Goal: Task Accomplishment & Management: Complete application form

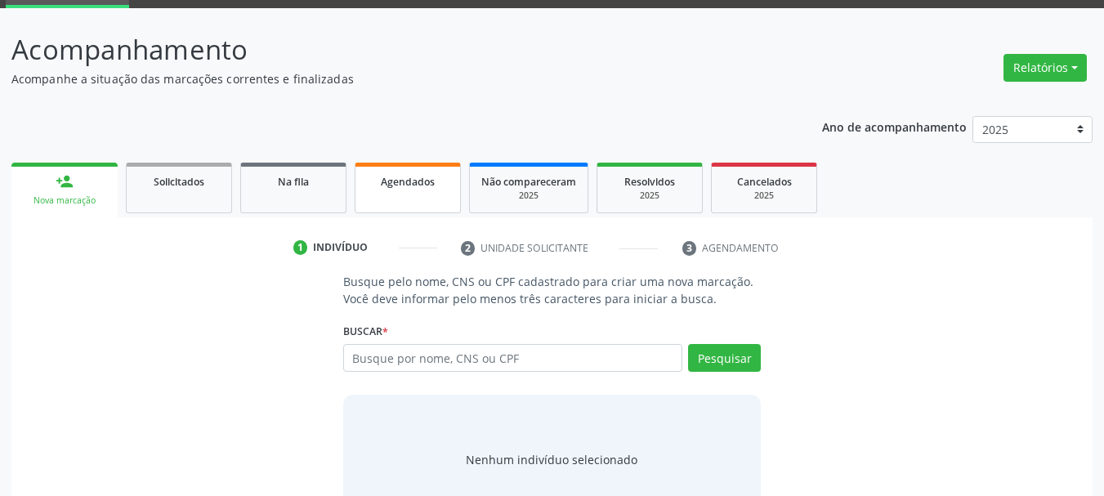
click at [413, 175] on span "Agendados" at bounding box center [408, 182] width 54 height 14
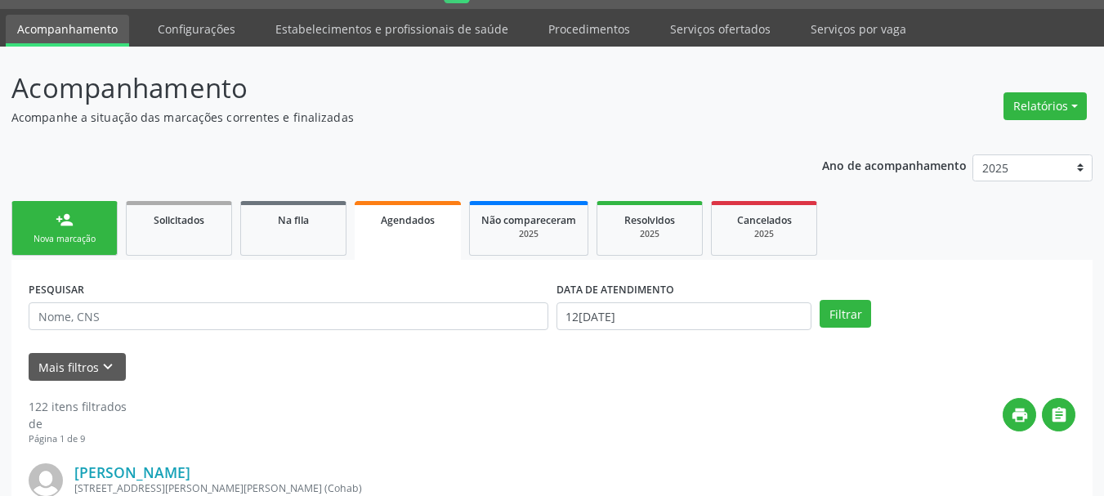
scroll to position [82, 0]
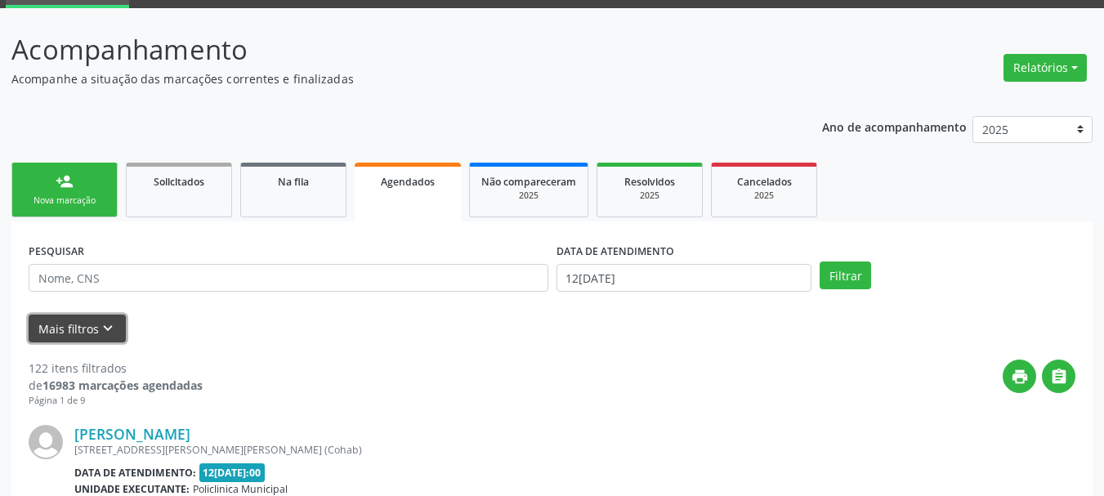
click at [114, 329] on icon "keyboard_arrow_down" at bounding box center [108, 328] width 18 height 18
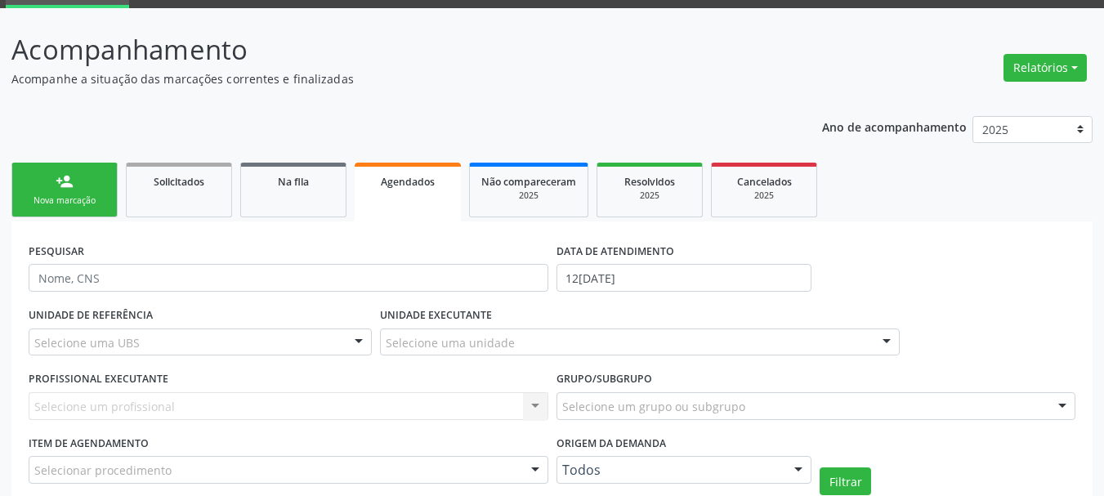
scroll to position [245, 0]
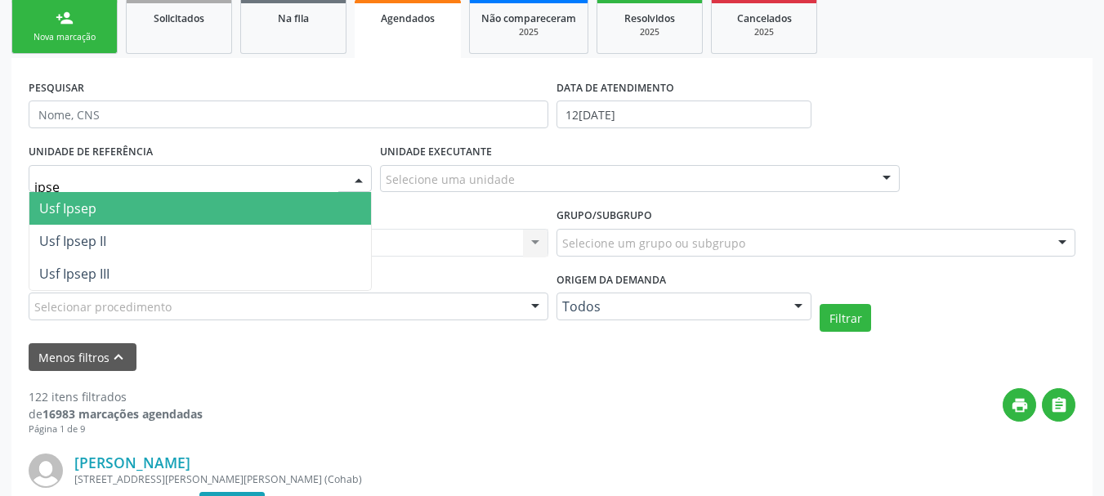
type input "ipsep"
click at [122, 215] on span "Usf Ipsep" at bounding box center [199, 208] width 341 height 33
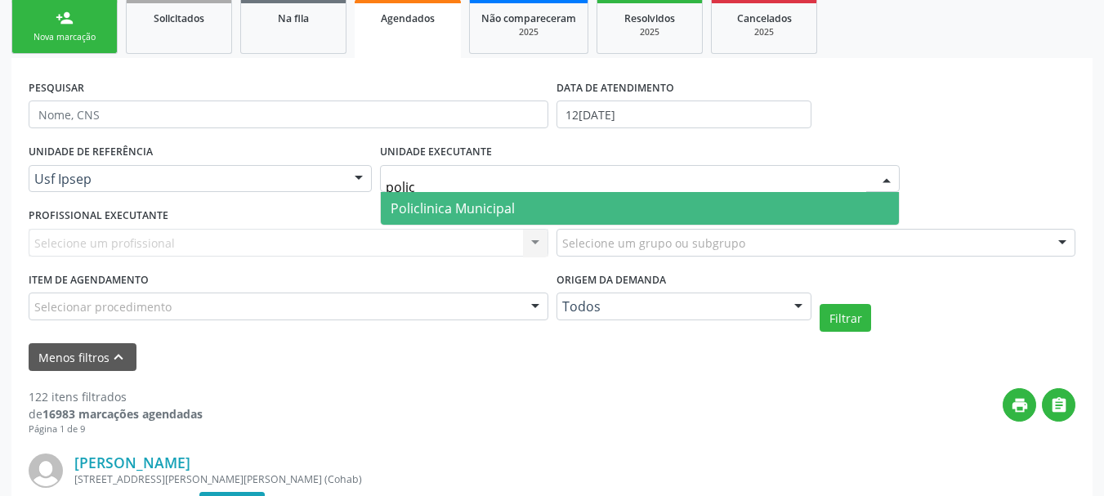
type input "policl"
click at [524, 210] on span "Policlinica Municipal" at bounding box center [640, 208] width 518 height 33
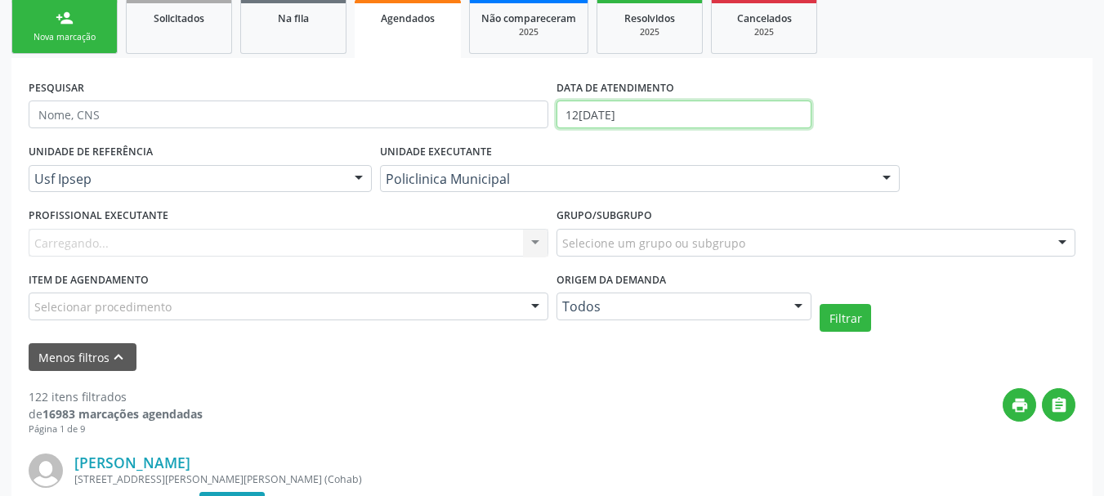
click at [593, 109] on input "12[DATE]" at bounding box center [684, 114] width 256 height 28
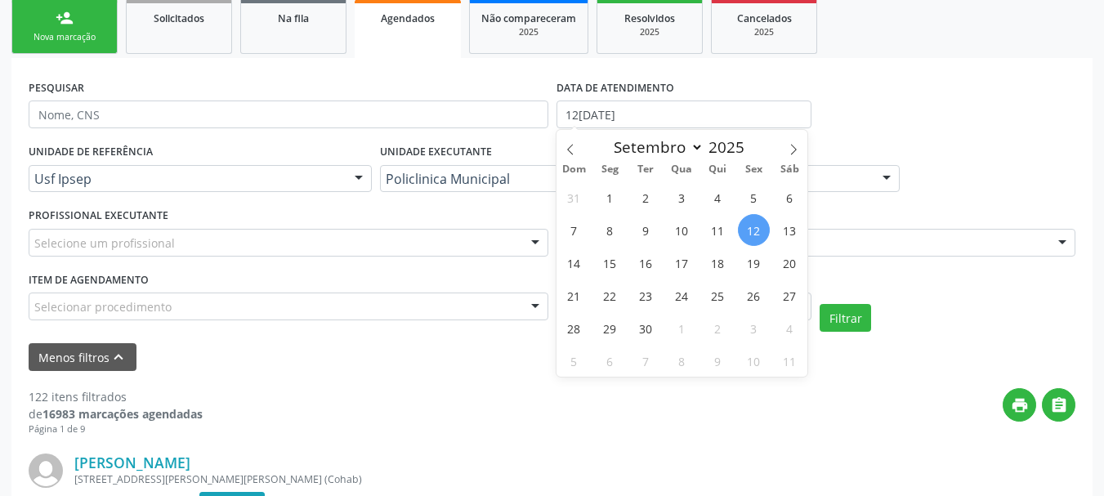
click at [627, 262] on div "31 1 2 3 4 5 6 7 8 9 10 11 12 13 14 15 16 17 18 19 20 21 22 23 24 25 26 27 28 2…" at bounding box center [682, 279] width 252 height 196
click at [653, 261] on span "16" at bounding box center [646, 263] width 32 height 32
type input "1[DATE]"
click at [652, 257] on span "16" at bounding box center [646, 263] width 32 height 32
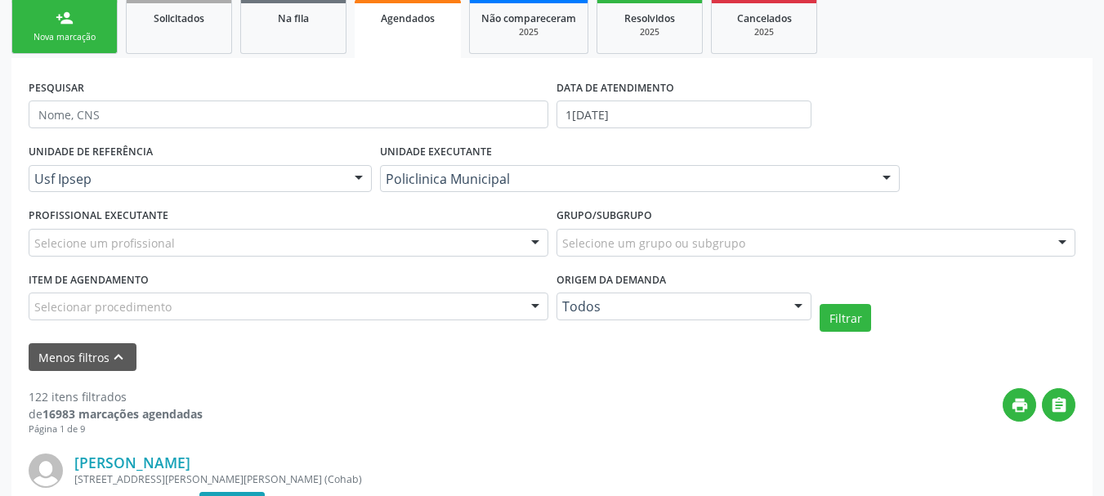
click at [622, 226] on label "Grupo/Subgrupo" at bounding box center [604, 215] width 96 height 25
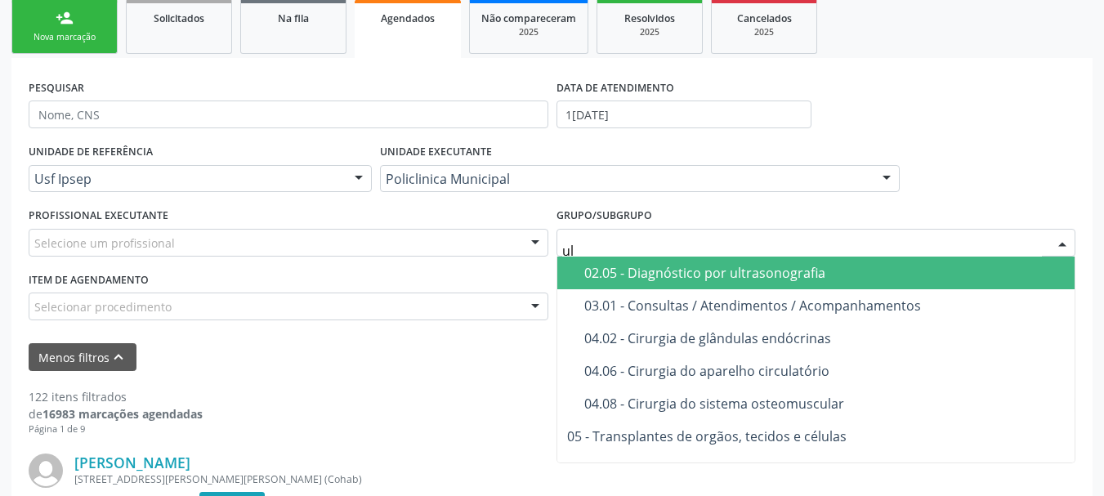
type input "ult"
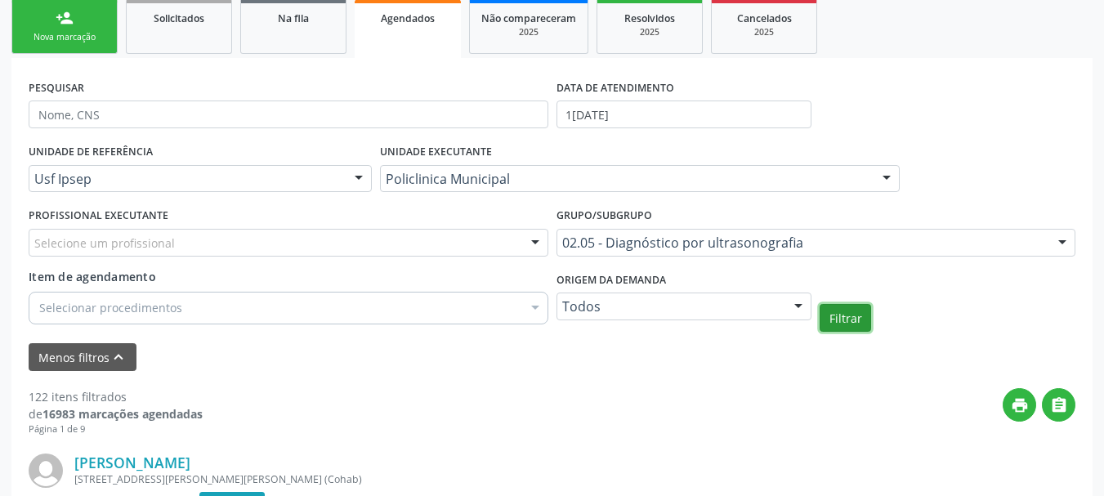
click at [845, 305] on button "Filtrar" at bounding box center [844, 318] width 51 height 28
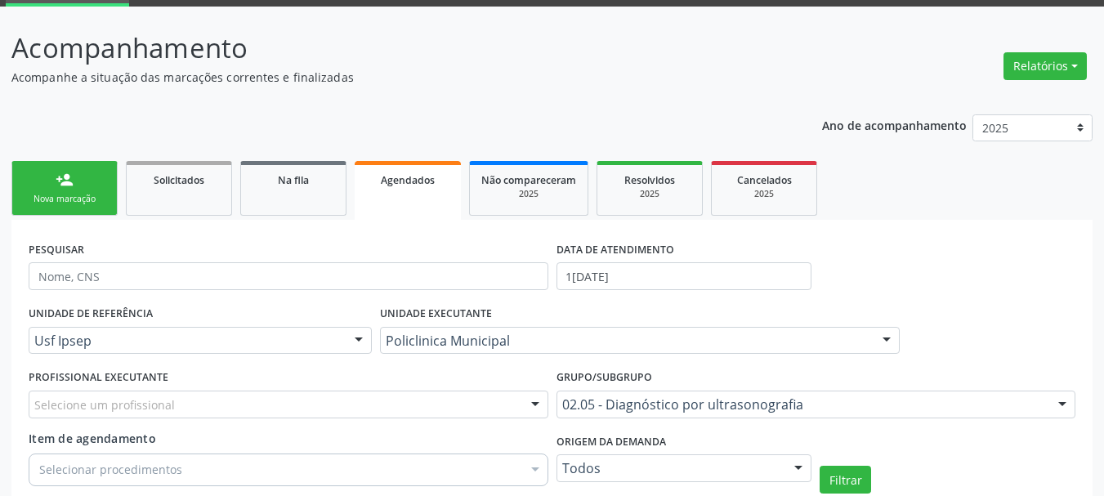
scroll to position [82, 0]
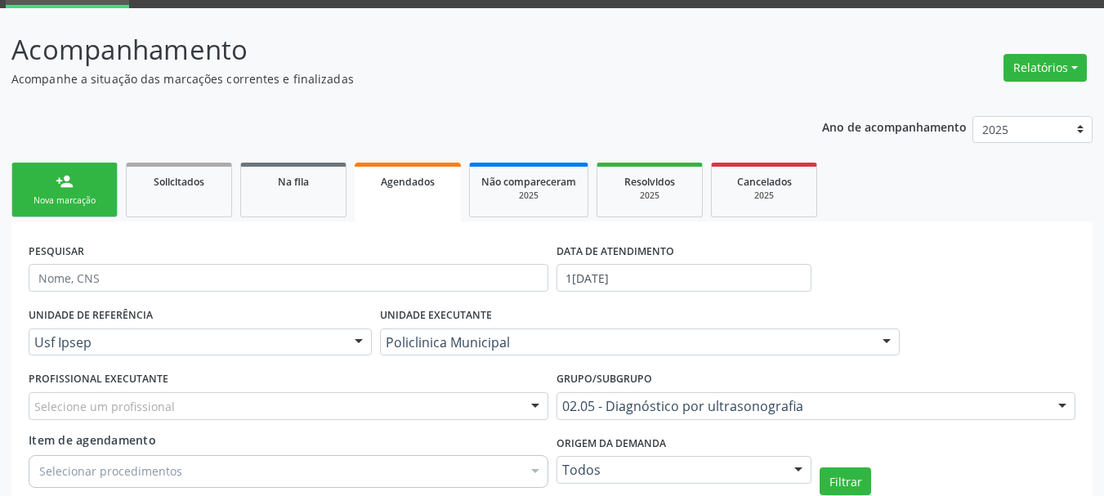
click at [90, 206] on div "Nova marcação" at bounding box center [65, 200] width 82 height 12
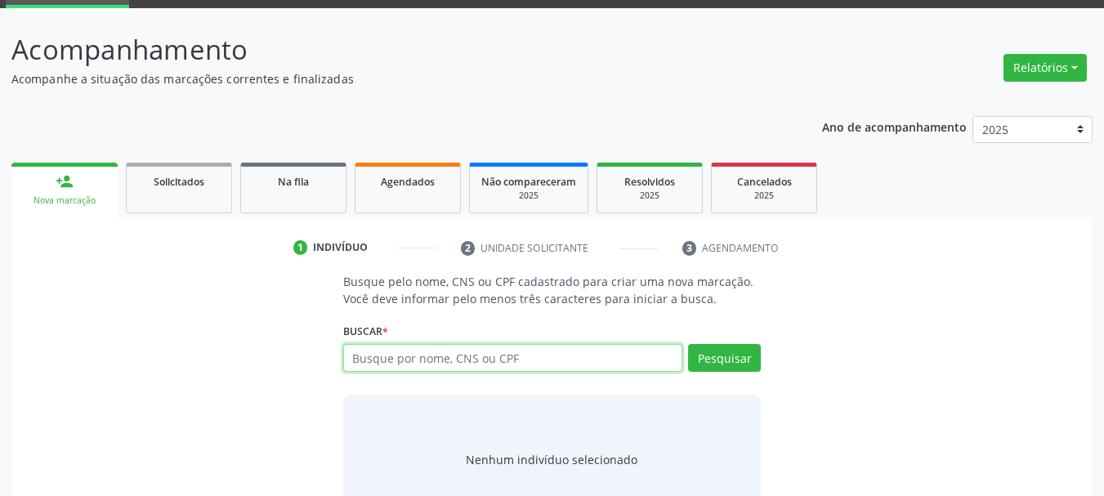
click at [552, 354] on input "text" at bounding box center [513, 358] width 340 height 28
type input "ana"
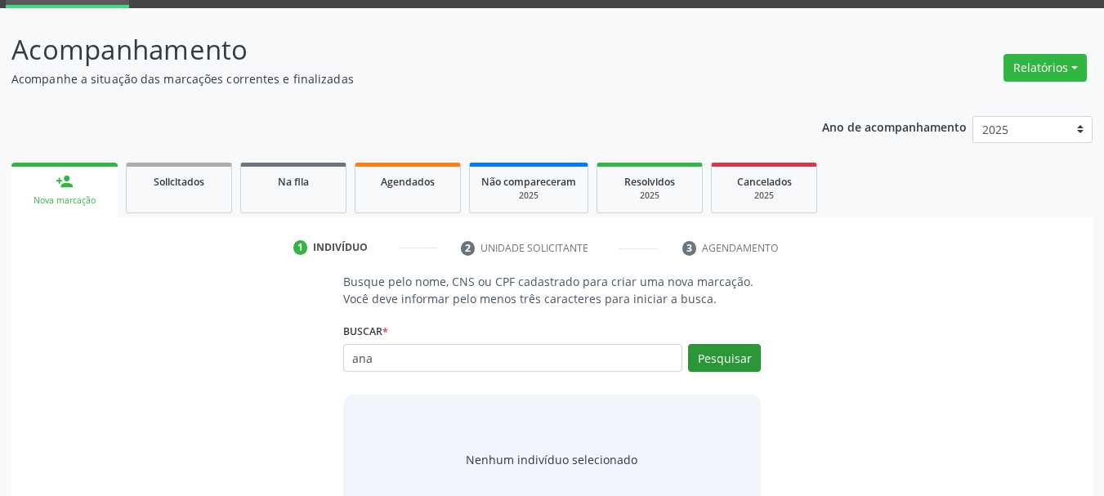
drag, startPoint x: 726, startPoint y: 378, endPoint x: 727, endPoint y: 367, distance: 11.5
click at [727, 377] on div "Pesquisar" at bounding box center [721, 363] width 78 height 39
click at [727, 367] on button "Pesquisar" at bounding box center [724, 358] width 73 height 28
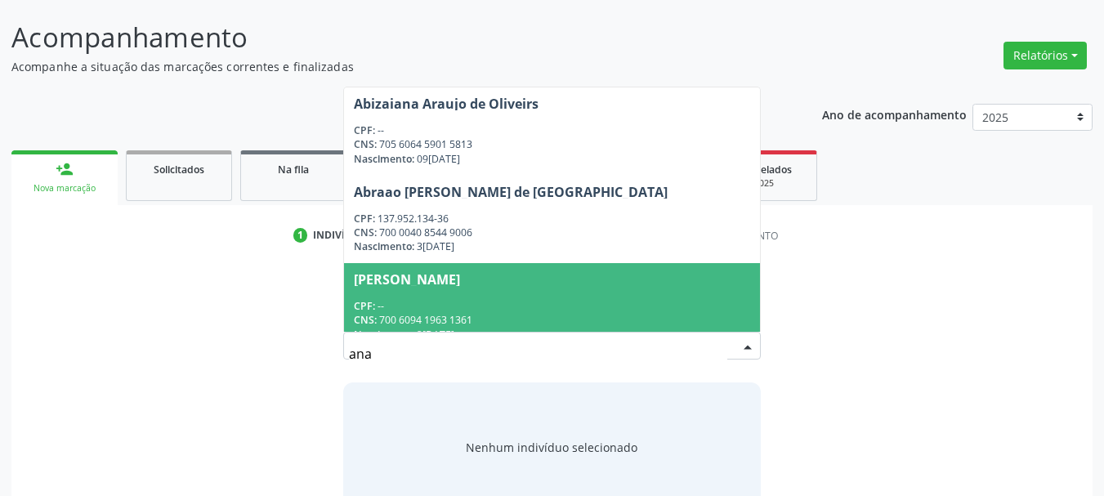
scroll to position [134, 0]
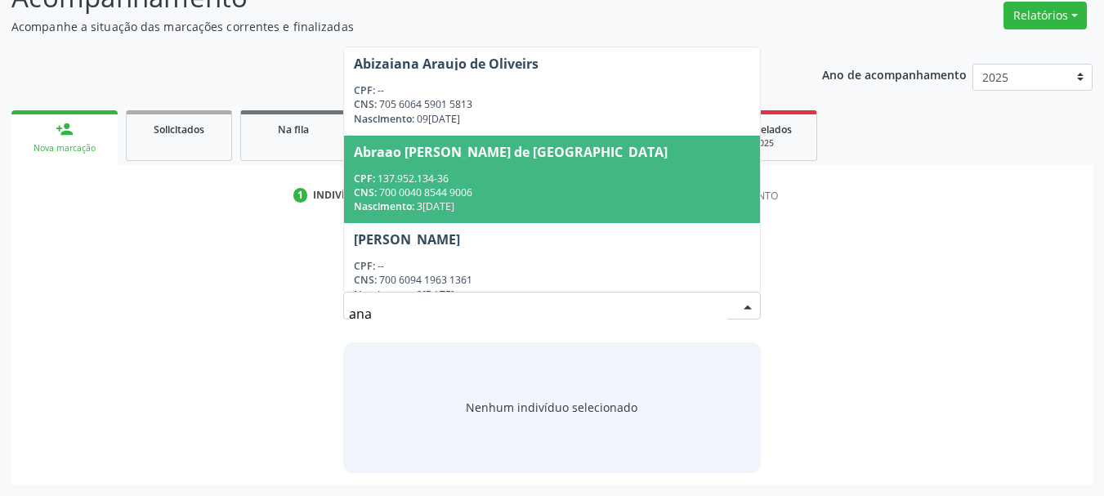
click at [517, 193] on div "CNS: 700 0040 8544 9006" at bounding box center [552, 192] width 397 height 14
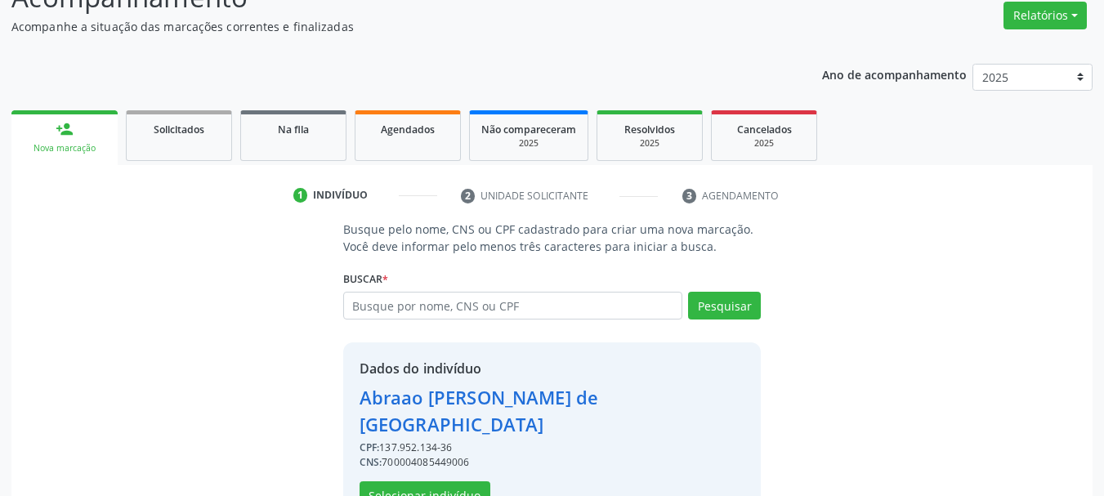
click at [463, 453] on div "Dados do indivíduo [PERSON_NAME] de Lima CPF: 137.952.134-36 CNS: 7000040854490…" at bounding box center [552, 434] width 386 height 150
click at [459, 481] on button "Selecionar indivíduo" at bounding box center [424, 495] width 131 height 28
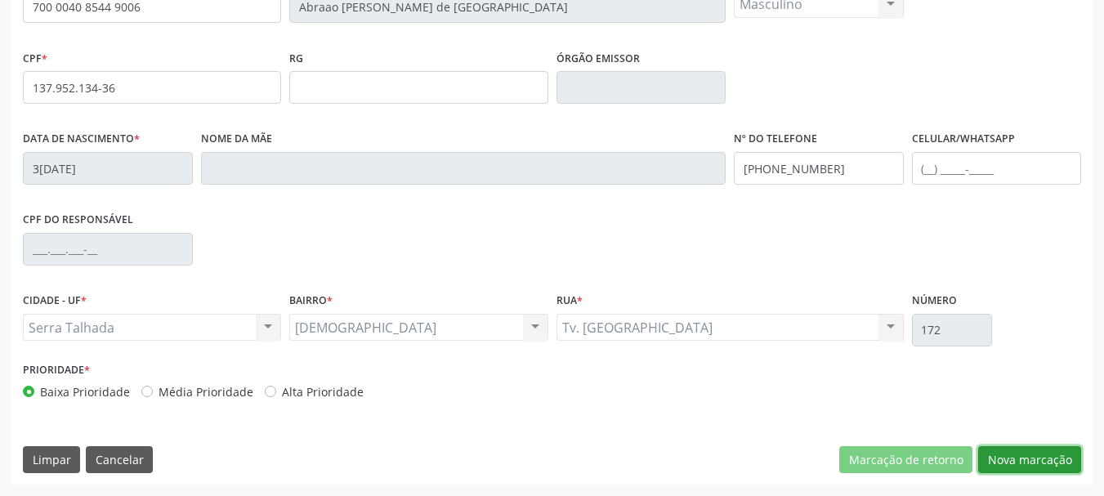
click at [1009, 464] on button "Nova marcação" at bounding box center [1029, 460] width 103 height 28
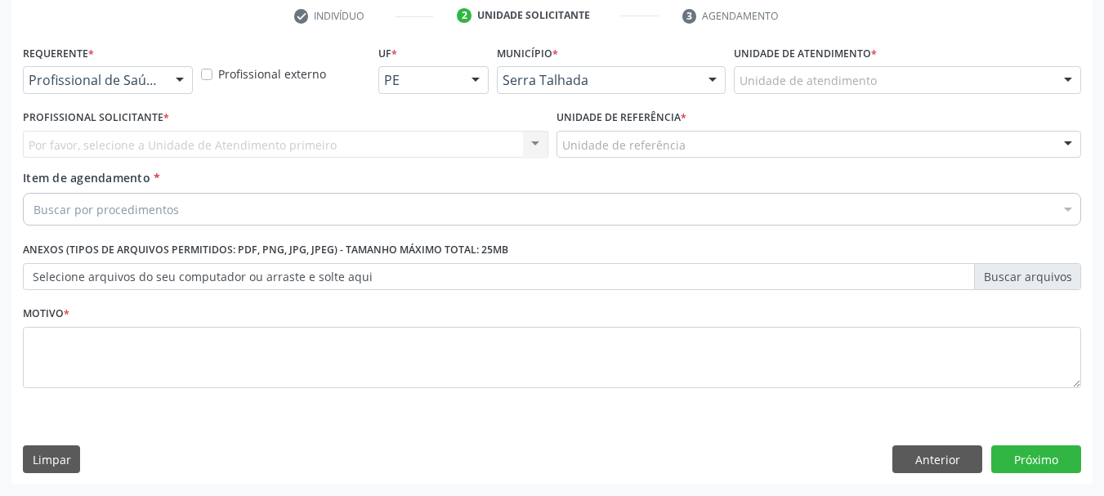
scroll to position [314, 0]
click at [111, 90] on div "Profissional de Saúde" at bounding box center [108, 80] width 170 height 28
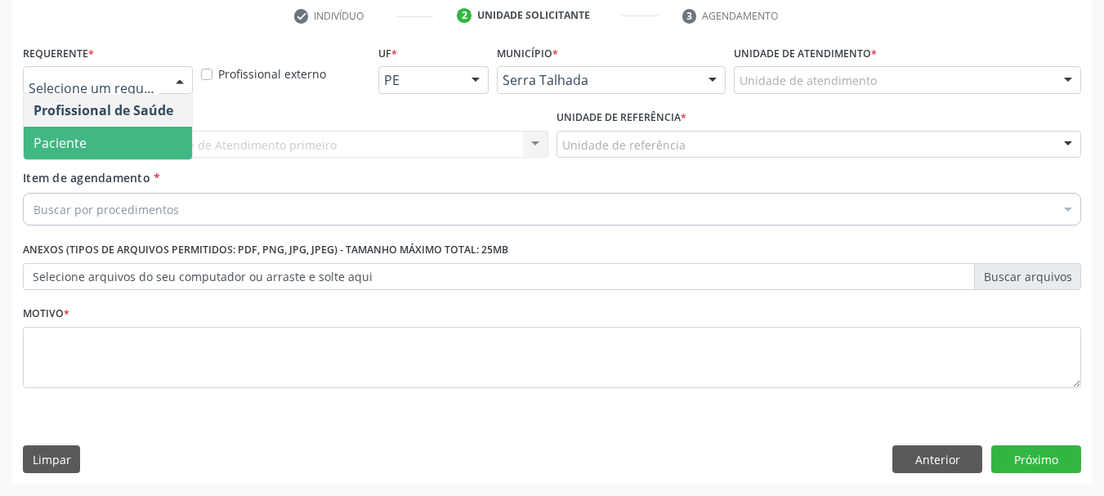
click at [96, 129] on span "Paciente" at bounding box center [108, 143] width 168 height 33
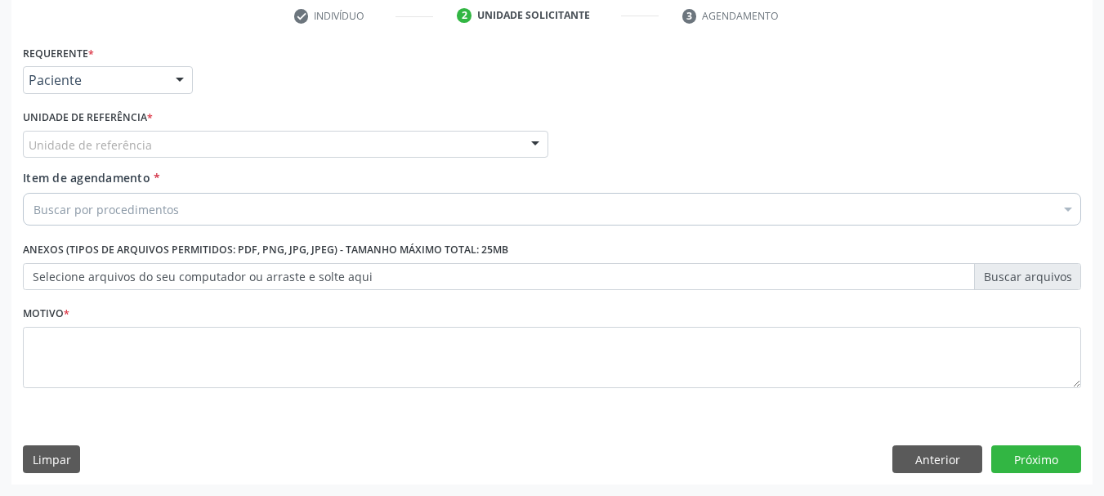
click at [96, 129] on label "Unidade de referência *" at bounding box center [88, 117] width 130 height 25
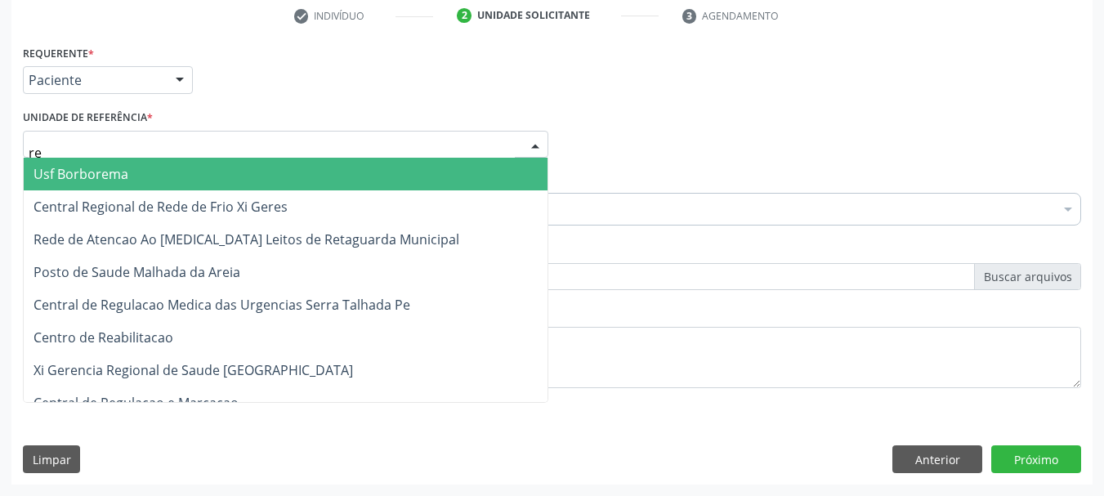
type input "rea"
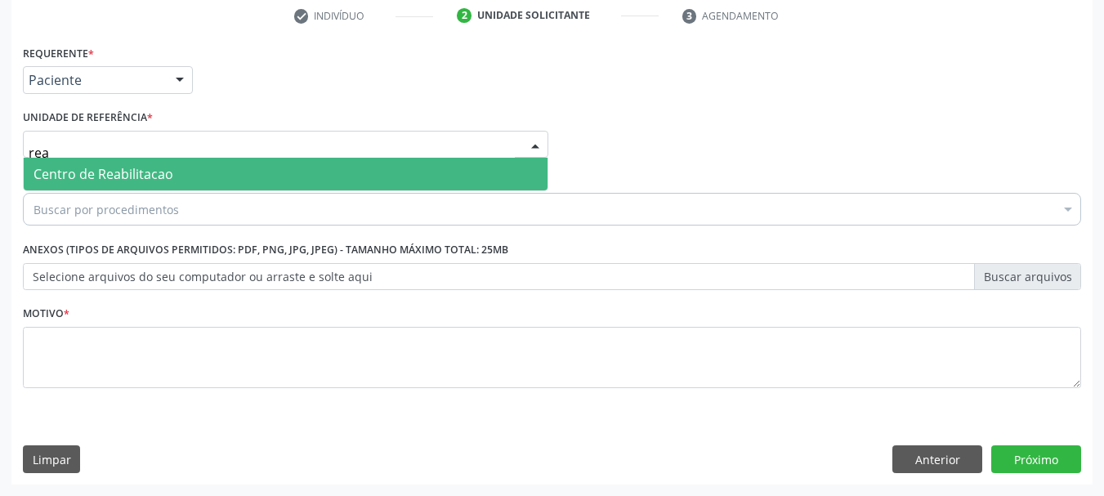
click at [101, 174] on span "Centro de Reabilitacao" at bounding box center [103, 174] width 140 height 18
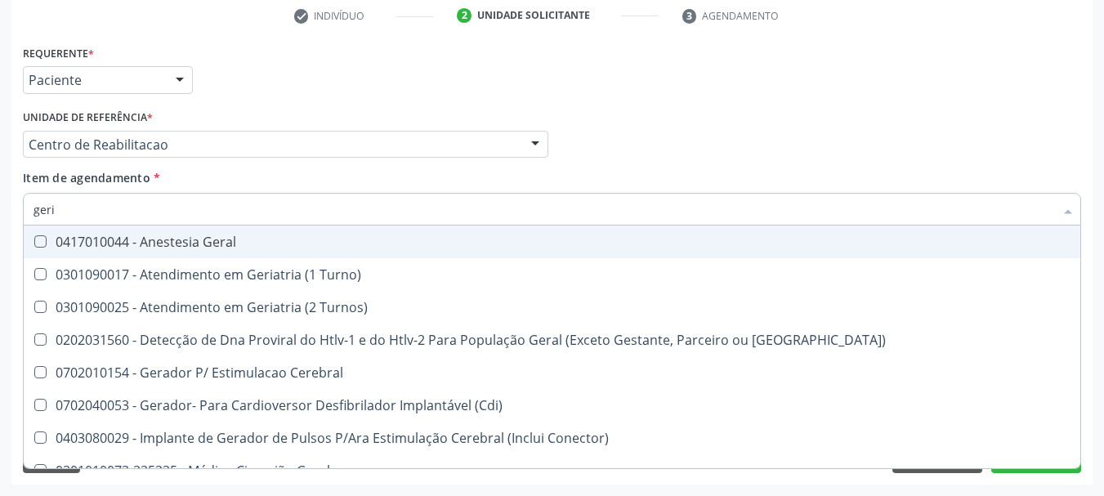
type input "geria"
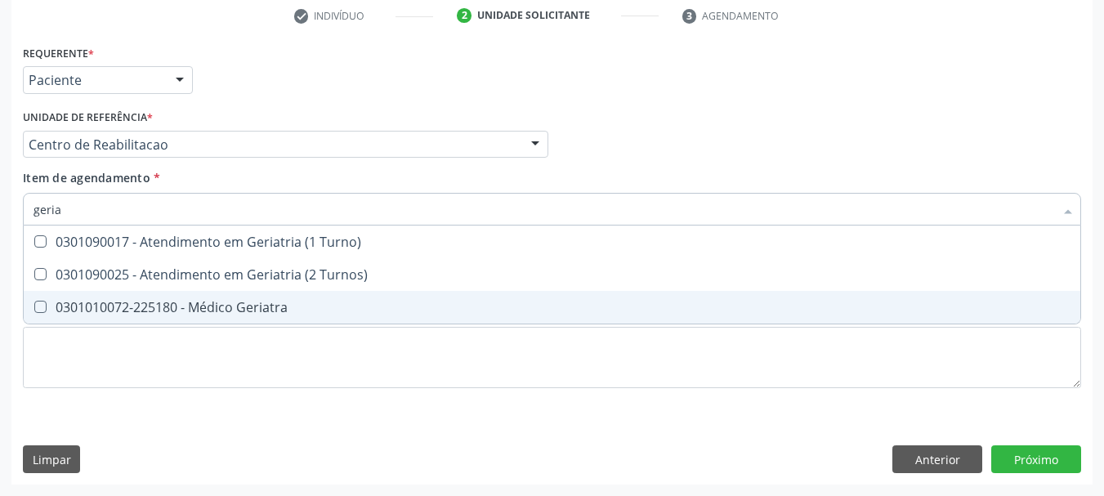
click at [233, 301] on div "0301010072-225180 - Médico Geriatra" at bounding box center [551, 307] width 1037 height 13
checkbox Geriatra "true"
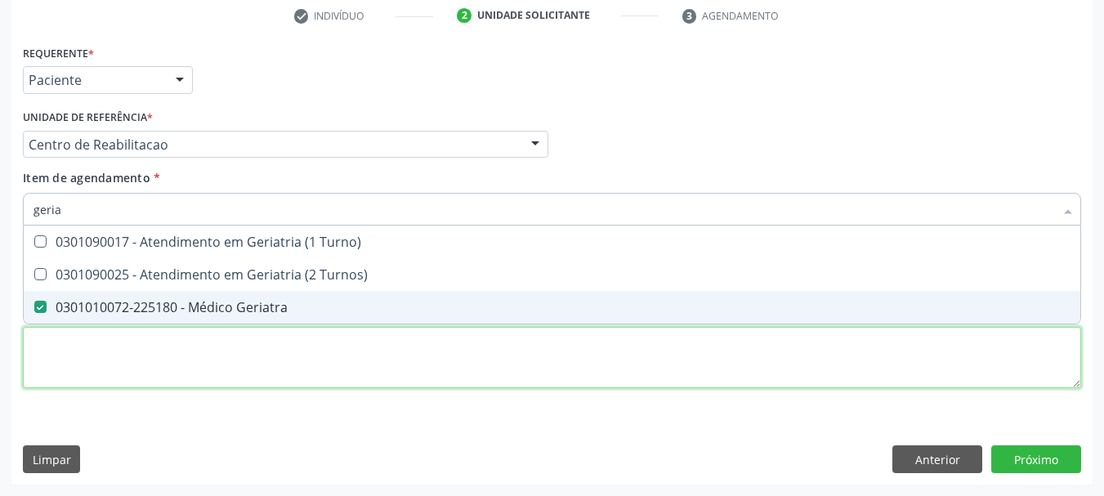
click at [167, 381] on div "Requerente * Paciente Profissional de Saúde Paciente Nenhum resultado encontrad…" at bounding box center [552, 226] width 1058 height 370
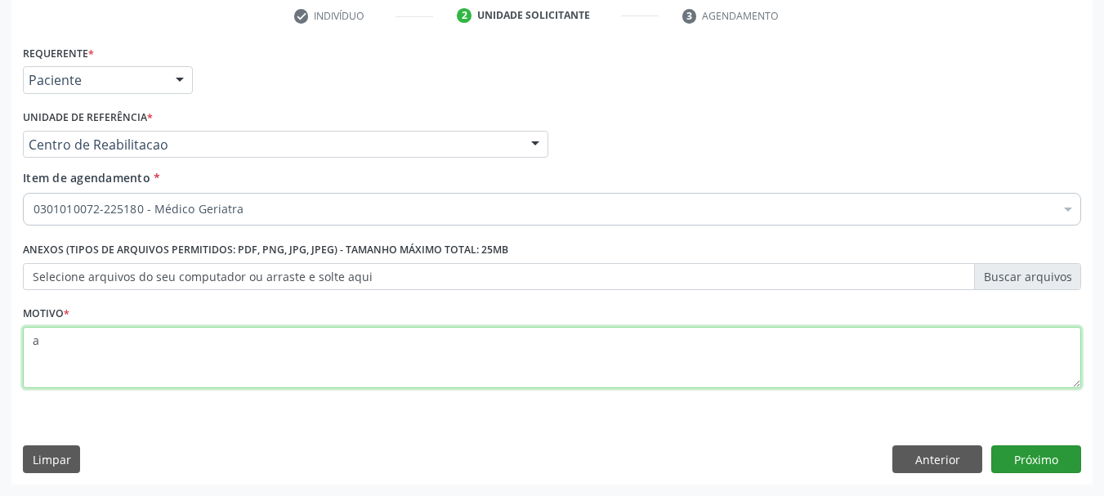
type textarea "a"
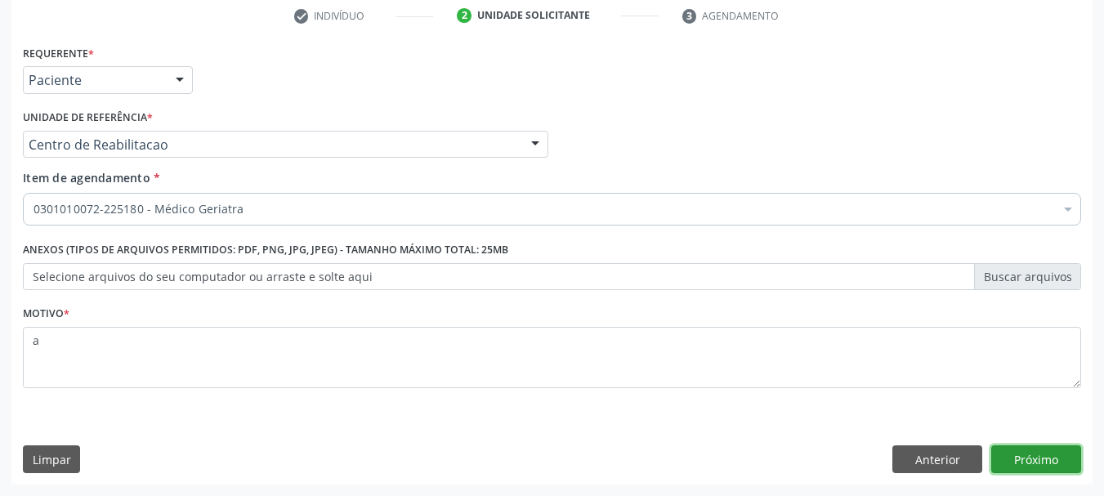
click at [1050, 449] on button "Próximo" at bounding box center [1036, 459] width 90 height 28
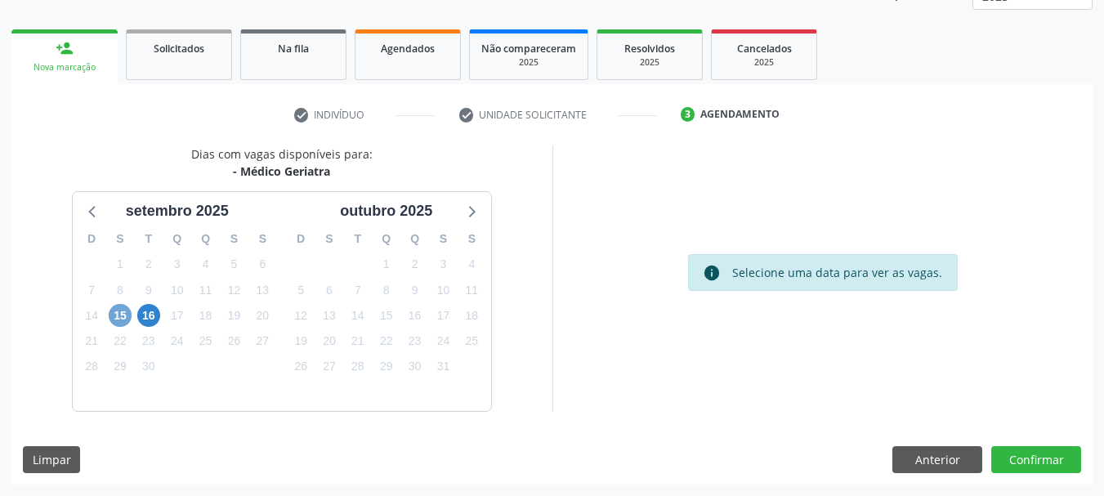
click at [117, 318] on span "15" at bounding box center [120, 315] width 23 height 23
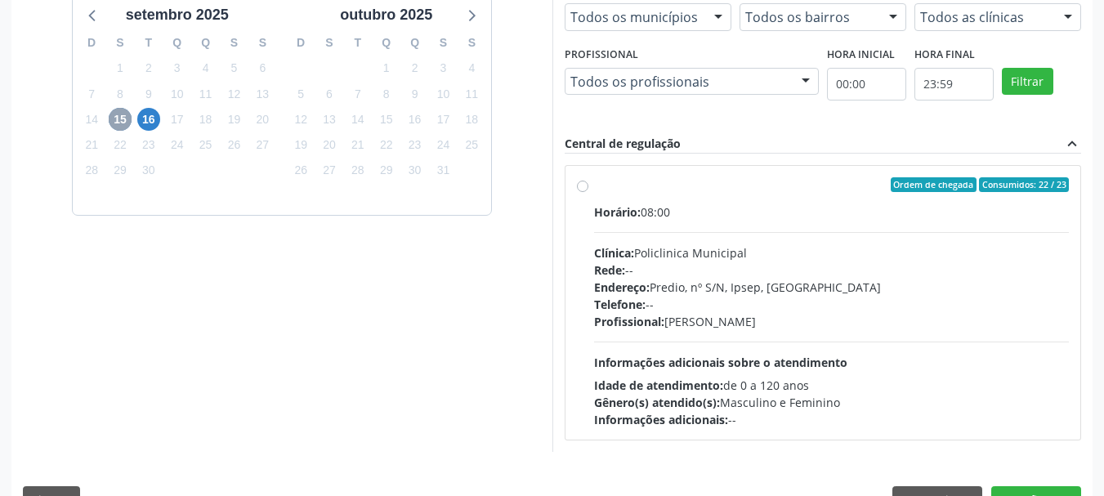
scroll to position [451, 0]
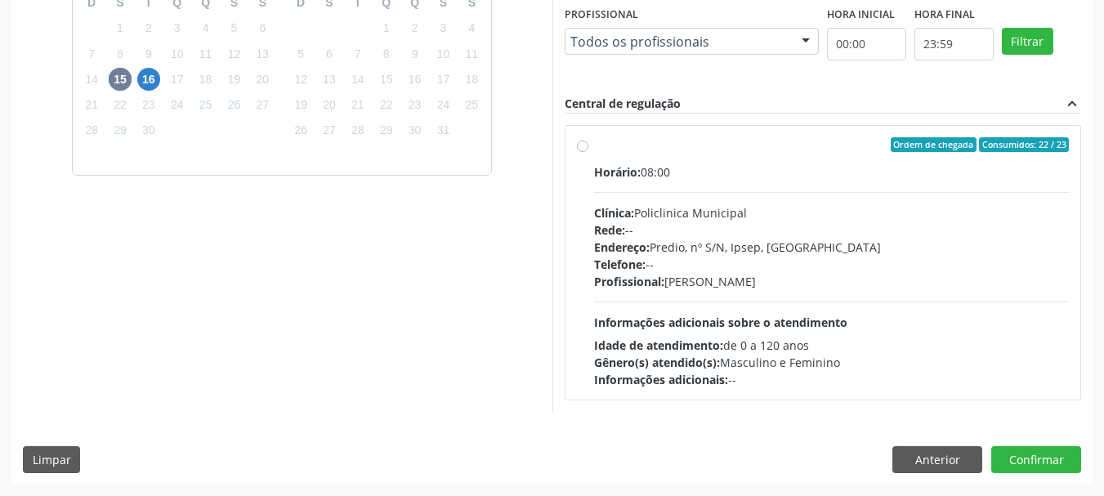
click at [719, 174] on div "Horário: 08:00" at bounding box center [831, 171] width 475 height 17
click at [588, 152] on input "Ordem de chegada Consumidos: 22 / 23 Horário: 08:00 Clínica: Policlinica Munici…" at bounding box center [582, 144] width 11 height 15
radio input "true"
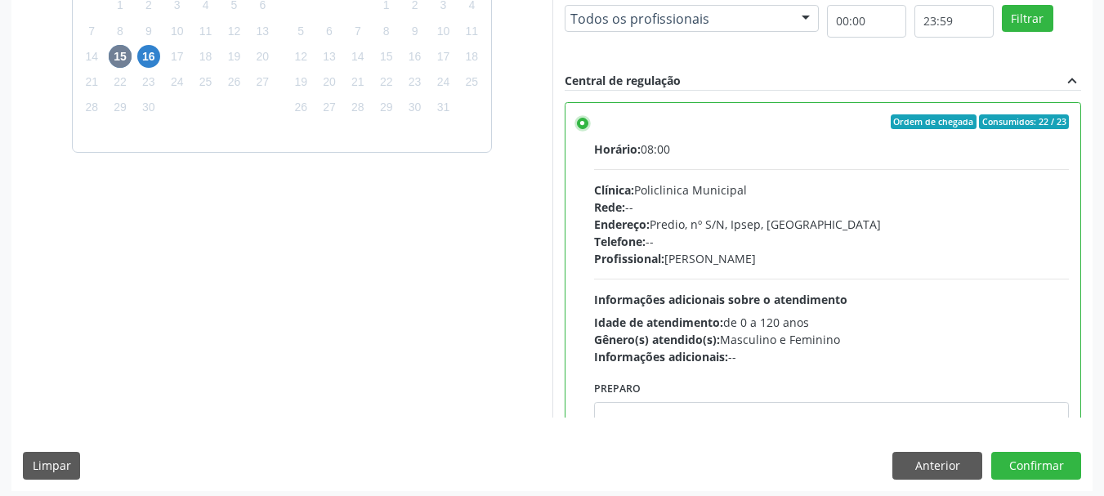
scroll to position [480, 0]
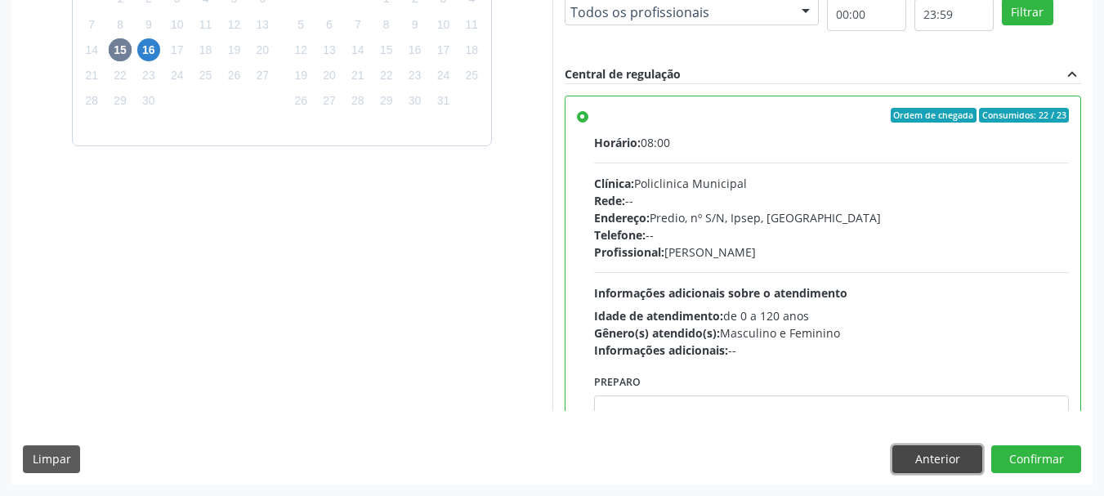
click at [929, 456] on button "Anterior" at bounding box center [937, 459] width 90 height 28
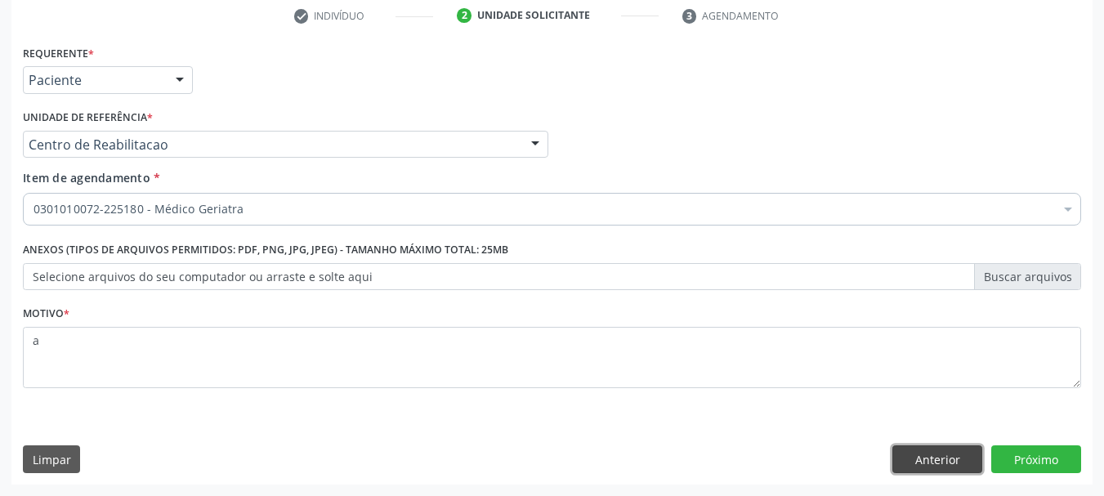
click at [929, 456] on button "Anterior" at bounding box center [937, 459] width 90 height 28
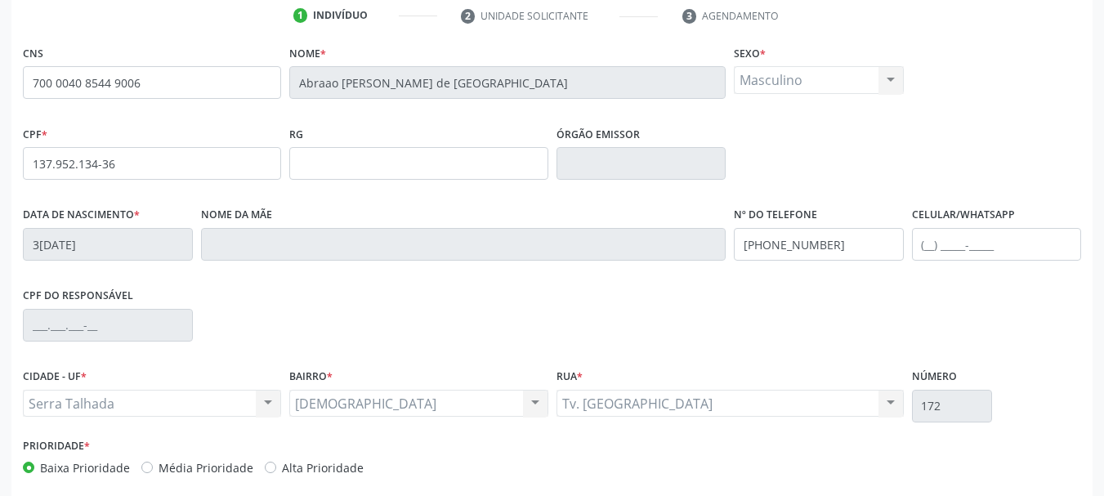
scroll to position [390, 0]
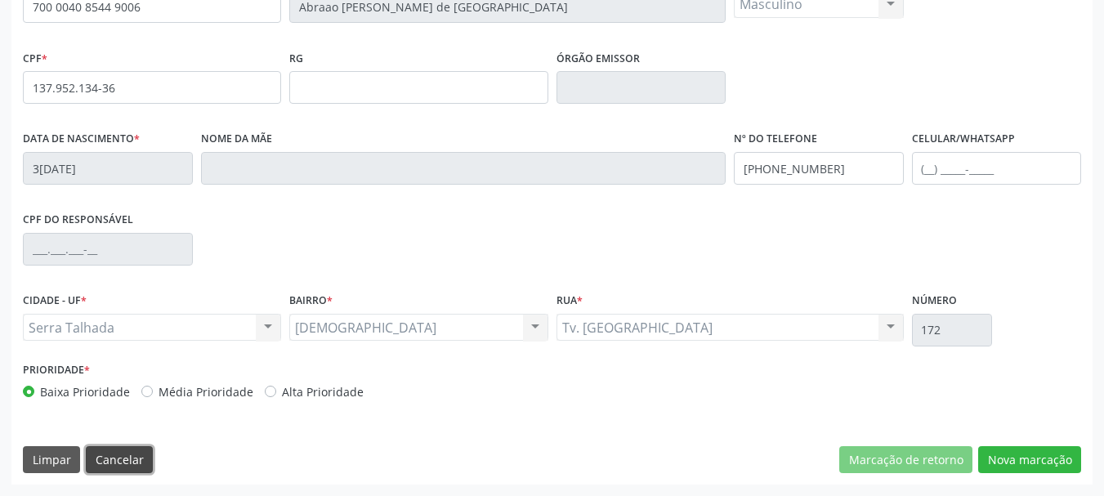
click at [133, 468] on button "Cancelar" at bounding box center [119, 460] width 67 height 28
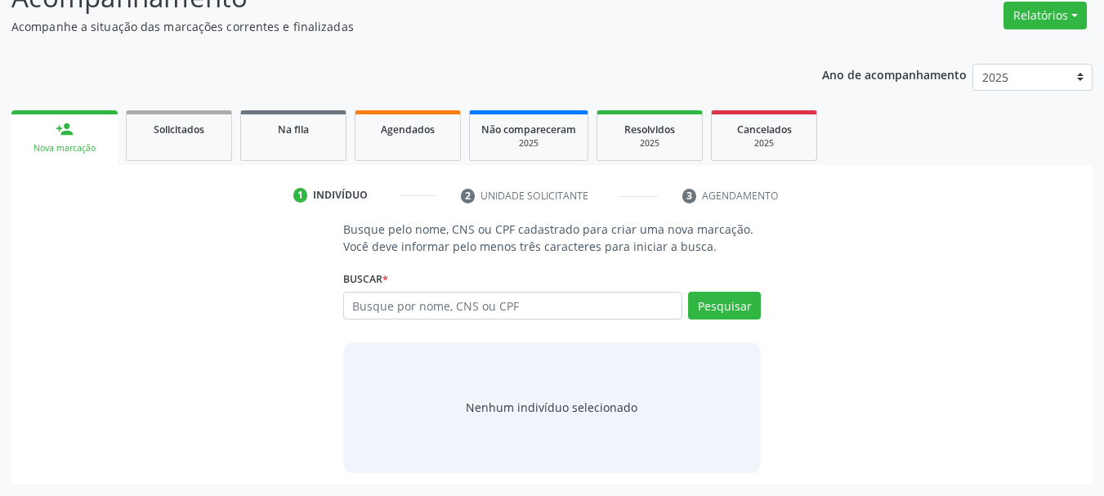
scroll to position [134, 0]
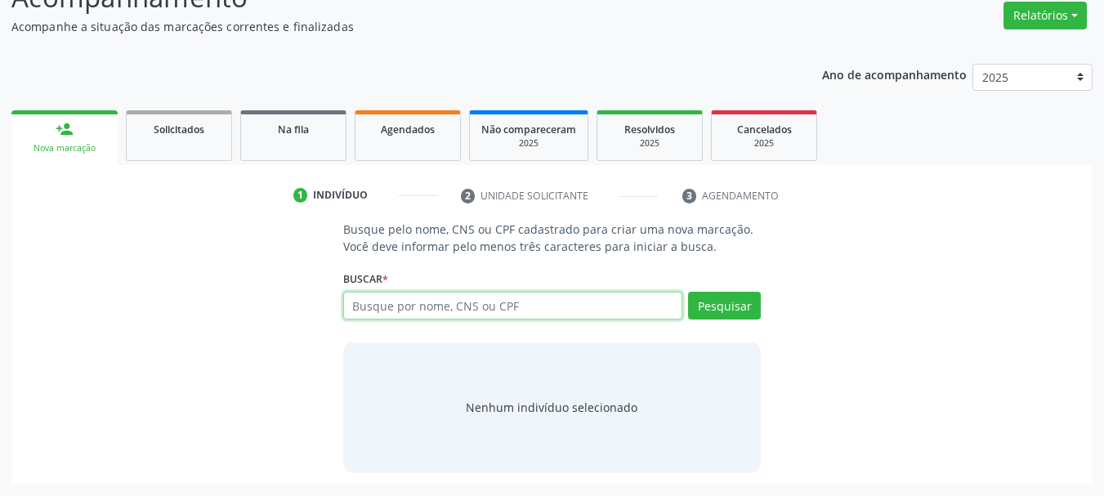
click at [430, 305] on input "text" at bounding box center [513, 306] width 340 height 28
paste input "40764060449"
type input "40764060449"
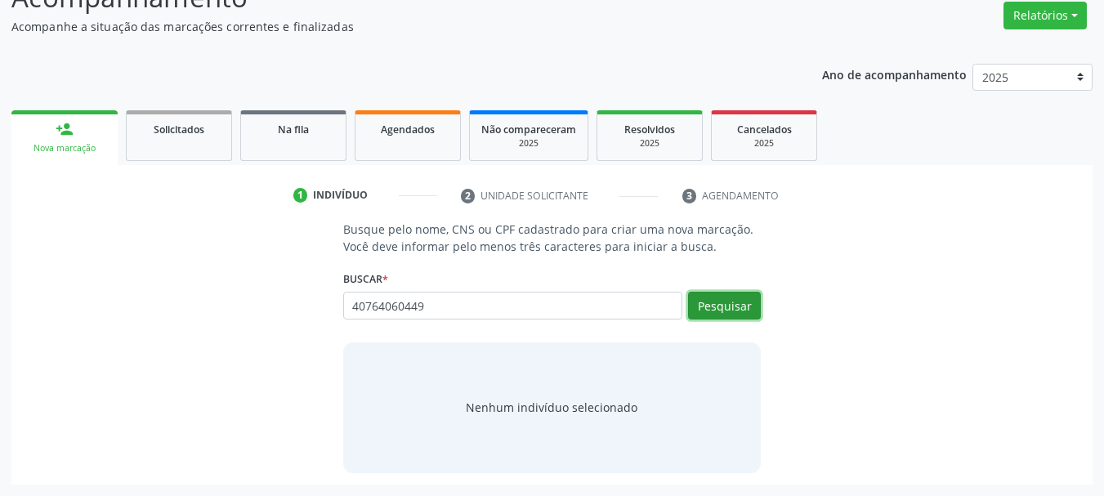
click at [734, 307] on button "Pesquisar" at bounding box center [724, 306] width 73 height 28
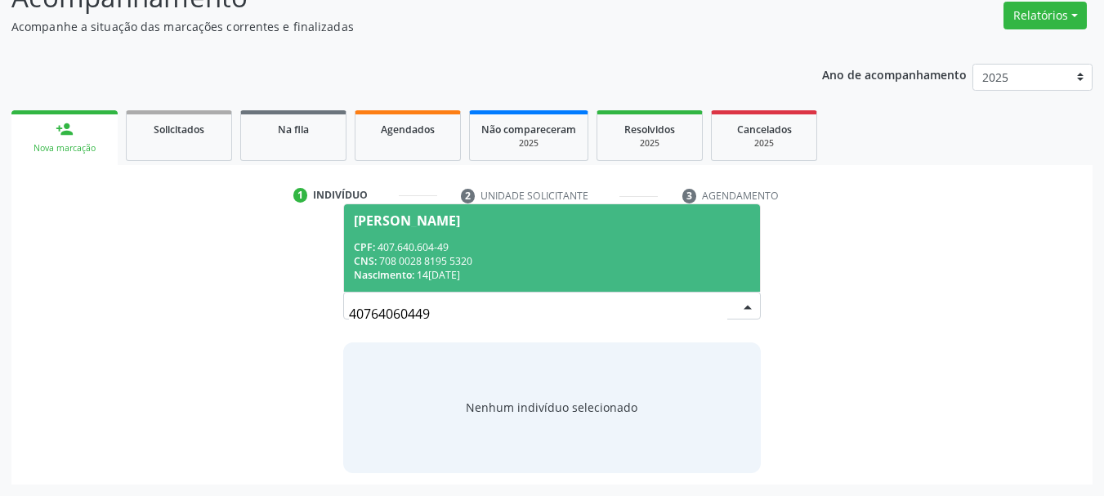
click at [573, 248] on div "CPF: 407.640.604-49" at bounding box center [552, 247] width 397 height 14
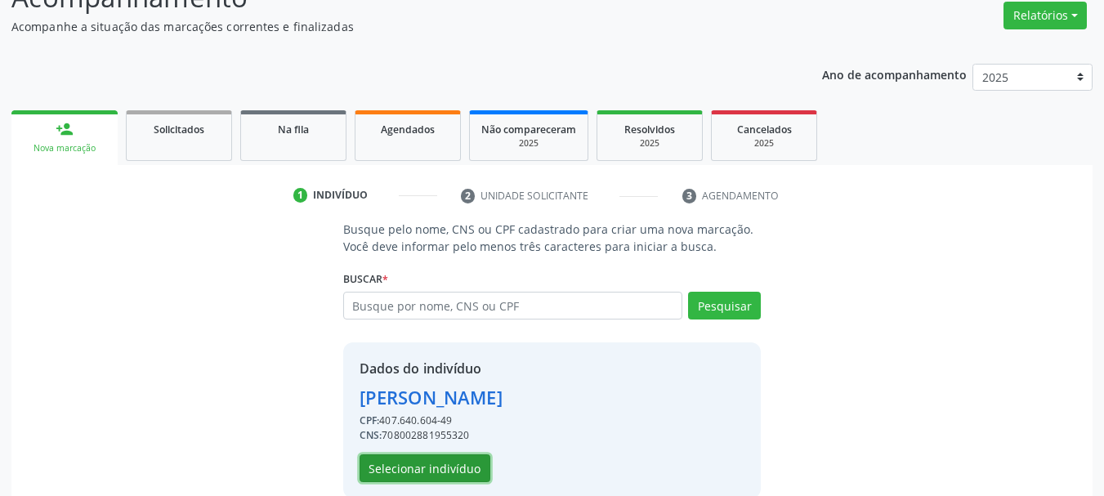
click at [435, 472] on button "Selecionar indivíduo" at bounding box center [424, 468] width 131 height 28
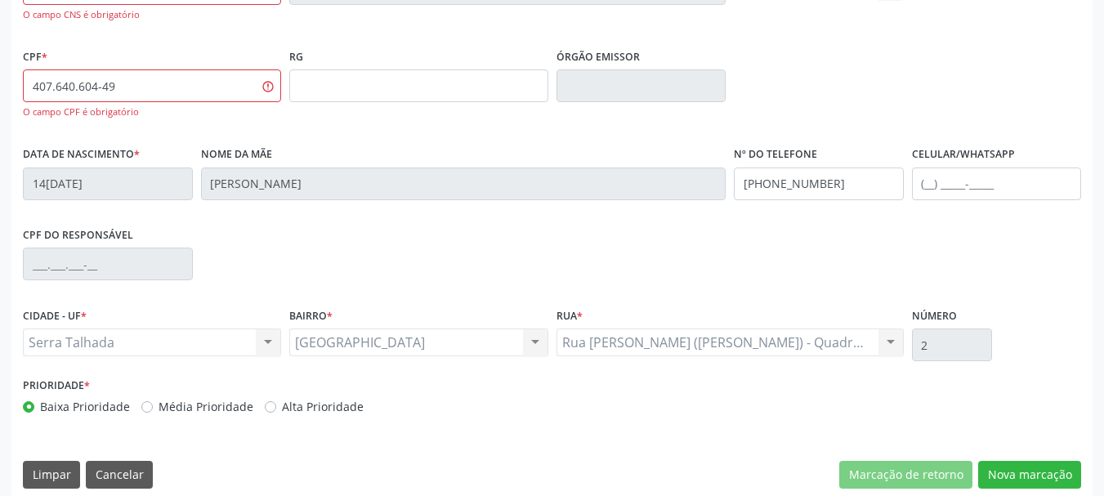
scroll to position [423, 0]
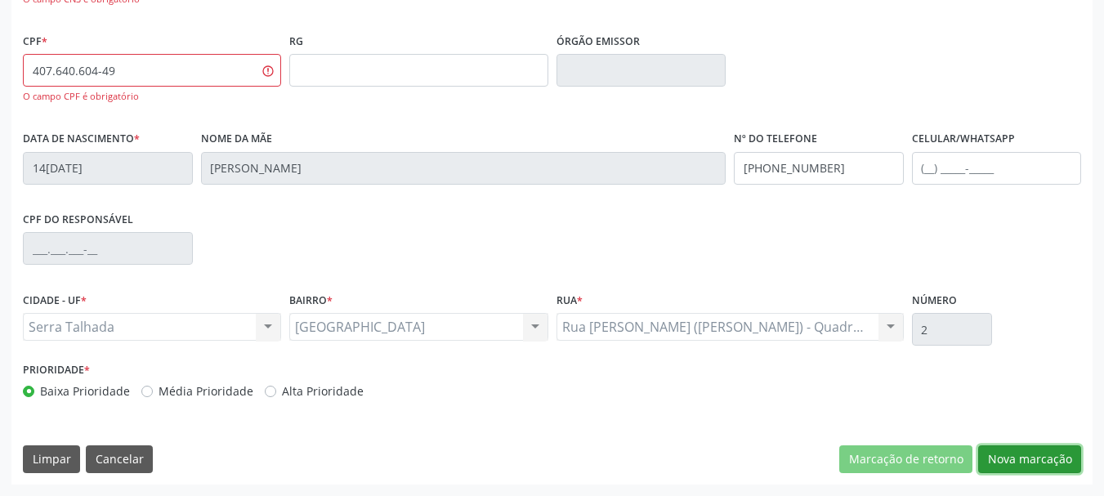
click at [992, 451] on button "Nova marcação" at bounding box center [1029, 459] width 103 height 28
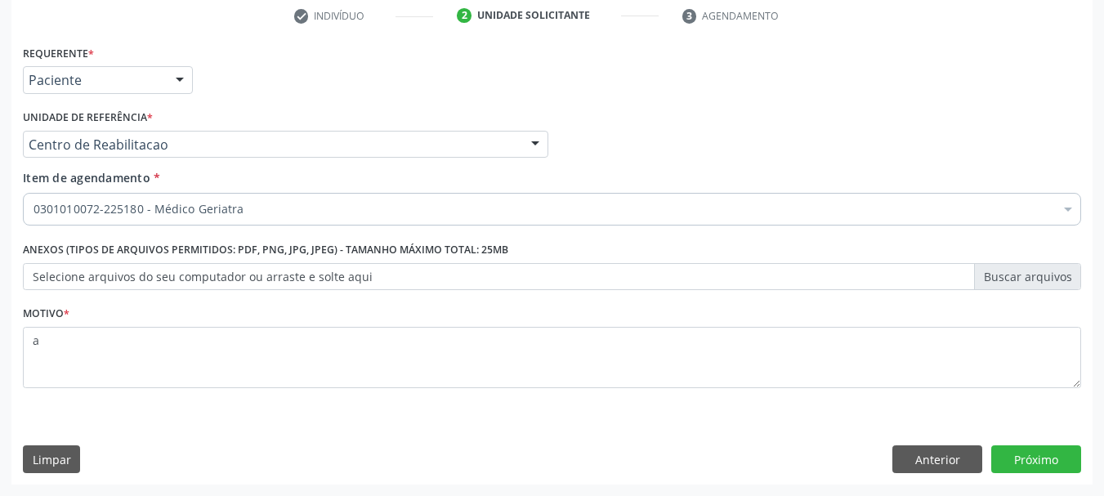
scroll to position [314, 0]
click at [1039, 459] on button "Próximo" at bounding box center [1036, 459] width 90 height 28
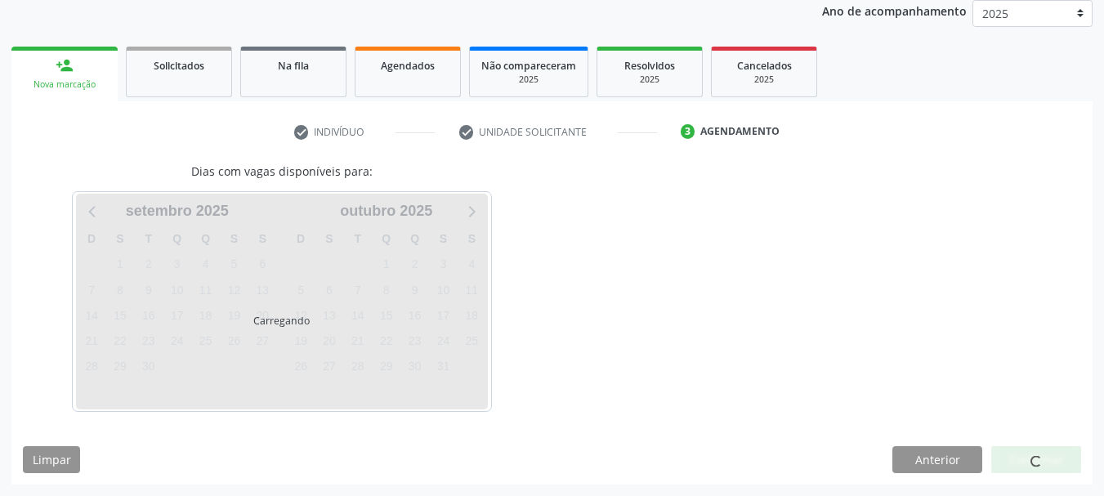
scroll to position [198, 0]
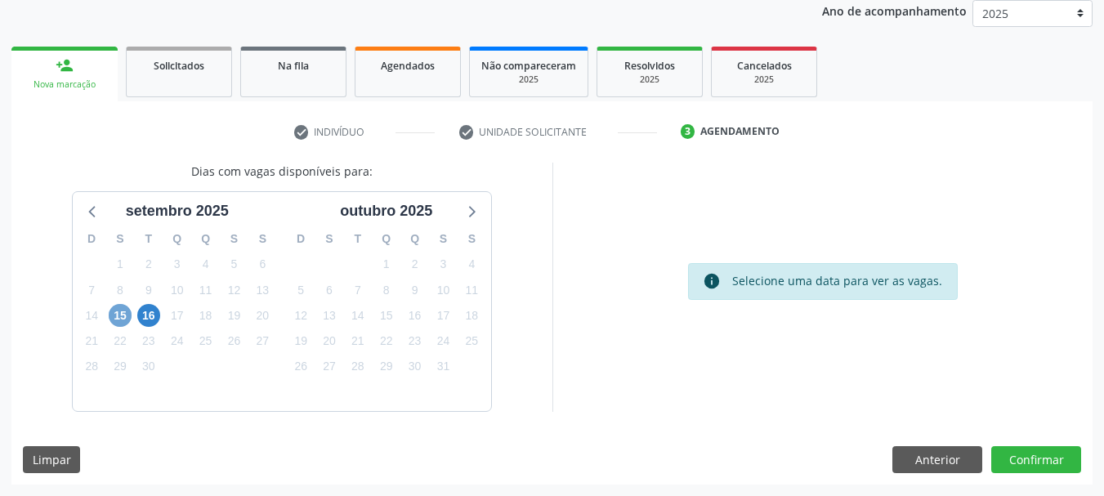
click at [123, 308] on span "15" at bounding box center [120, 315] width 23 height 23
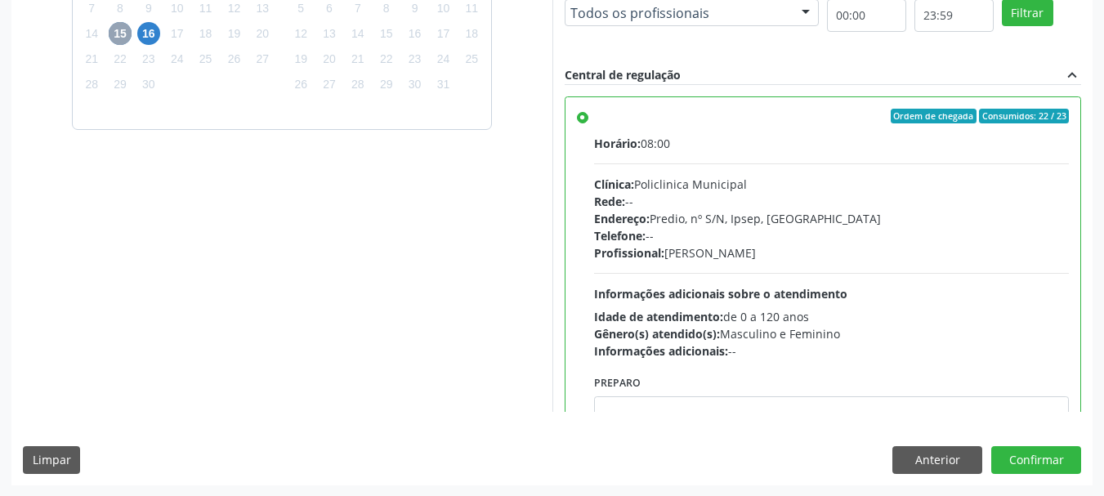
scroll to position [480, 0]
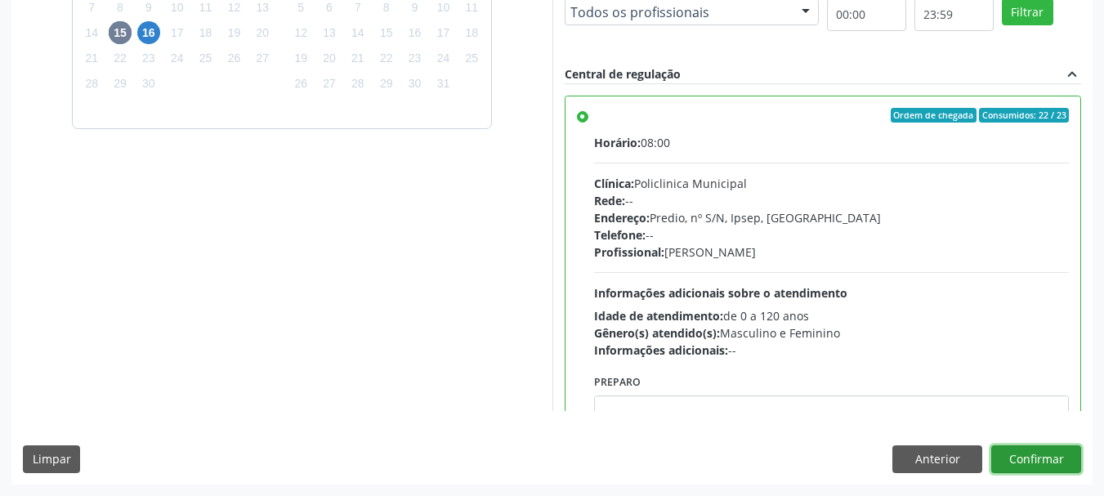
click at [1033, 453] on button "Confirmar" at bounding box center [1036, 459] width 90 height 28
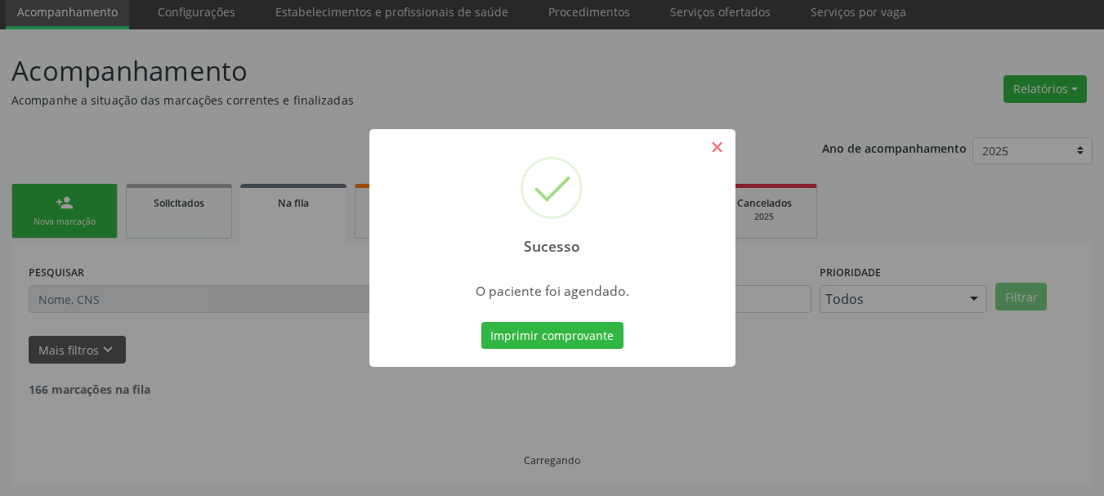
scroll to position [43, 0]
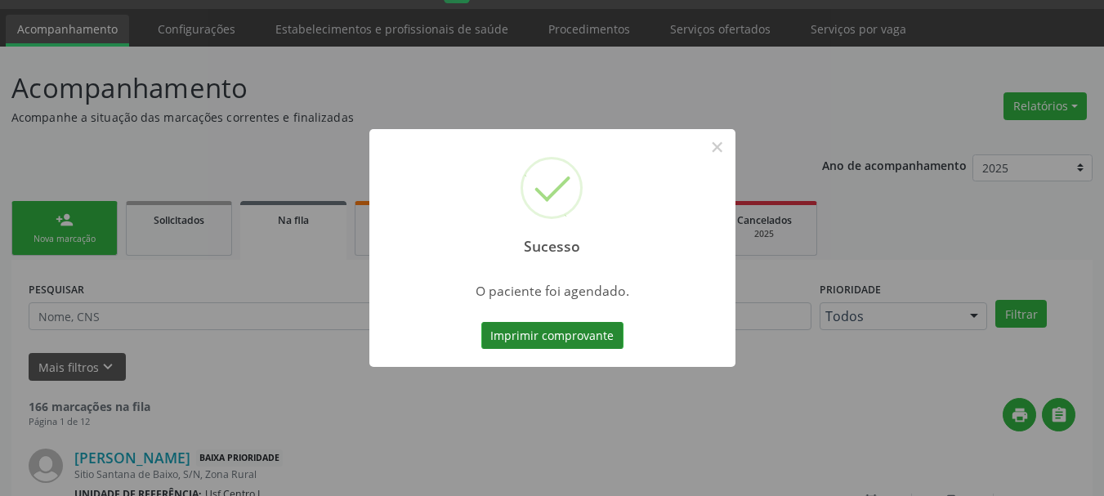
click at [549, 328] on button "Imprimir comprovante" at bounding box center [552, 336] width 142 height 28
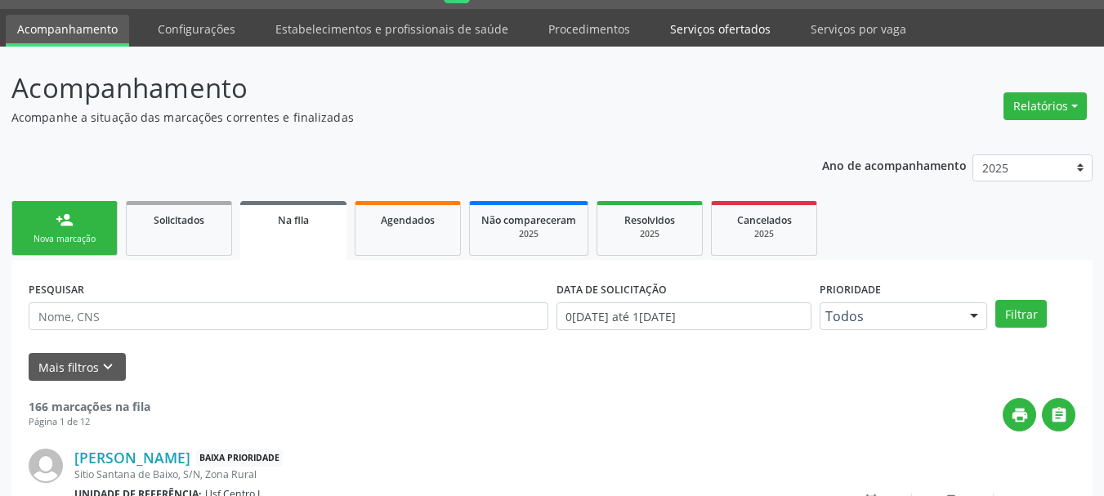
click at [687, 33] on link "Serviços ofertados" at bounding box center [719, 29] width 123 height 29
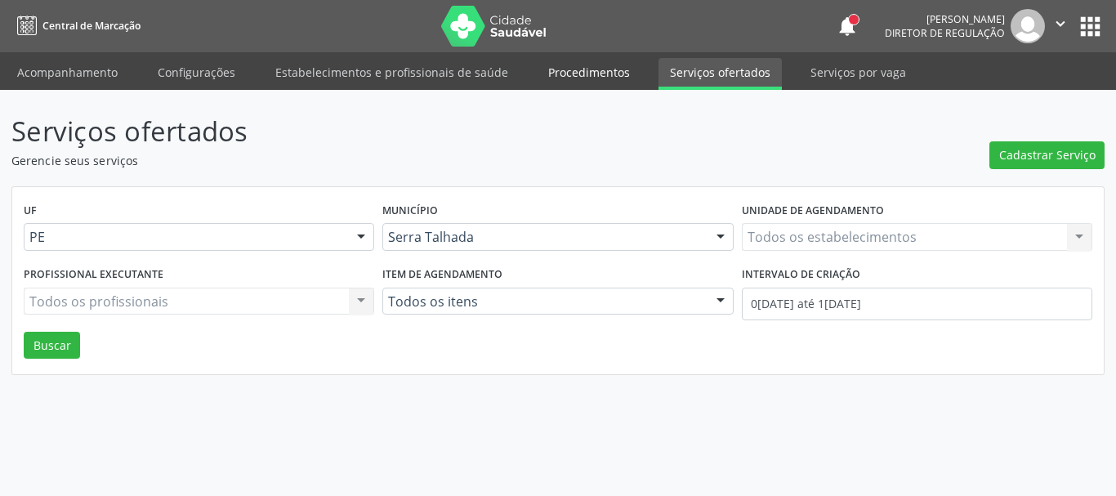
click at [587, 58] on link "Procedimentos" at bounding box center [589, 72] width 105 height 29
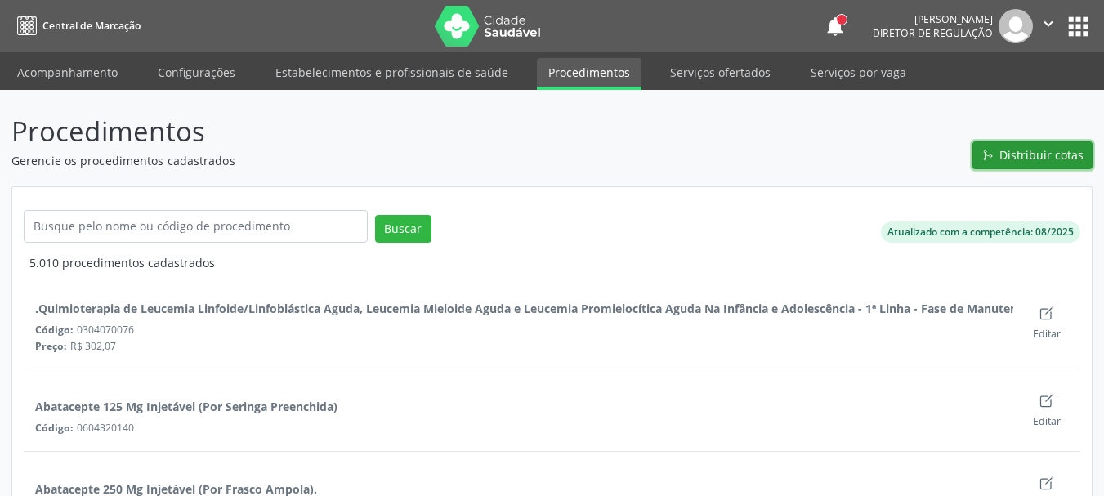
click at [1050, 154] on span "Distribuir cotas" at bounding box center [1041, 154] width 84 height 17
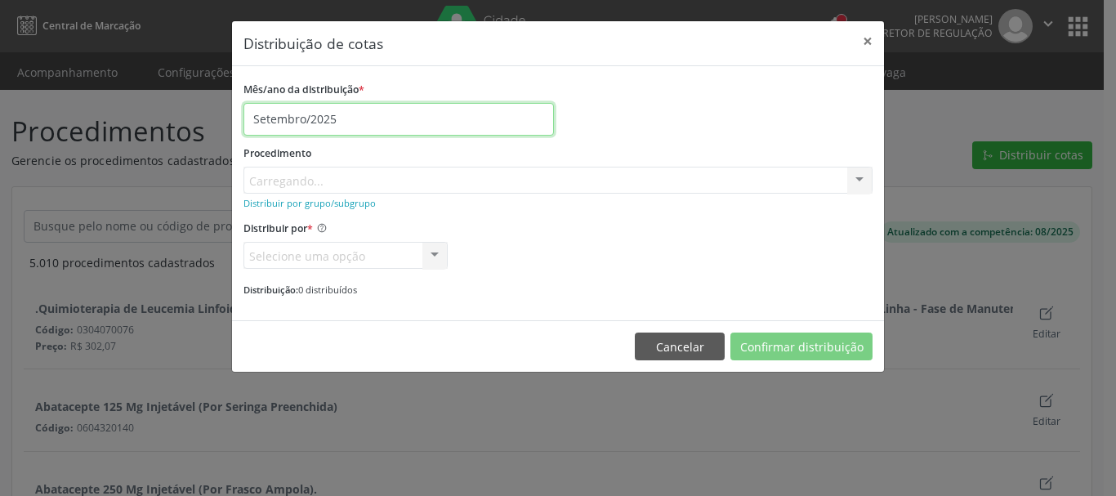
click at [328, 116] on input "Setembro/2025" at bounding box center [398, 119] width 310 height 33
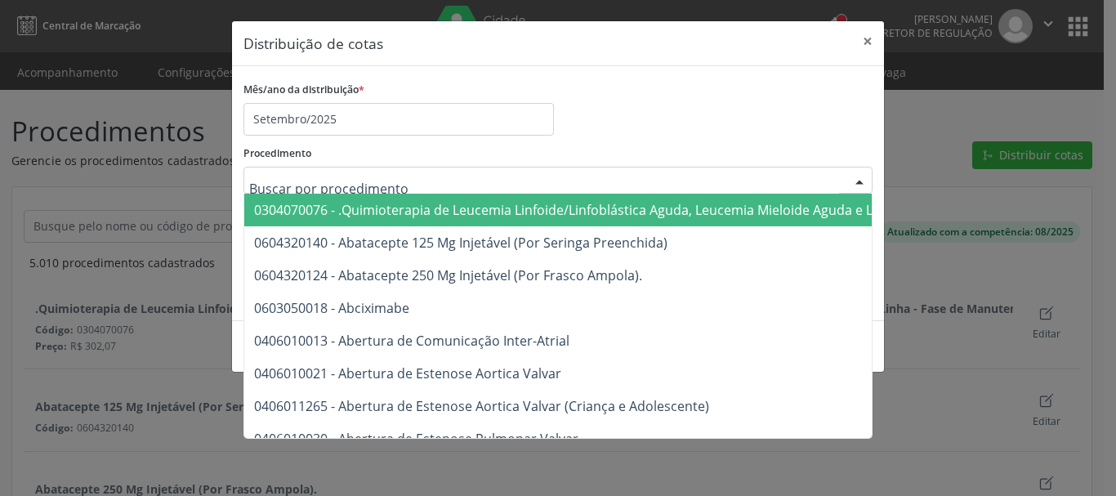
click at [586, 185] on div at bounding box center [557, 181] width 629 height 28
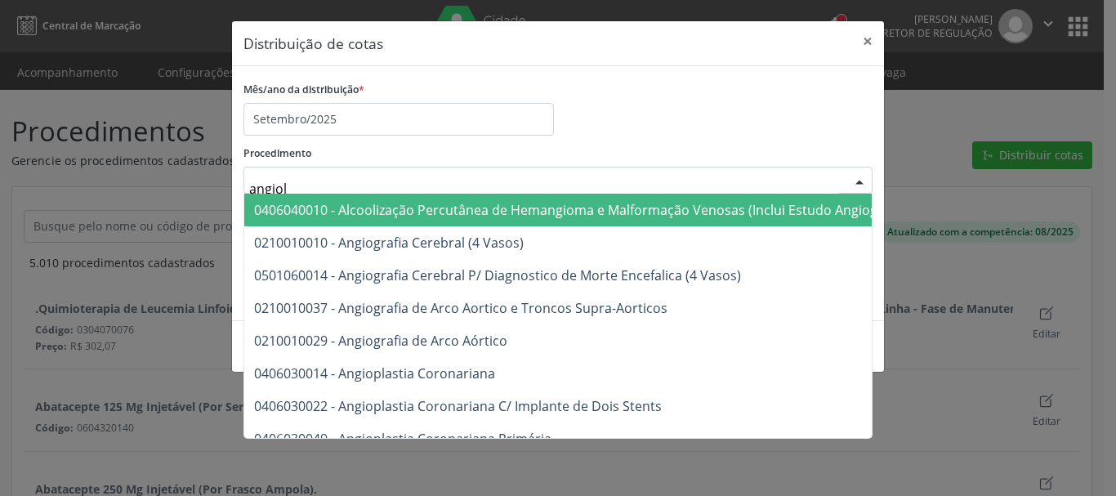
type input "angiolo"
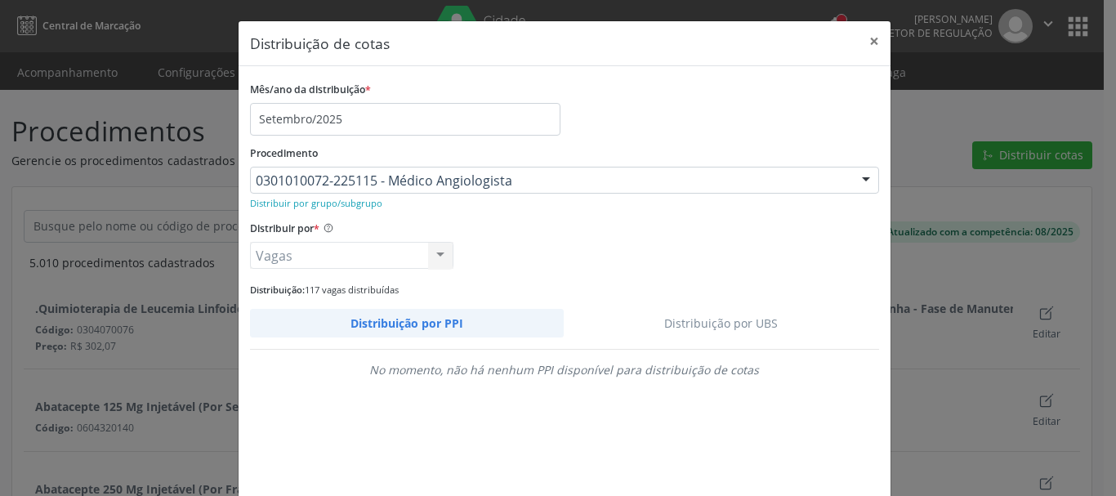
click at [693, 322] on link "Distribuição por UBS" at bounding box center [721, 323] width 315 height 29
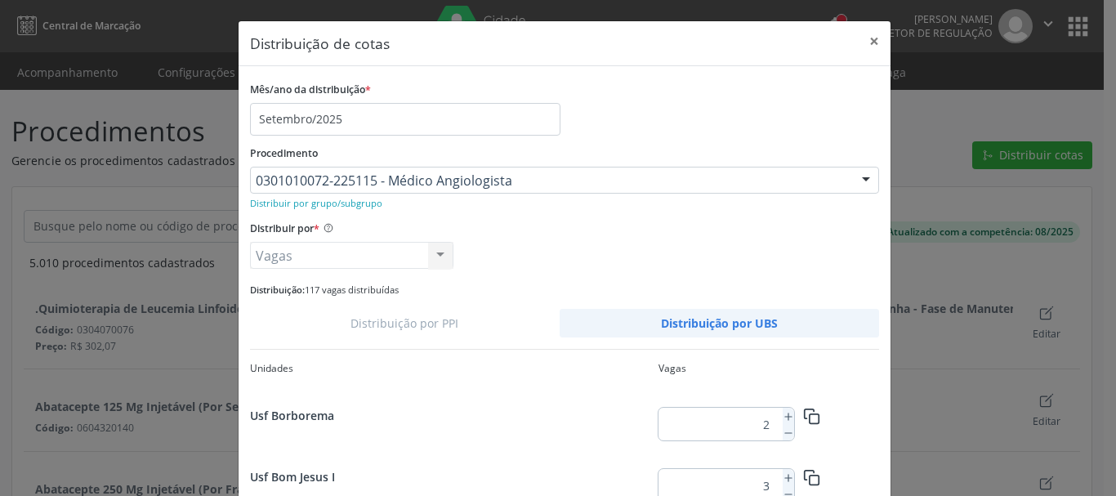
scroll to position [82, 0]
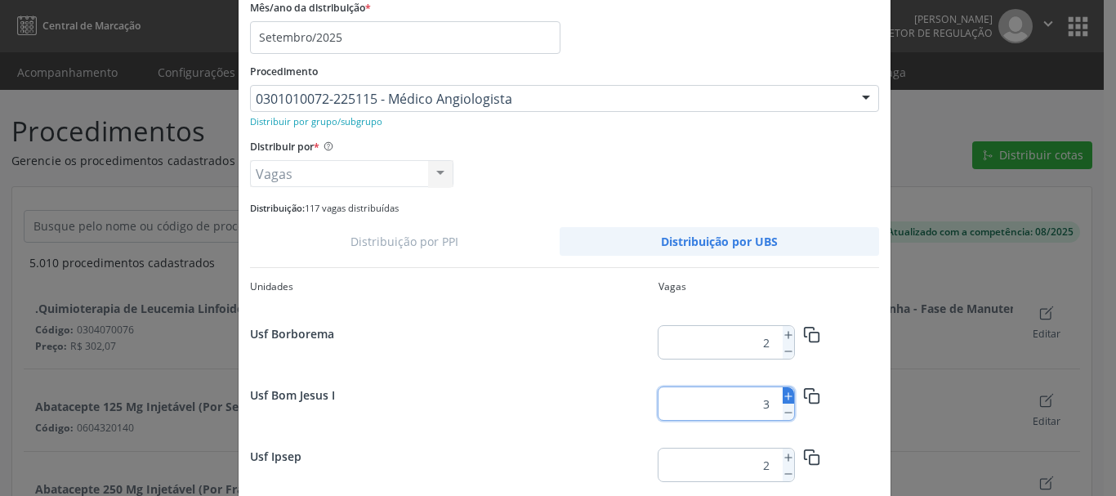
click at [783, 401] on icon at bounding box center [788, 395] width 11 height 11
type input "5"
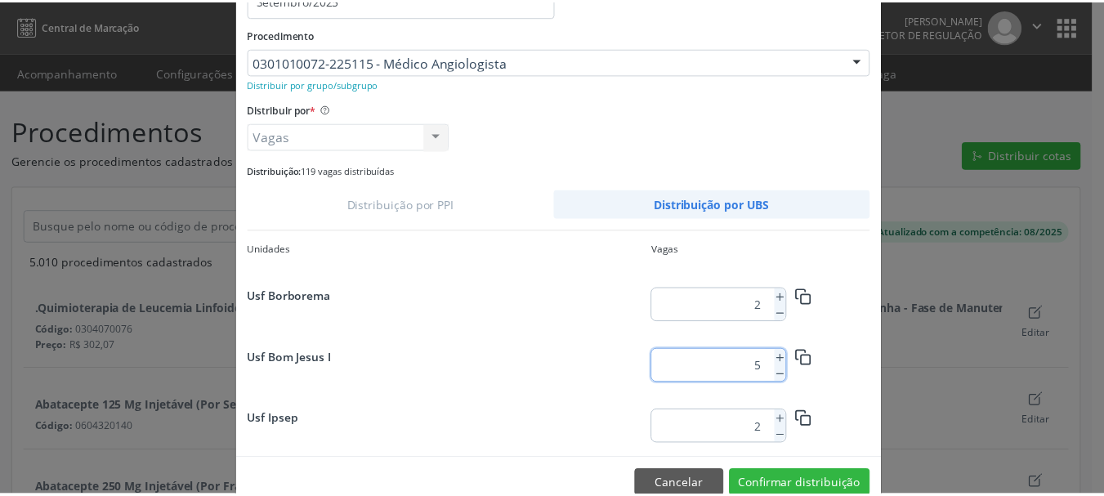
scroll to position [154, 0]
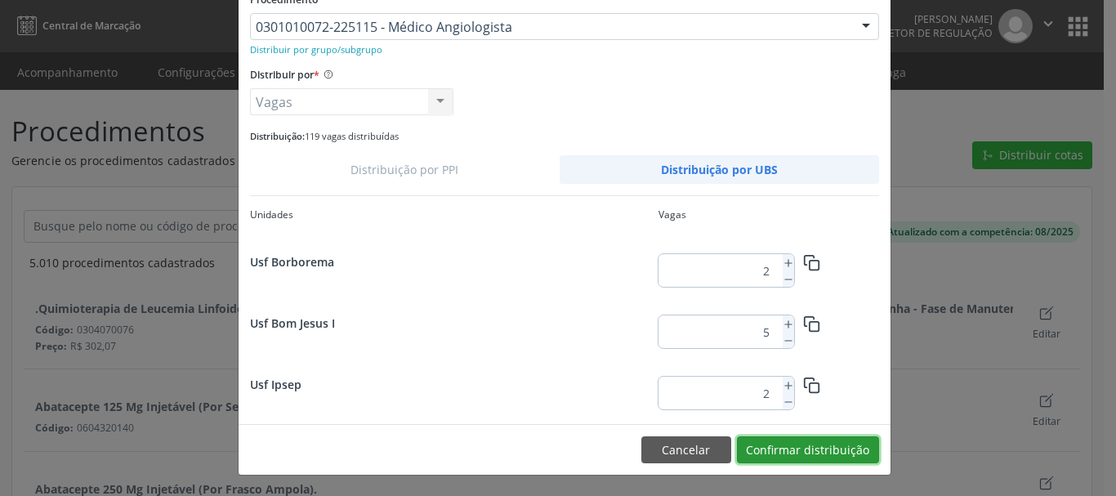
click at [835, 445] on button "Confirmar distribuição" at bounding box center [808, 450] width 142 height 28
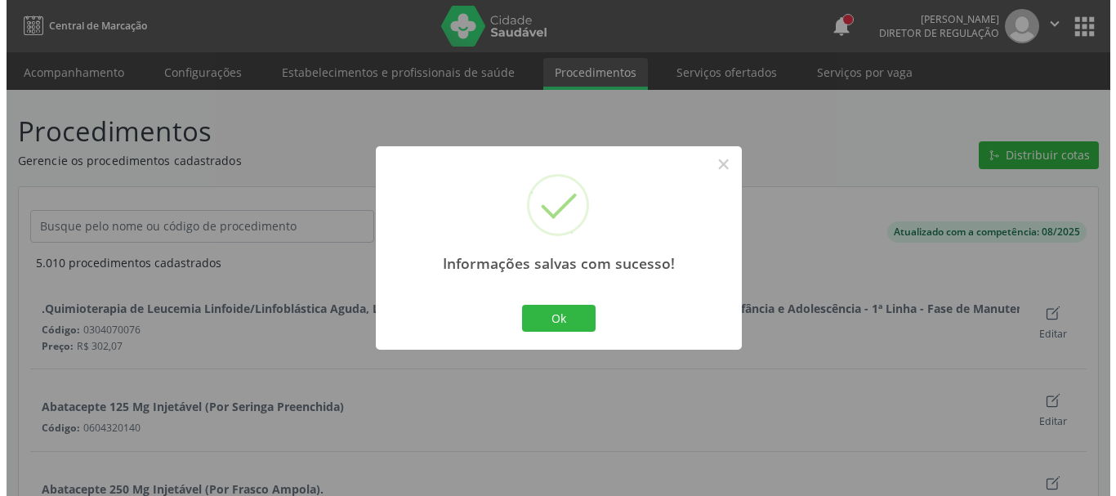
scroll to position [0, 0]
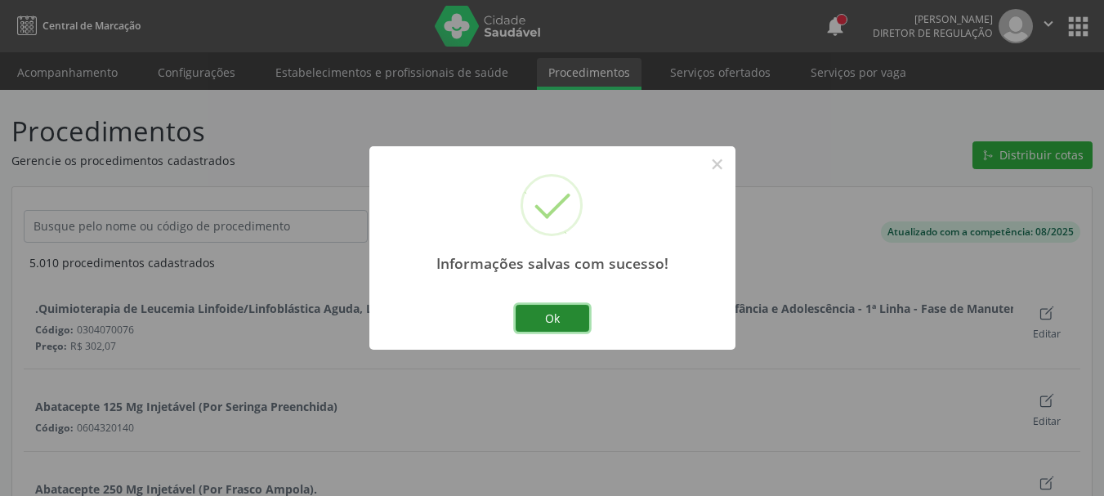
click at [547, 319] on button "Ok" at bounding box center [552, 319] width 74 height 28
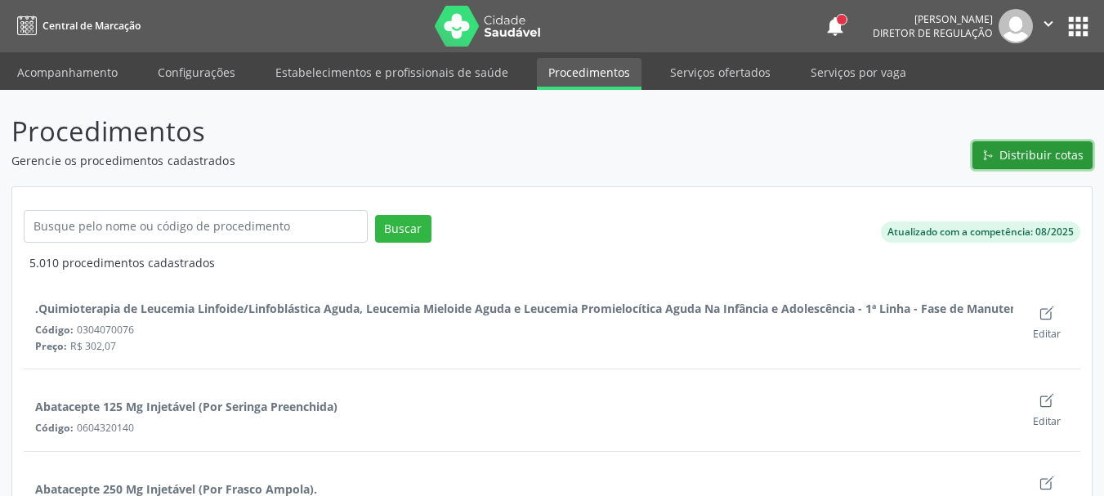
click at [1020, 159] on span "Distribuir cotas" at bounding box center [1041, 154] width 84 height 17
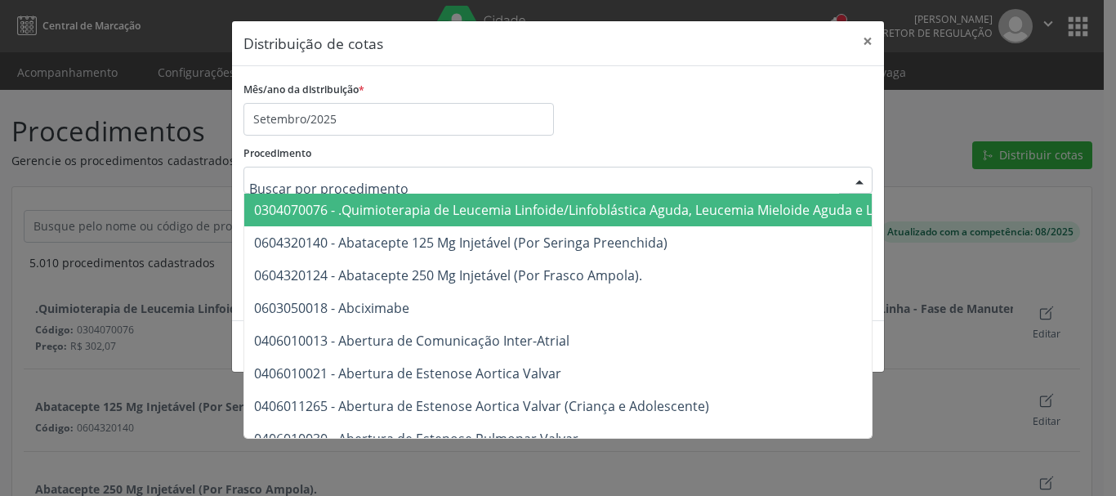
click at [554, 89] on div "Mês/ano da distribuição * Setembro/2025" at bounding box center [398, 107] width 319 height 58
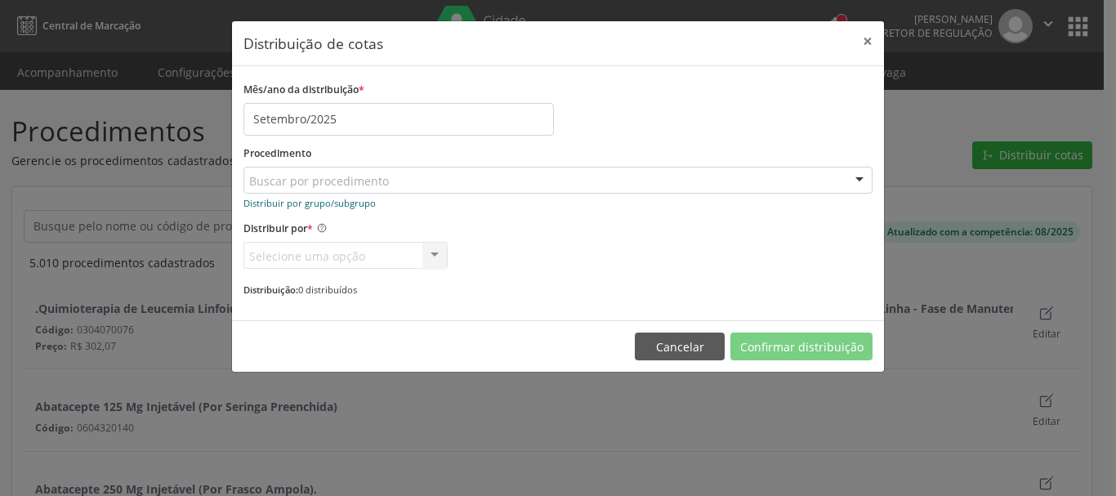
click at [305, 204] on small "Distribuir por grupo/subgrupo" at bounding box center [309, 203] width 132 height 12
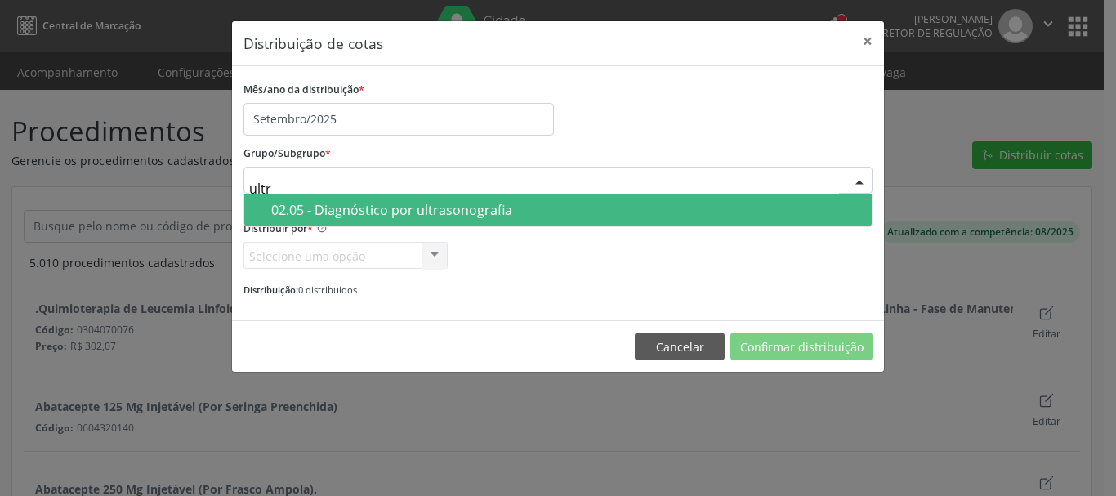
type input "ultra"
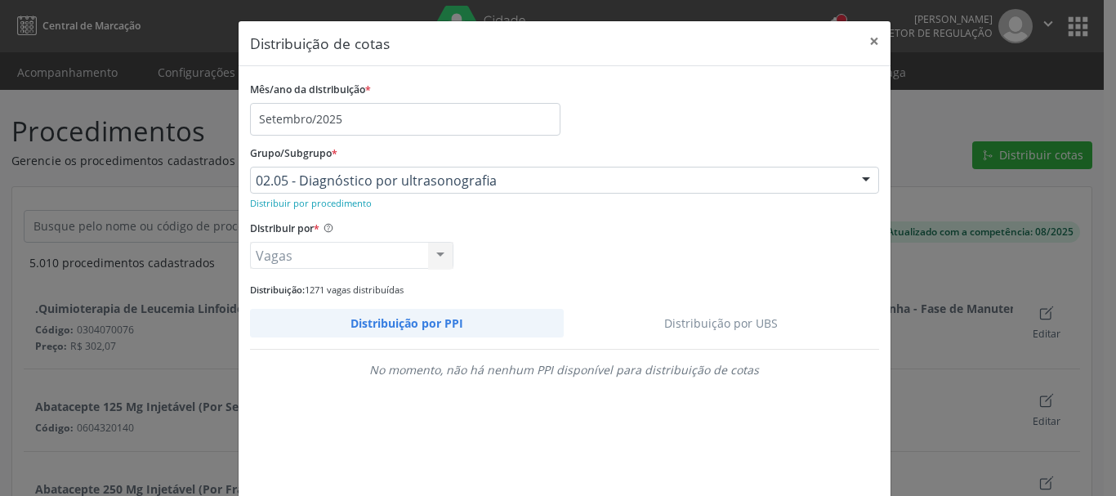
click at [664, 324] on link "Distribuição por UBS" at bounding box center [721, 323] width 315 height 29
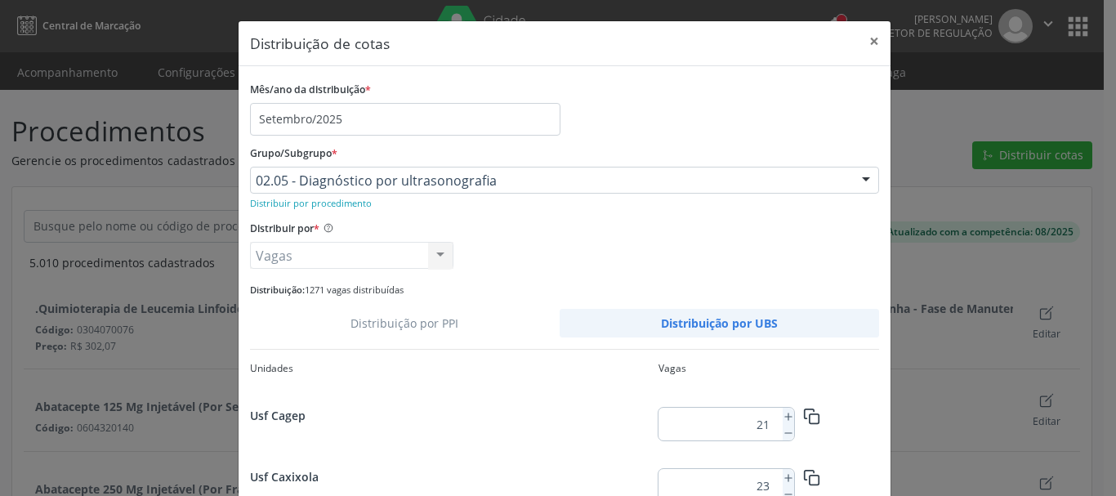
scroll to position [82, 0]
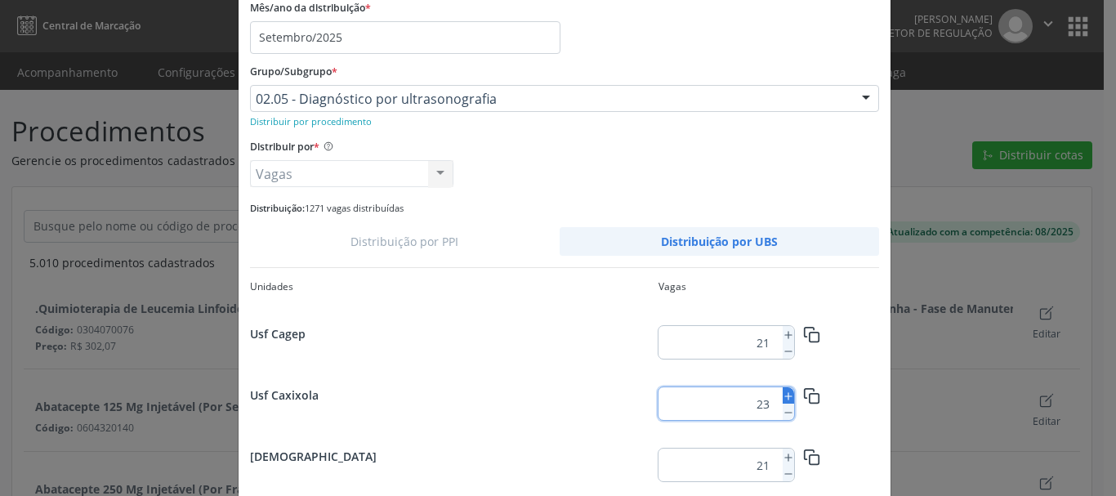
click at [783, 390] on icon at bounding box center [788, 395] width 11 height 11
type input "26"
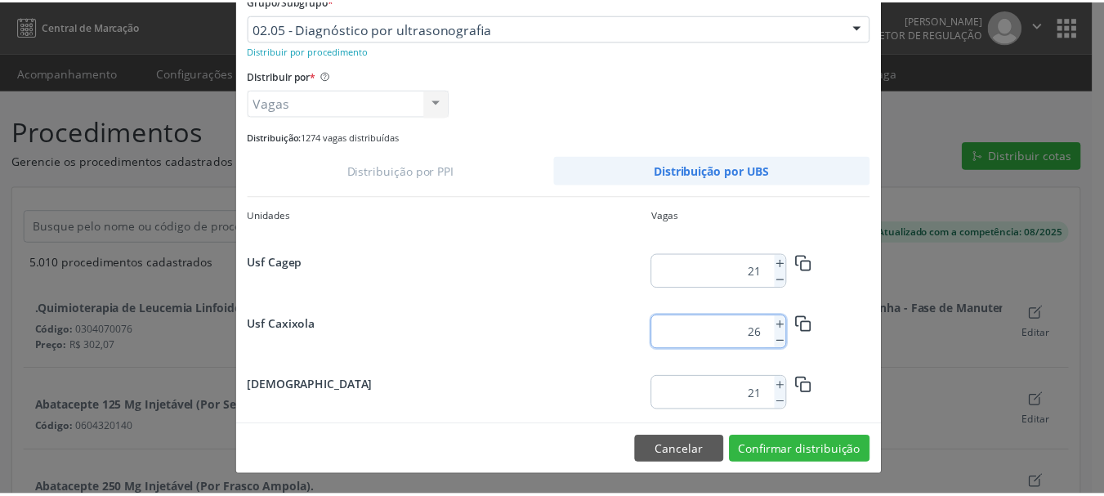
scroll to position [154, 0]
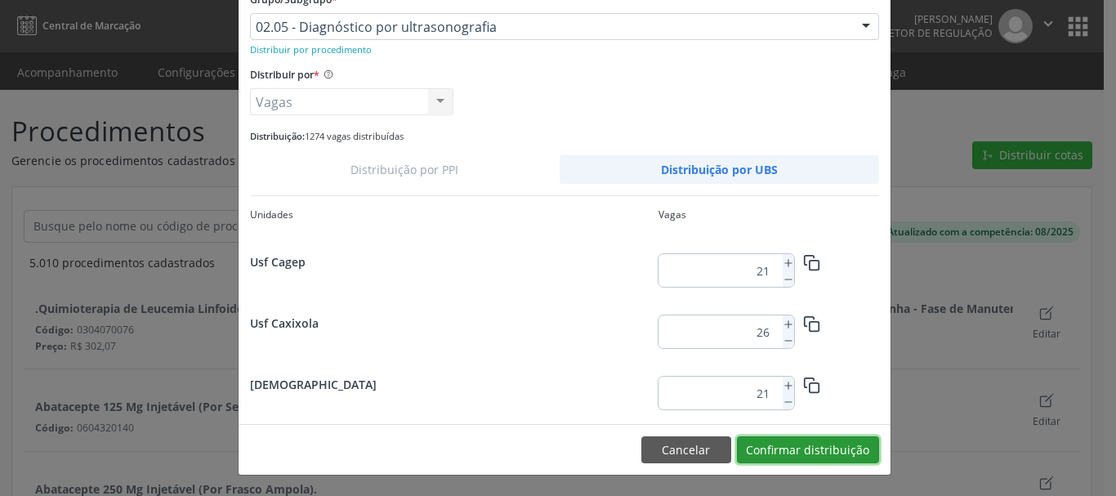
click at [856, 454] on button "Confirmar distribuição" at bounding box center [808, 450] width 142 height 28
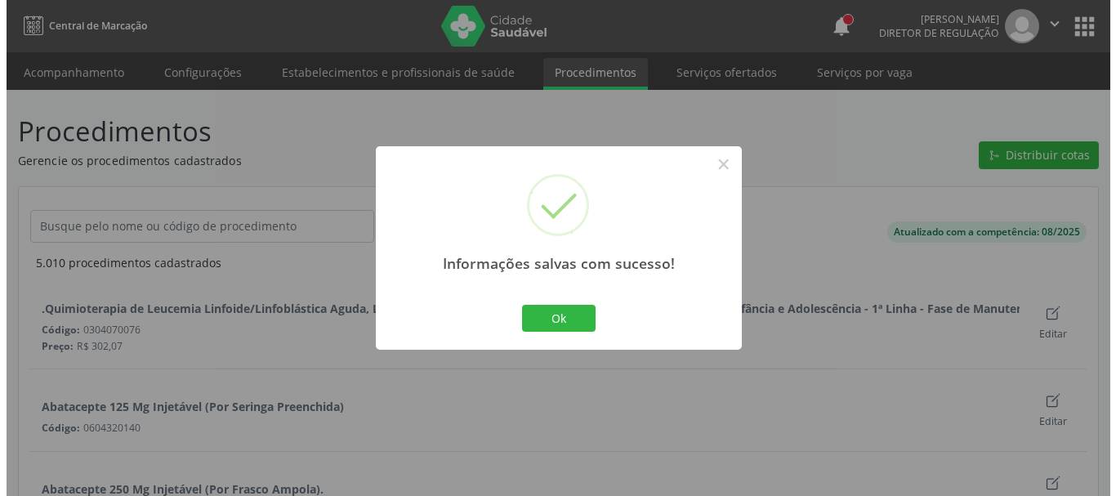
scroll to position [0, 0]
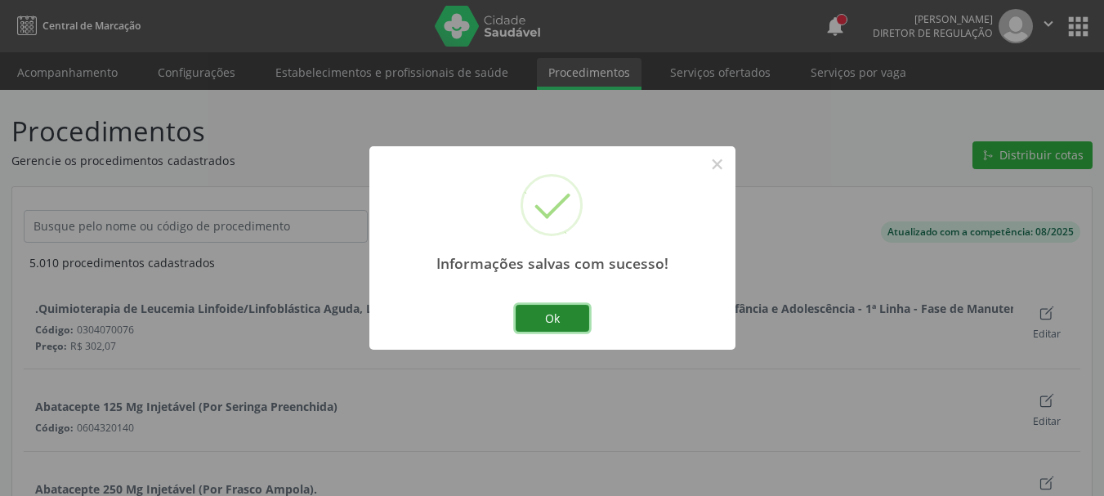
click at [557, 314] on button "Ok" at bounding box center [552, 319] width 74 height 28
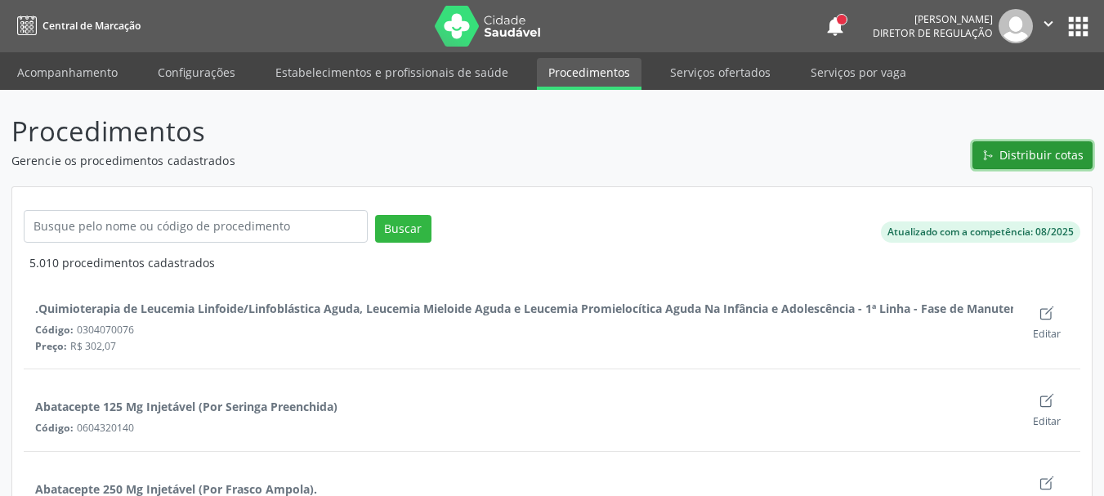
click at [1011, 158] on span "Distribuir cotas" at bounding box center [1041, 154] width 84 height 17
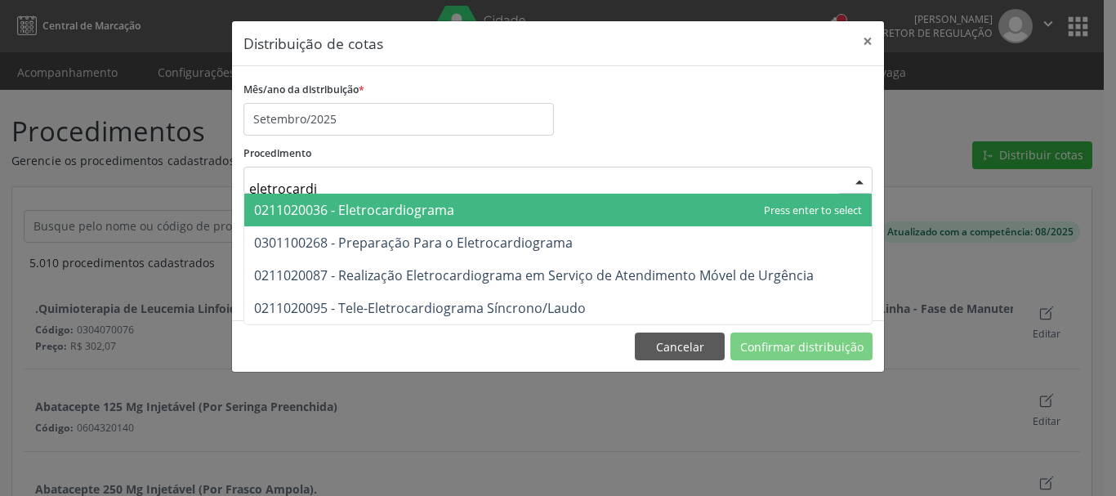
type input "eletrocardio"
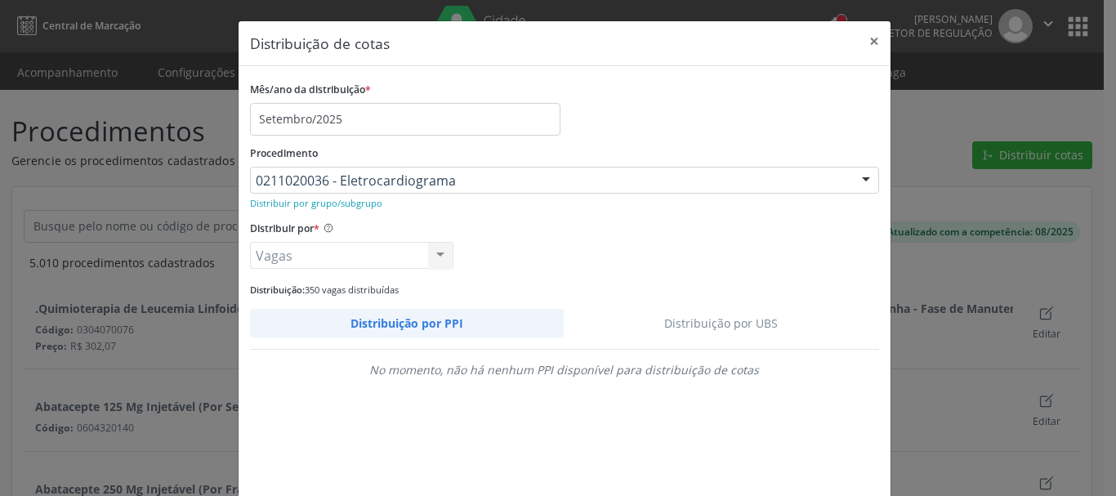
click at [713, 318] on link "Distribuição por UBS" at bounding box center [721, 323] width 315 height 29
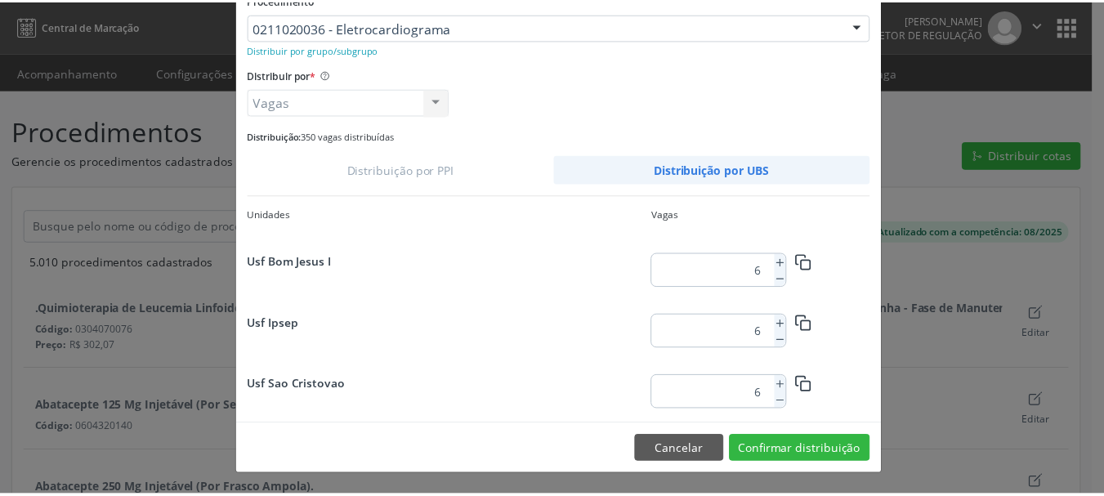
scroll to position [854, 0]
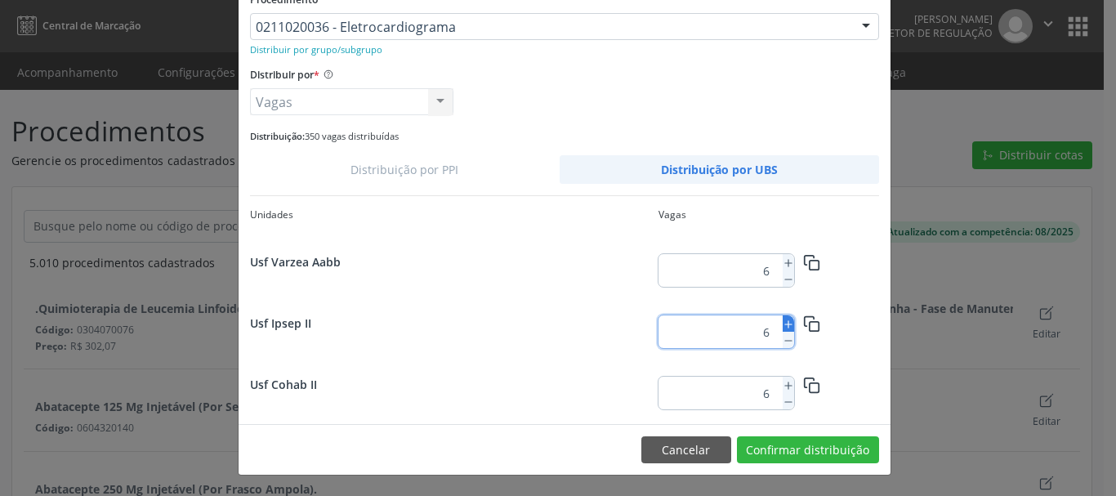
click at [783, 326] on icon at bounding box center [788, 324] width 11 height 11
type input "10"
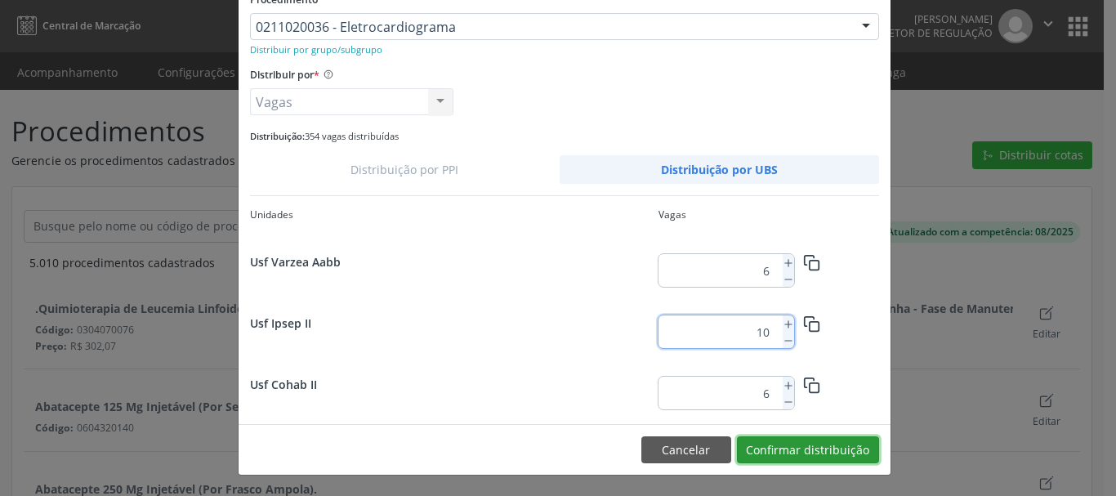
click at [819, 462] on button "Confirmar distribuição" at bounding box center [808, 450] width 142 height 28
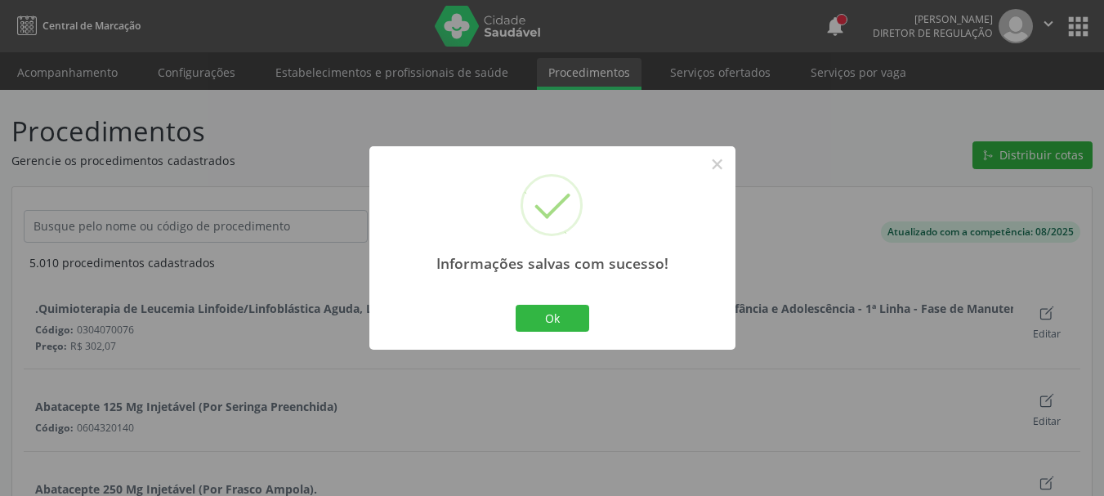
scroll to position [0, 0]
click at [539, 319] on button "Ok" at bounding box center [552, 319] width 74 height 28
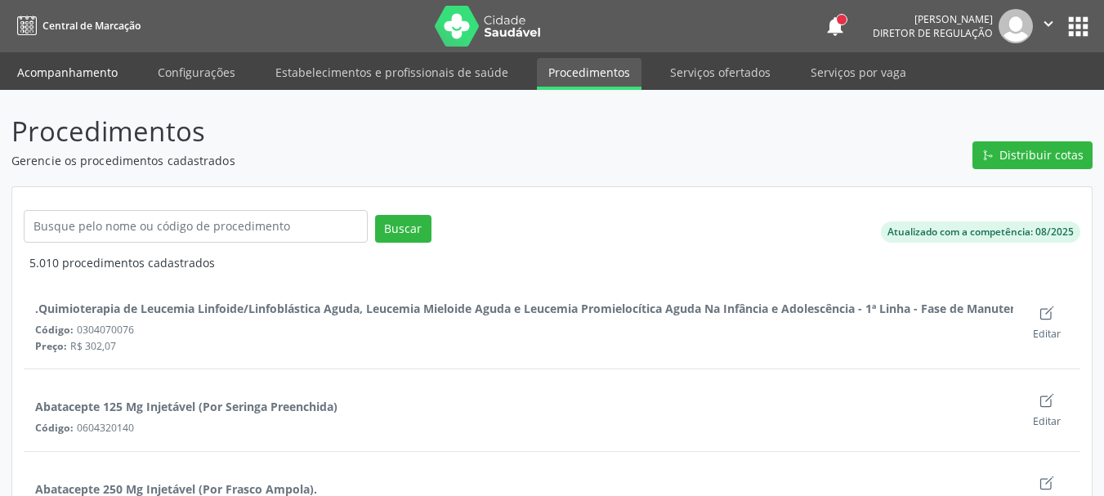
click at [61, 63] on link "Acompanhamento" at bounding box center [67, 72] width 123 height 29
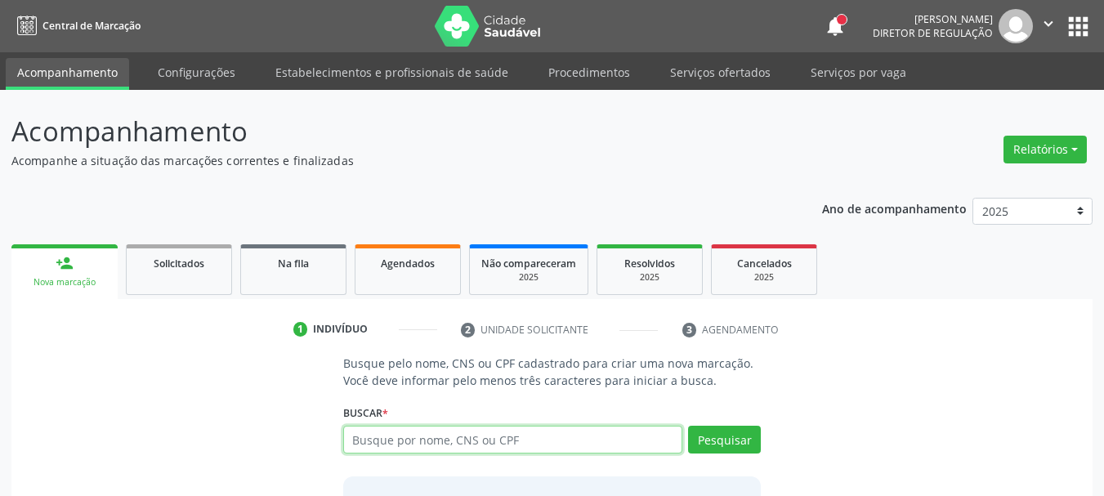
click at [403, 432] on input "text" at bounding box center [513, 440] width 340 height 28
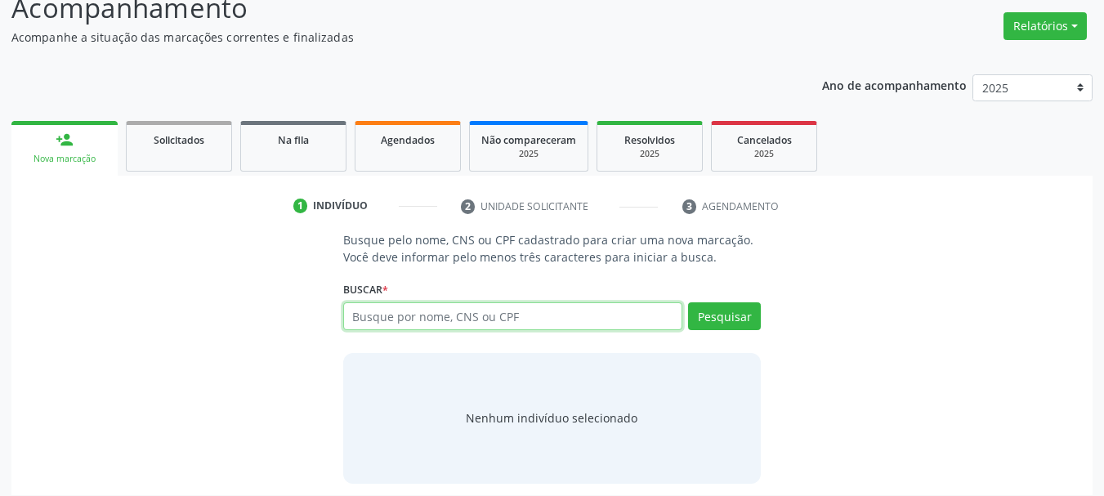
scroll to position [134, 0]
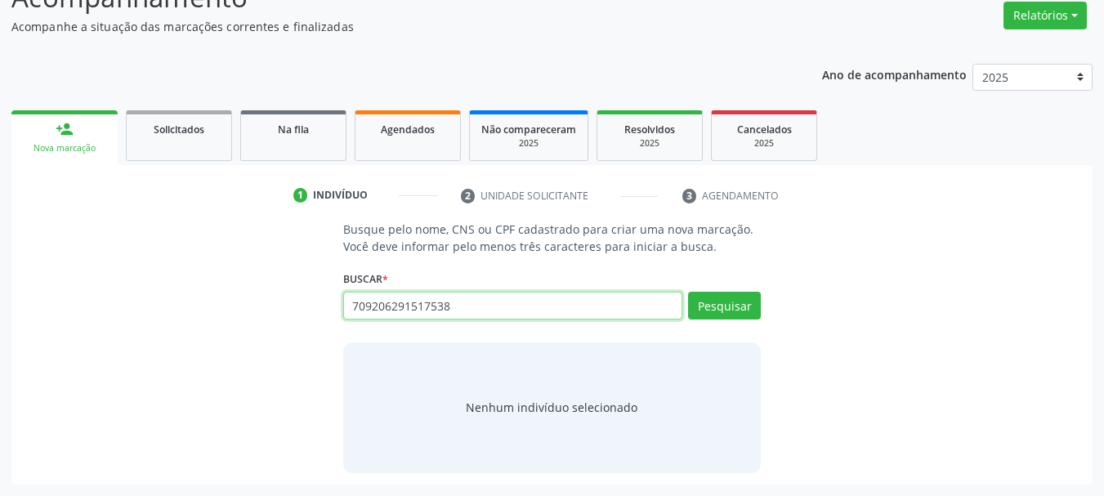
type input "709206291517538"
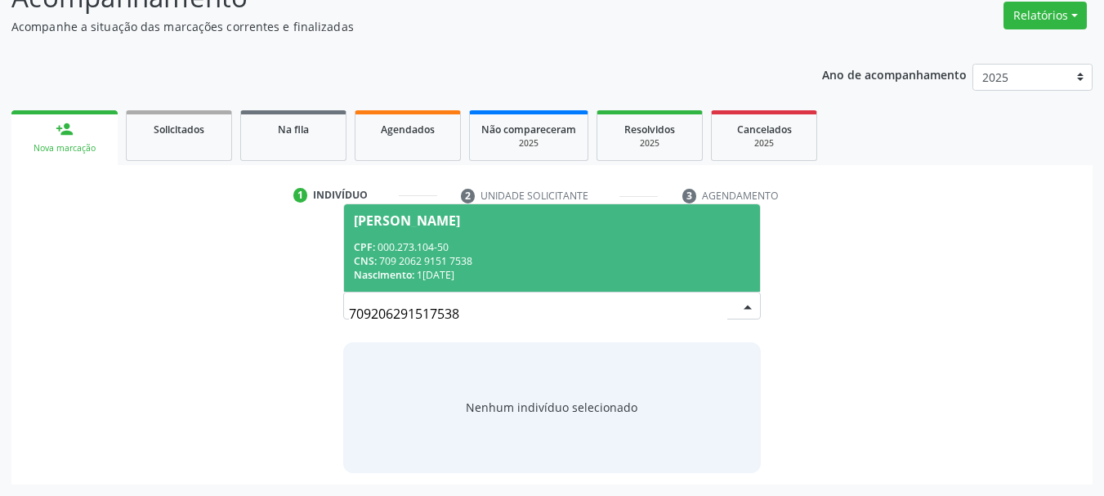
click at [460, 223] on div "[PERSON_NAME]" at bounding box center [407, 220] width 106 height 13
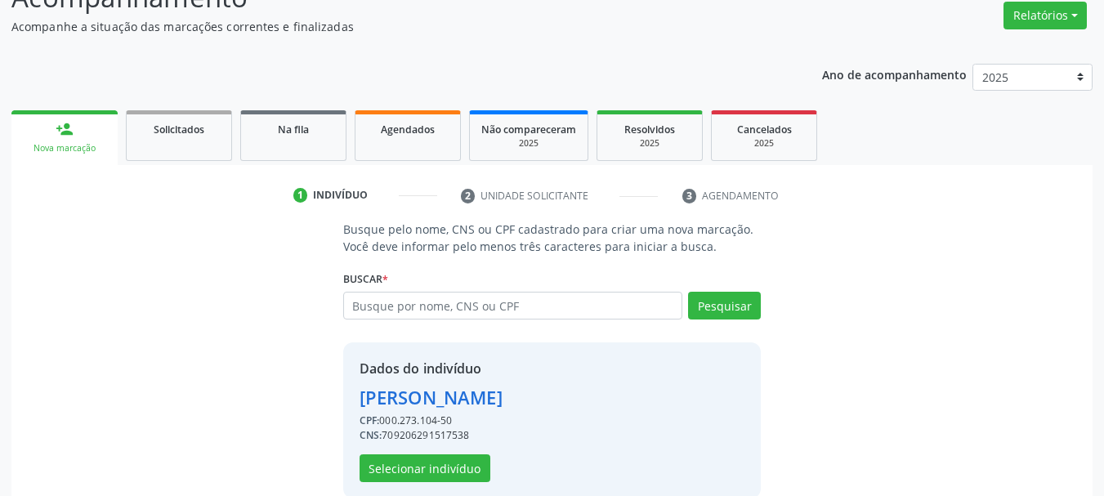
click at [437, 487] on div "Dados do indivíduo [PERSON_NAME] CPF: 000.273.104-50 CNS: 709206291517538 Selec…" at bounding box center [552, 420] width 418 height 156
click at [435, 461] on button "Selecionar indivíduo" at bounding box center [424, 468] width 131 height 28
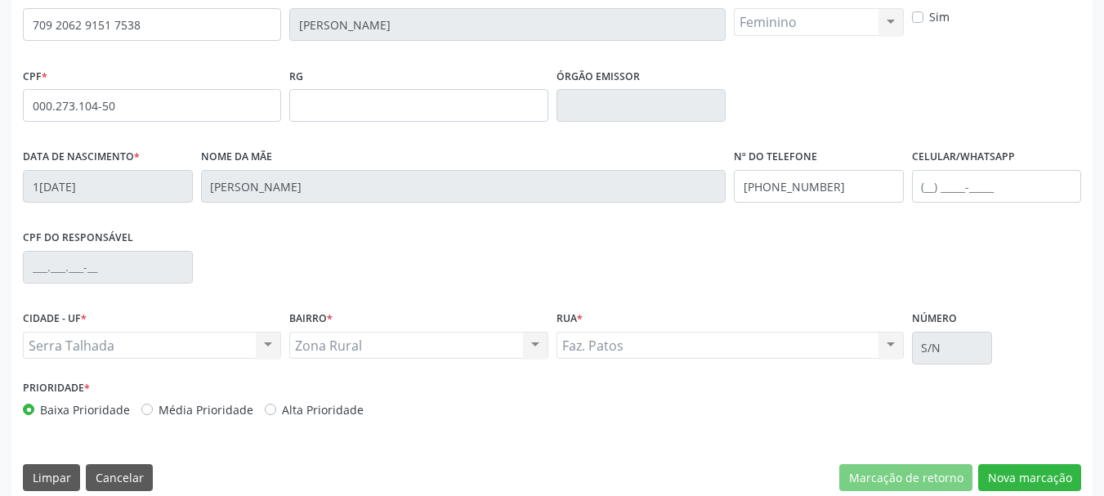
scroll to position [390, 0]
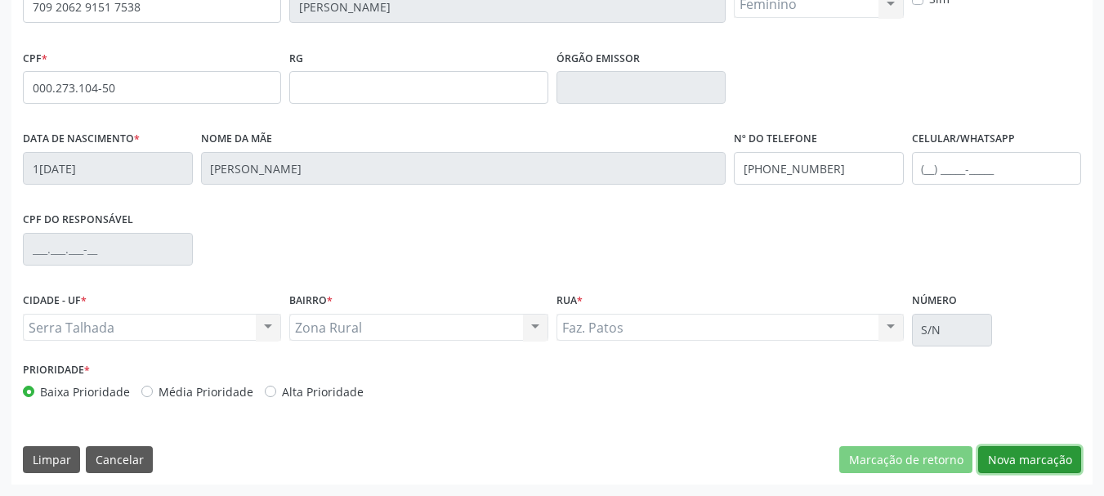
click at [1043, 472] on button "Nova marcação" at bounding box center [1029, 460] width 103 height 28
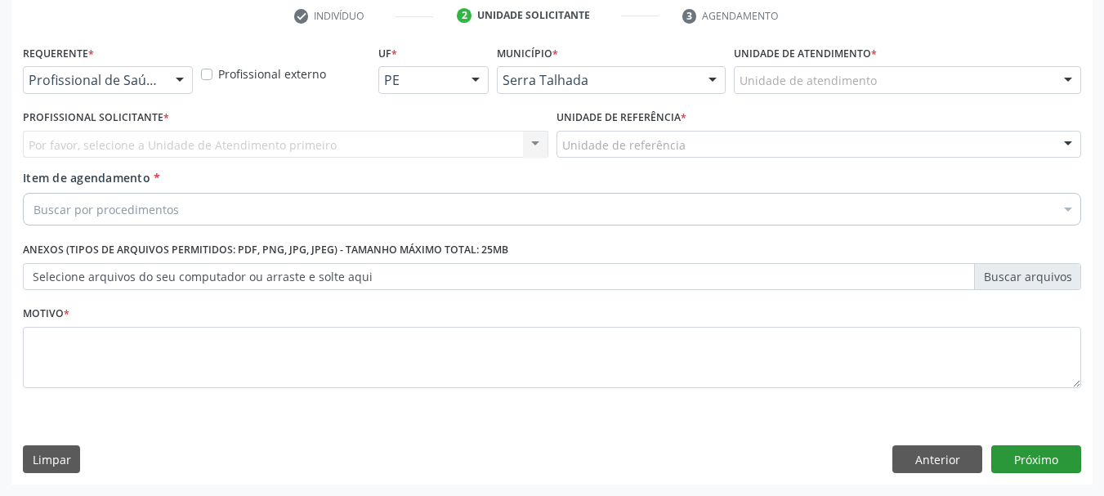
scroll to position [314, 0]
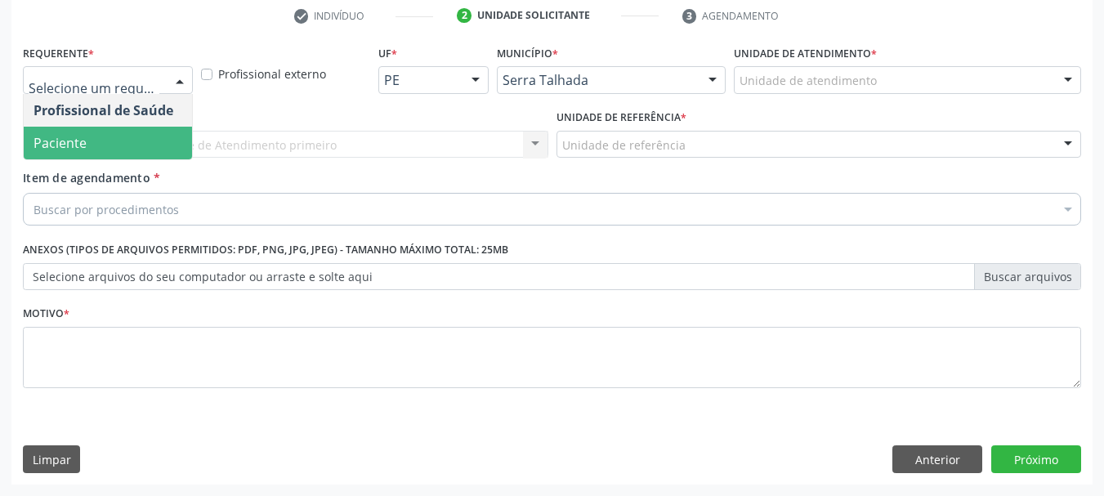
click at [68, 148] on span "Paciente" at bounding box center [59, 143] width 53 height 18
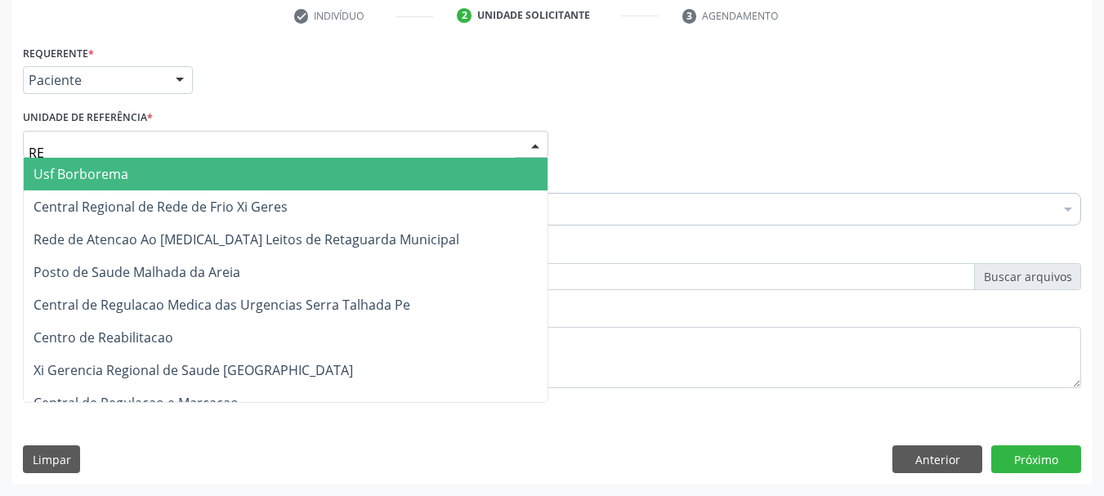
type input "REA"
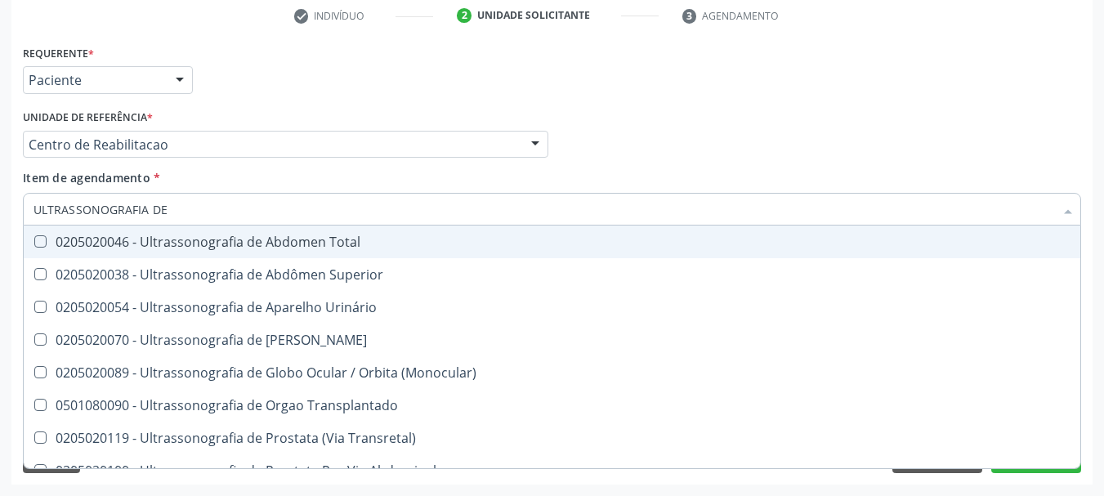
type input "ULTRASSONOGRAFIA DE A"
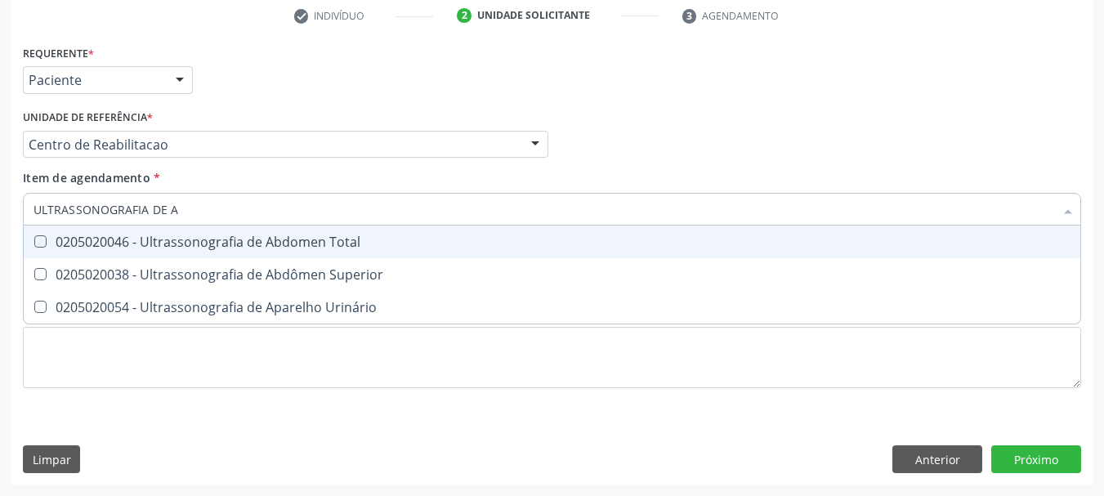
click at [140, 225] on span "0205020046 - Ultrassonografia de Abdomen Total" at bounding box center [552, 241] width 1056 height 33
checkbox Total "true"
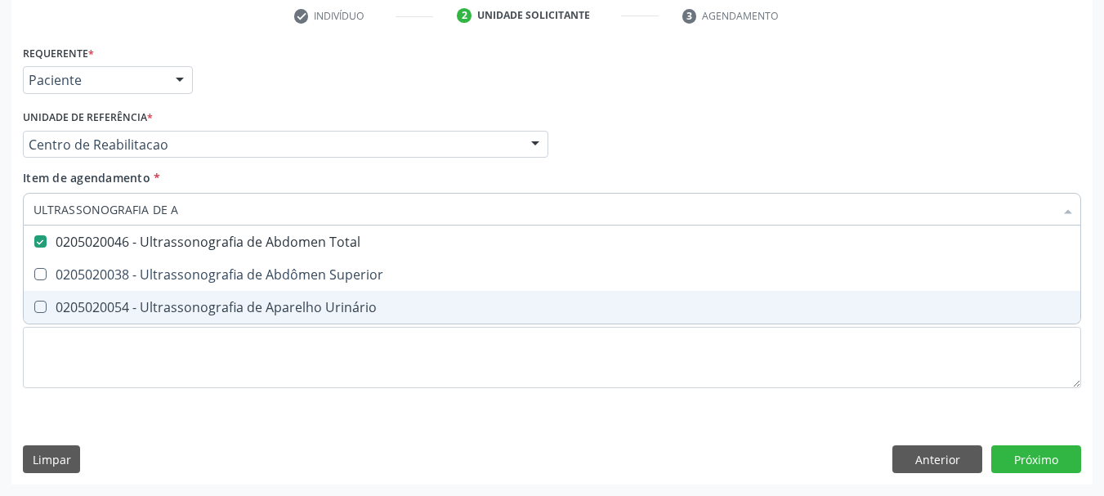
click at [30, 378] on div "Acompanhamento Acompanhe a situação das marcações correntes e finalizadas Relat…" at bounding box center [552, 136] width 1104 height 720
click at [84, 323] on li "0205020054 - Ultrassonografia de Aparelho Urinário" at bounding box center [552, 307] width 1056 height 33
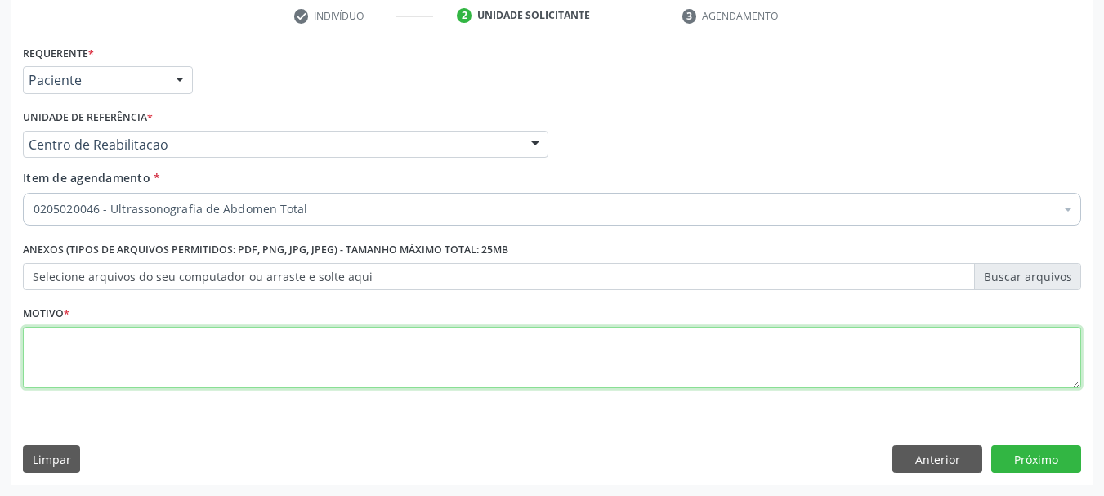
click at [115, 356] on textarea at bounding box center [552, 358] width 1058 height 62
type textarea "A"
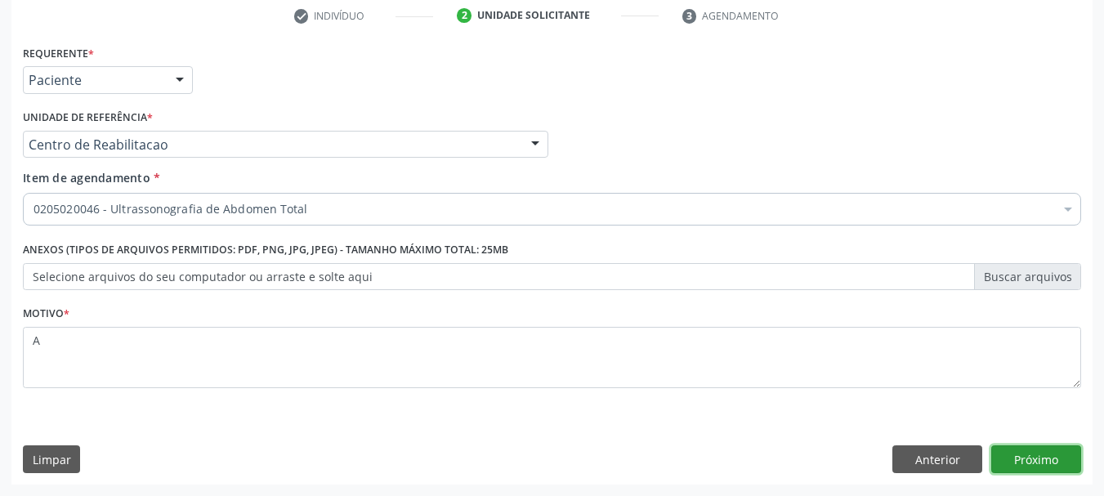
click at [1055, 465] on button "Próximo" at bounding box center [1036, 459] width 90 height 28
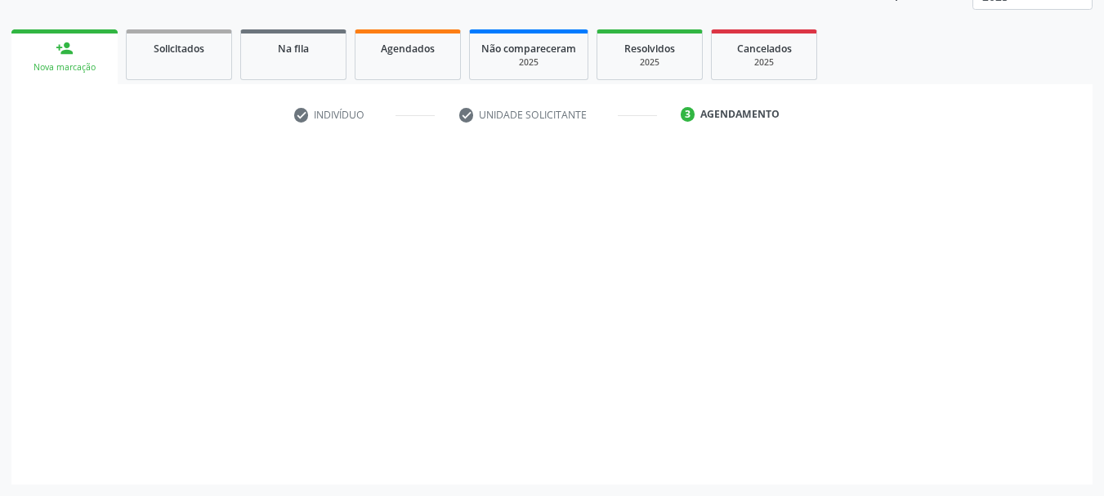
scroll to position [215, 0]
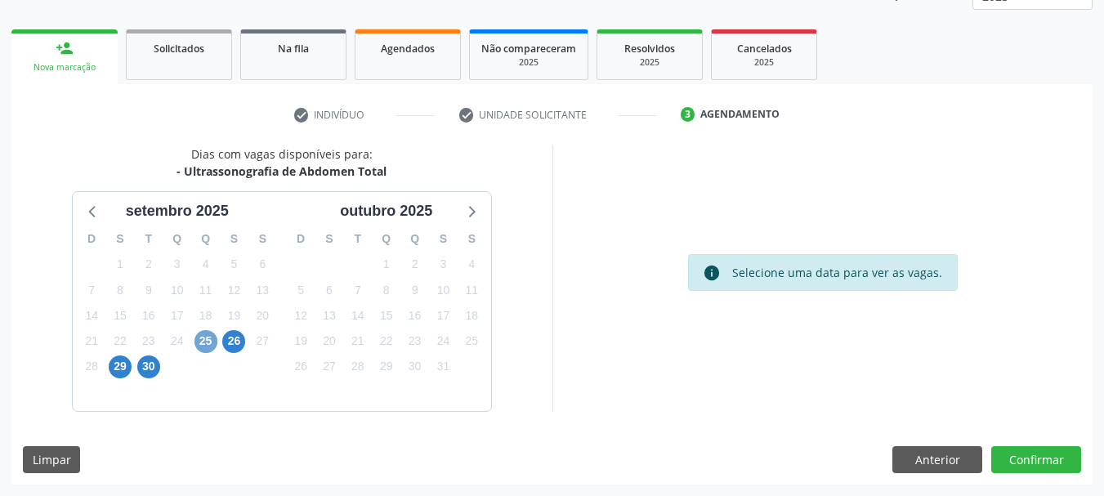
click at [209, 341] on span "25" at bounding box center [205, 341] width 23 height 23
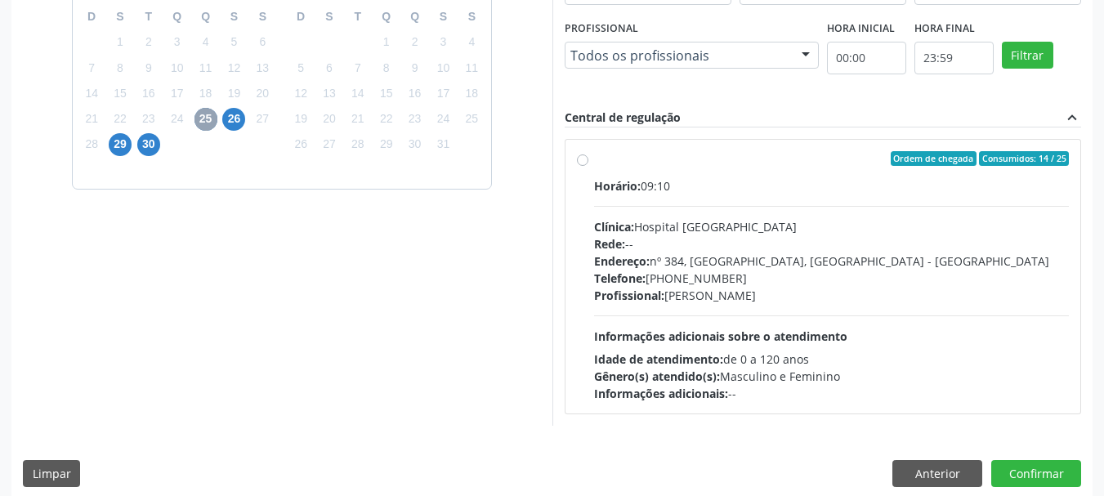
scroll to position [451, 0]
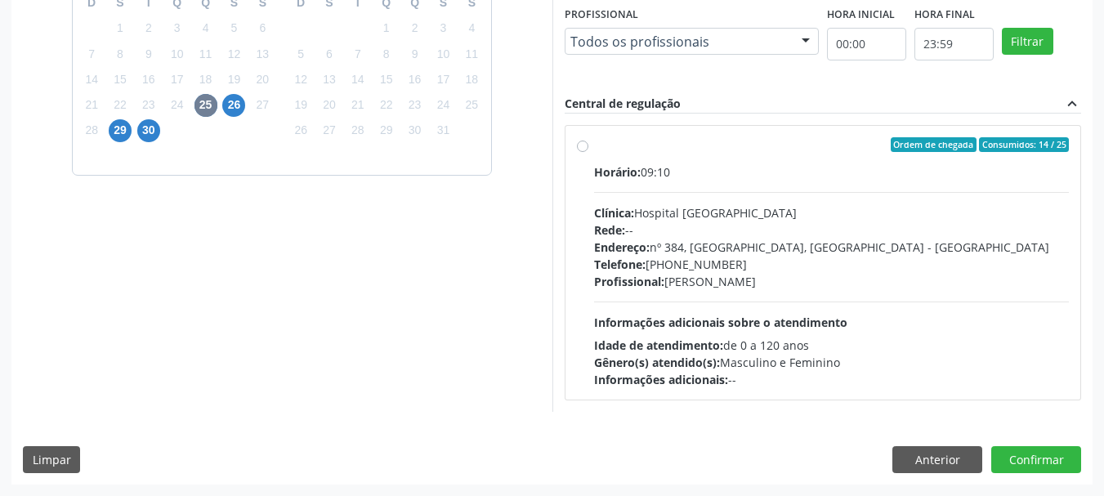
click at [687, 207] on div "Clínica: Hospital [GEOGRAPHIC_DATA]" at bounding box center [831, 212] width 475 height 17
click at [588, 152] on input "Ordem de chegada Consumidos: 14 / 25 Horário: 09:10 Clínica: Hospital [GEOGRAPH…" at bounding box center [582, 144] width 11 height 15
radio input "true"
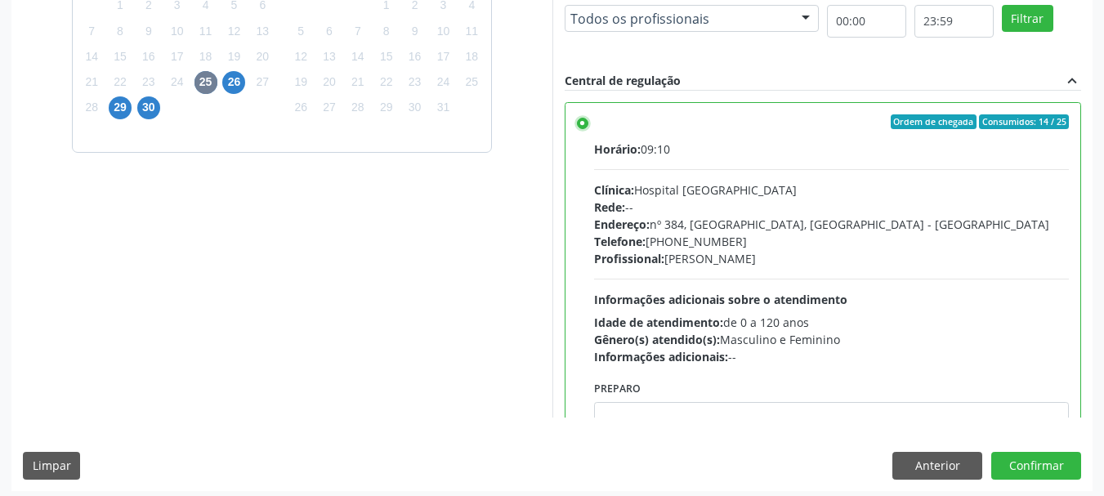
scroll to position [480, 0]
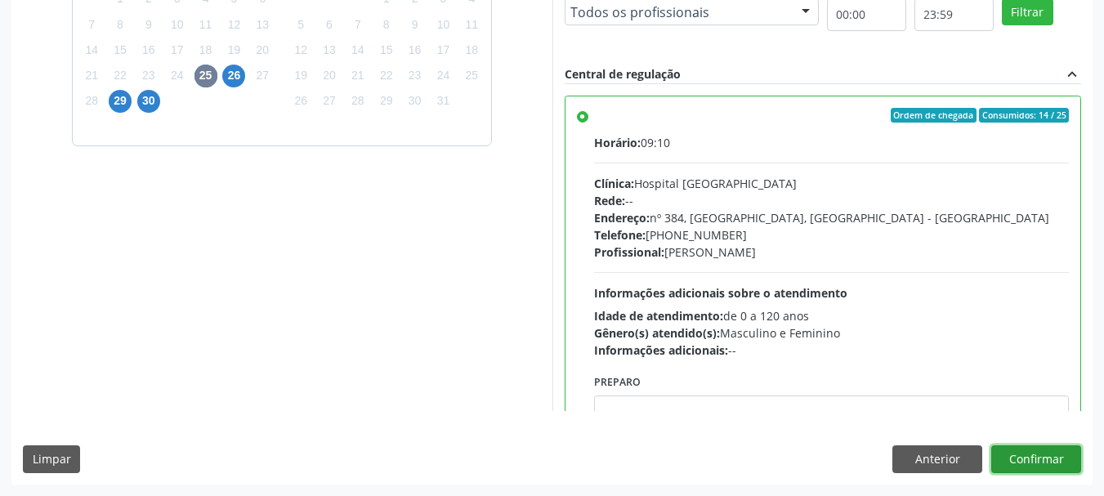
click at [1026, 460] on button "Confirmar" at bounding box center [1036, 459] width 90 height 28
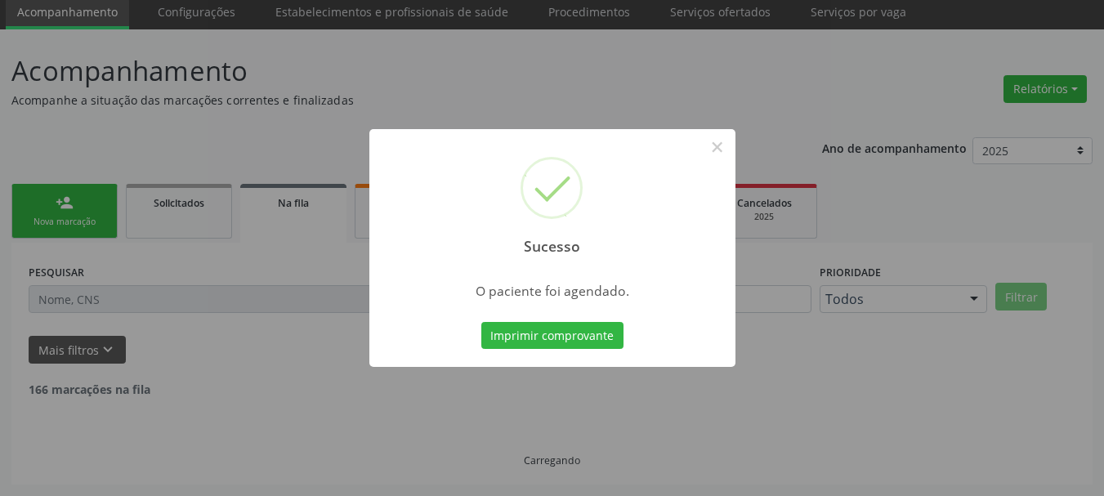
scroll to position [43, 0]
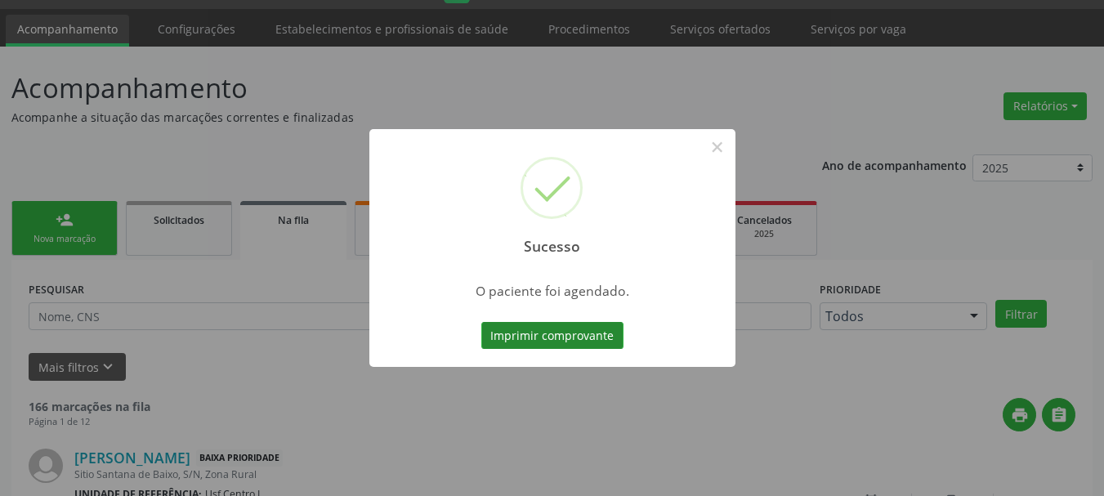
click at [546, 341] on button "Imprimir comprovante" at bounding box center [552, 336] width 142 height 28
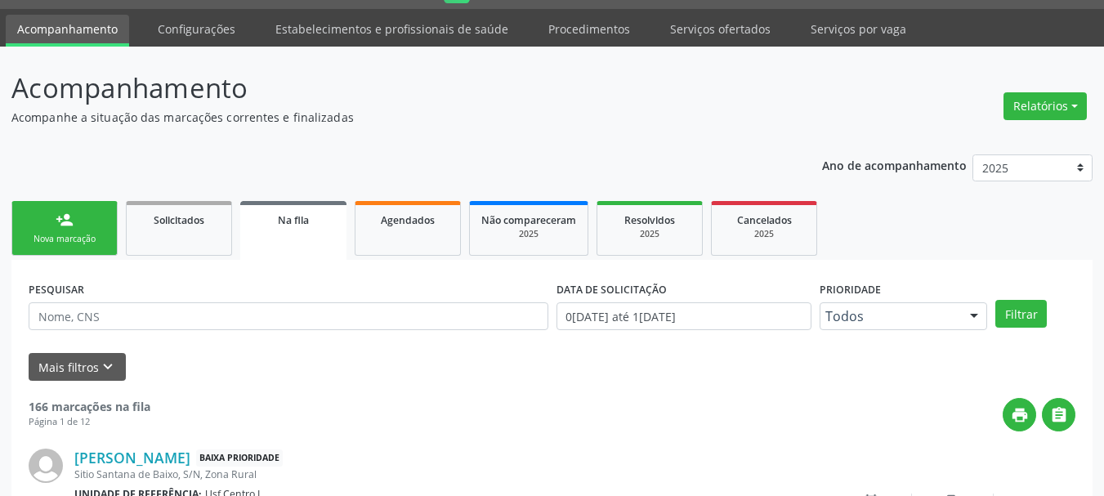
click at [106, 236] on link "person_add Nova marcação" at bounding box center [64, 228] width 106 height 55
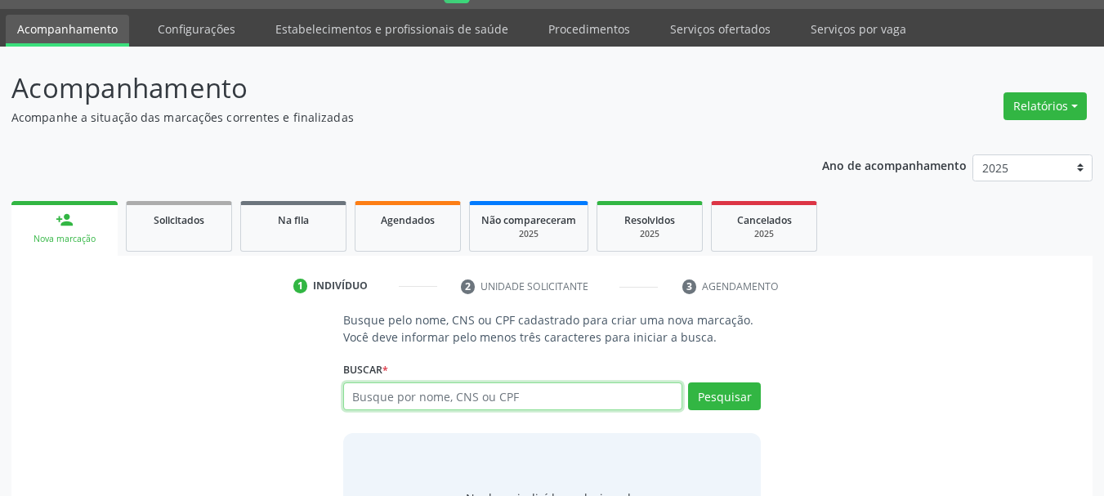
click at [491, 394] on input "text" at bounding box center [513, 396] width 340 height 28
type input "[PERSON_NAME]"
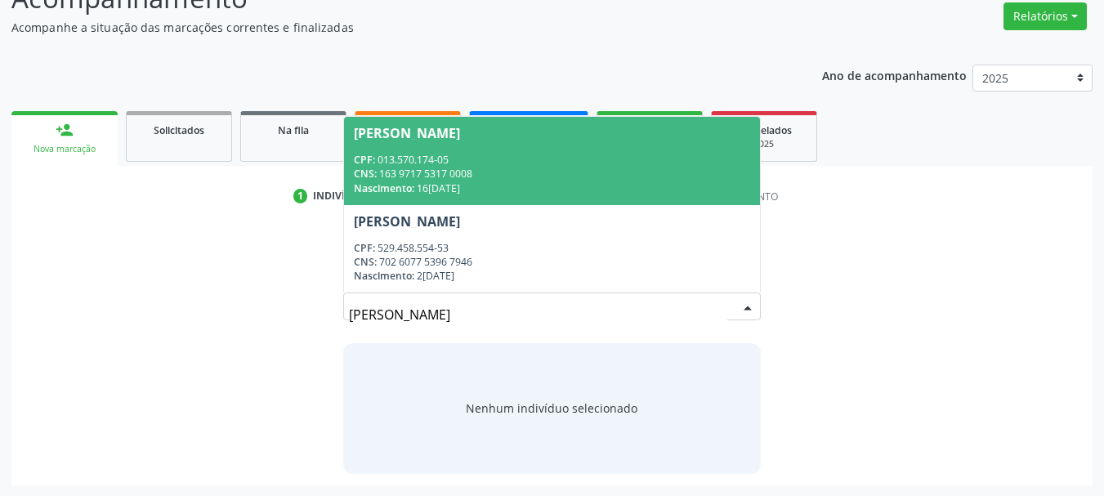
scroll to position [134, 0]
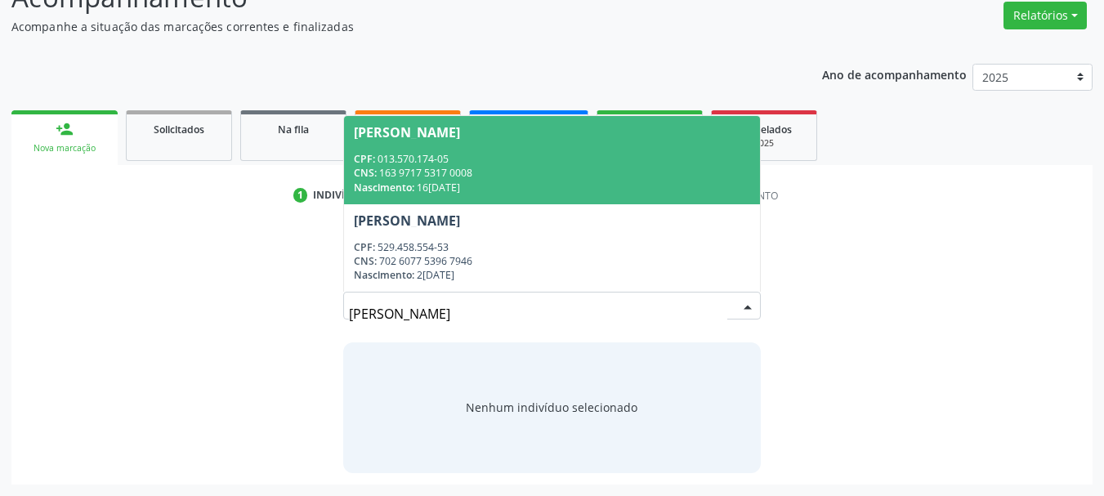
click at [550, 146] on span "[PERSON_NAME] CPF: 013.570.174-05 CNS: 163 9717 5317 0008 Nascimento: 16[DATE]" at bounding box center [552, 159] width 417 height 87
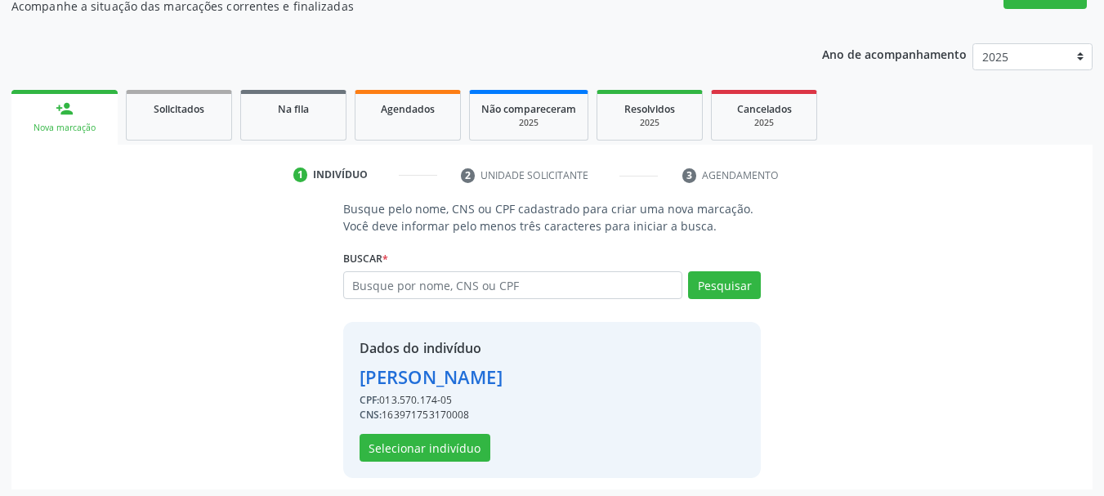
scroll to position [159, 0]
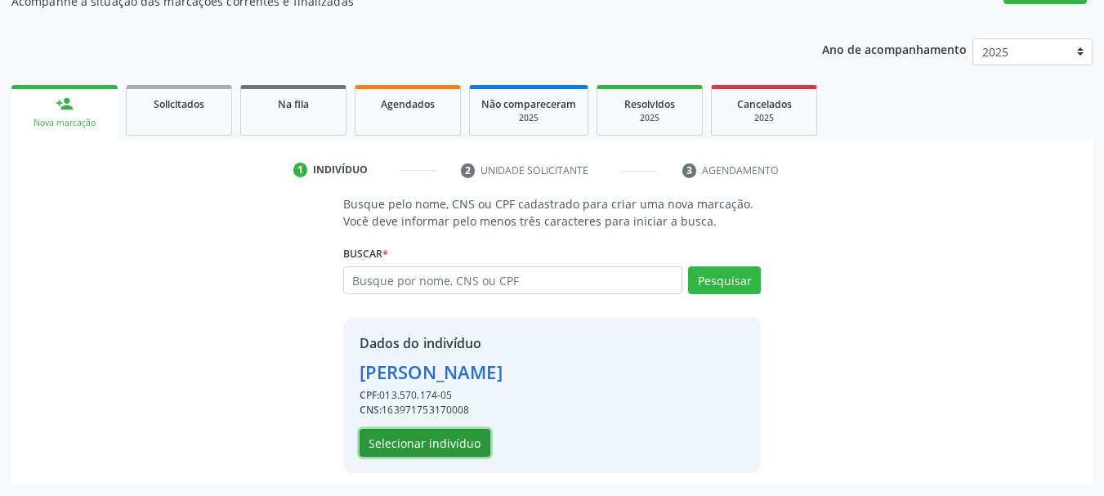
click at [437, 449] on button "Selecionar indivíduo" at bounding box center [424, 443] width 131 height 28
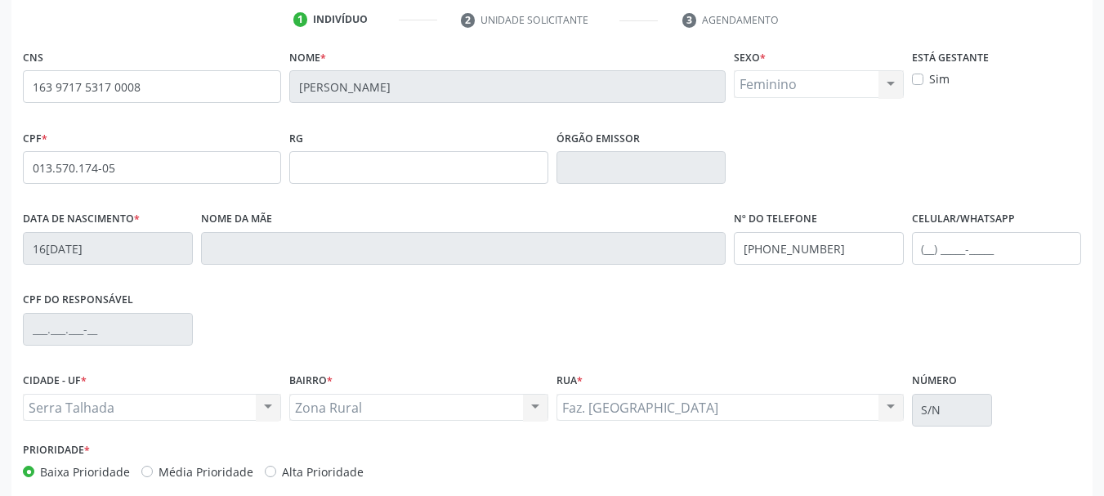
scroll to position [323, 0]
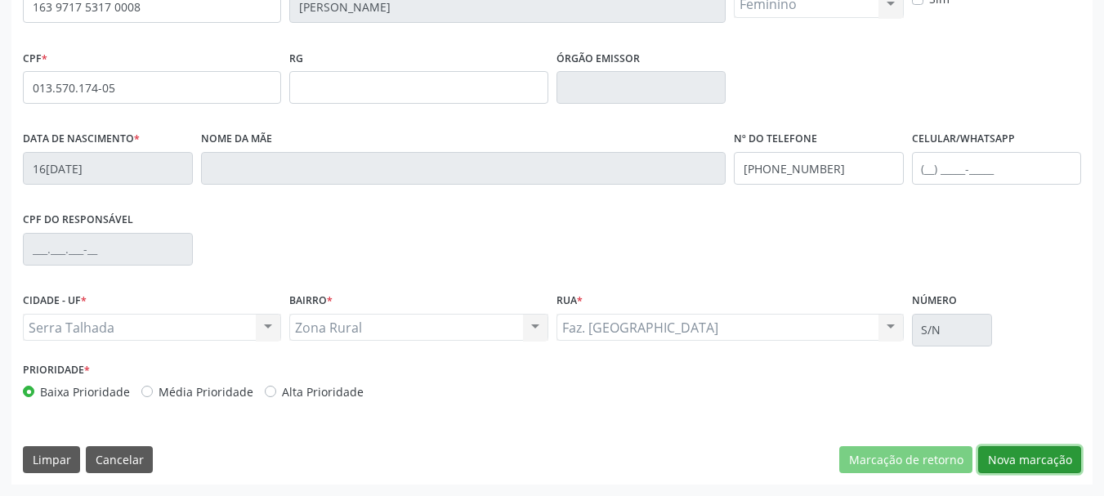
click at [1034, 464] on button "Nova marcação" at bounding box center [1029, 460] width 103 height 28
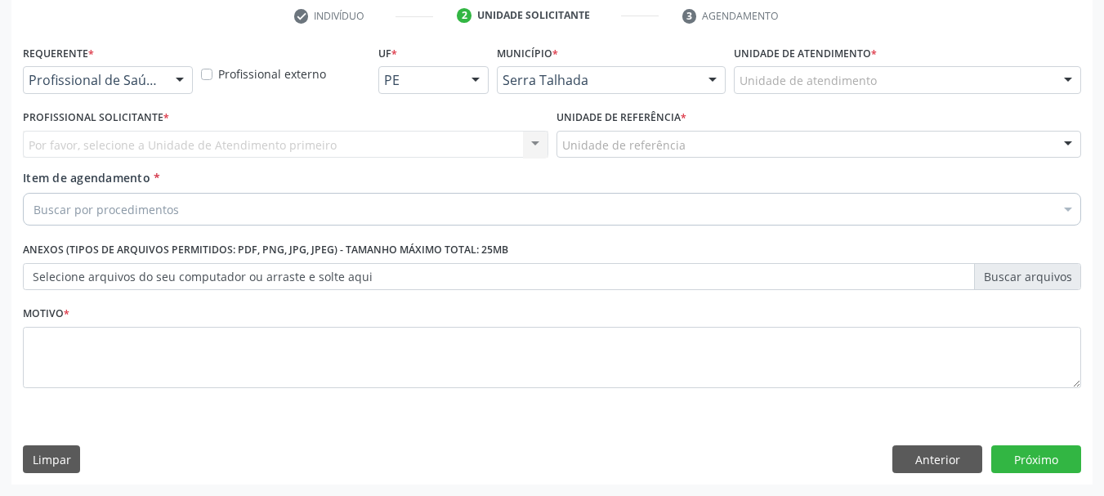
scroll to position [314, 0]
click at [906, 469] on button "Anterior" at bounding box center [937, 459] width 90 height 28
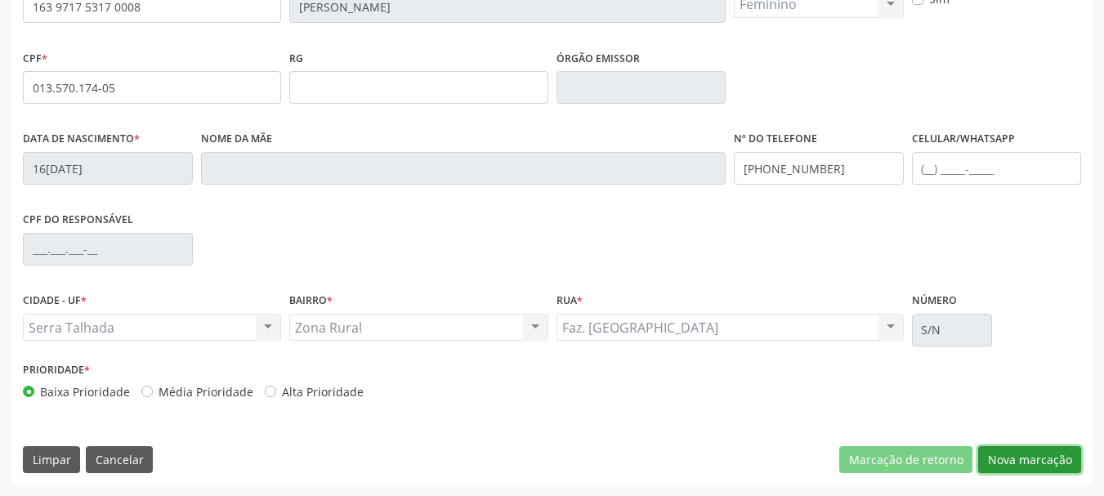
click at [1021, 460] on button "Nova marcação" at bounding box center [1029, 460] width 103 height 28
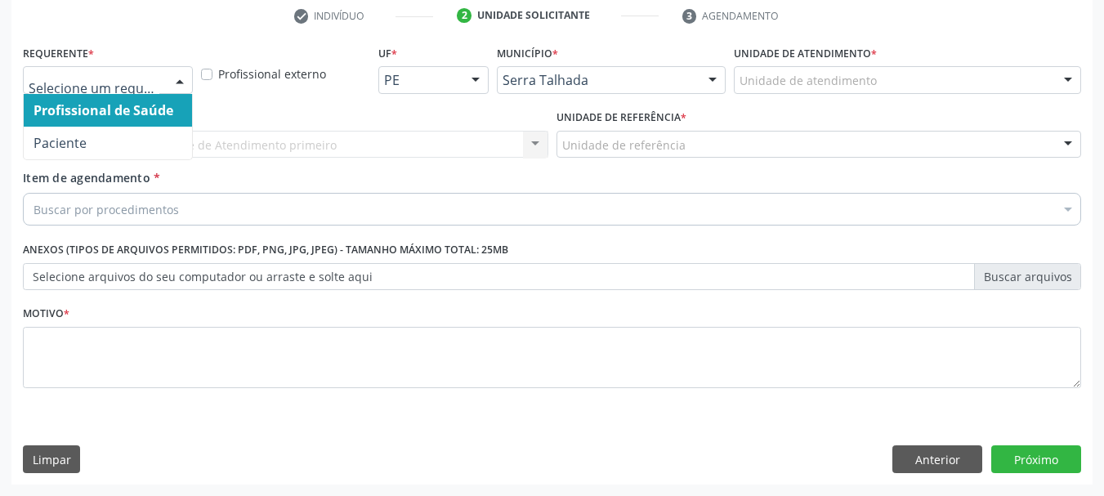
click at [145, 91] on div at bounding box center [108, 80] width 170 height 28
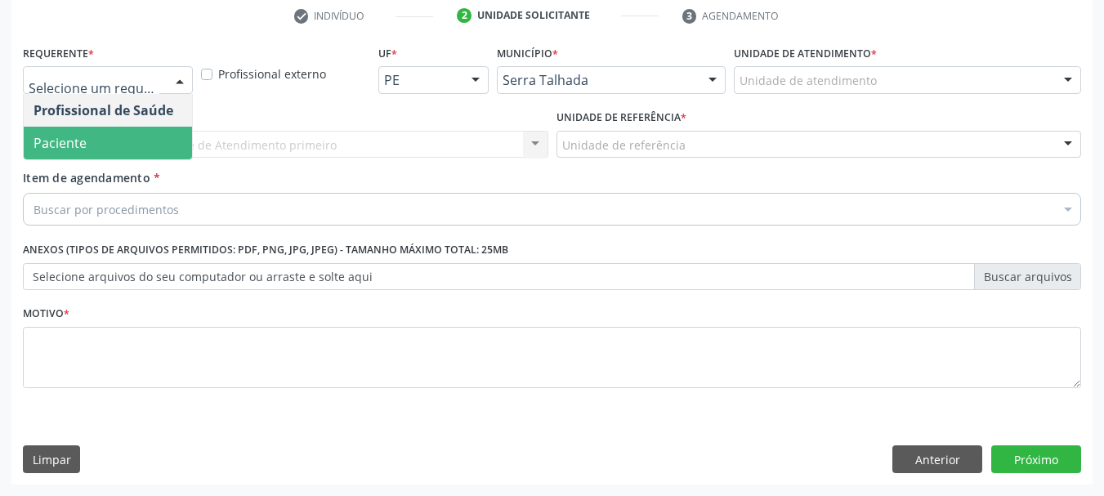
click at [104, 147] on span "Paciente" at bounding box center [108, 143] width 168 height 33
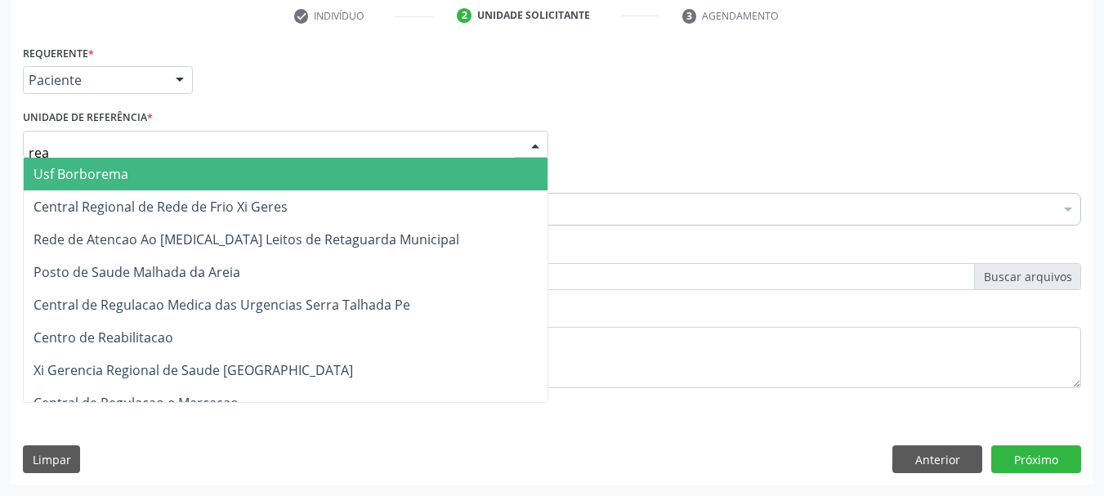
type input "reab"
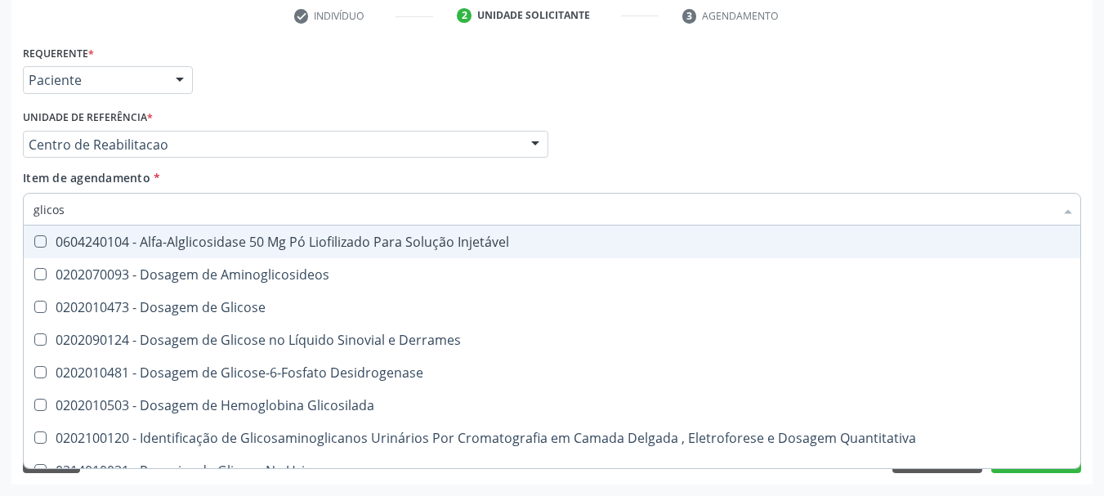
type input "glicose"
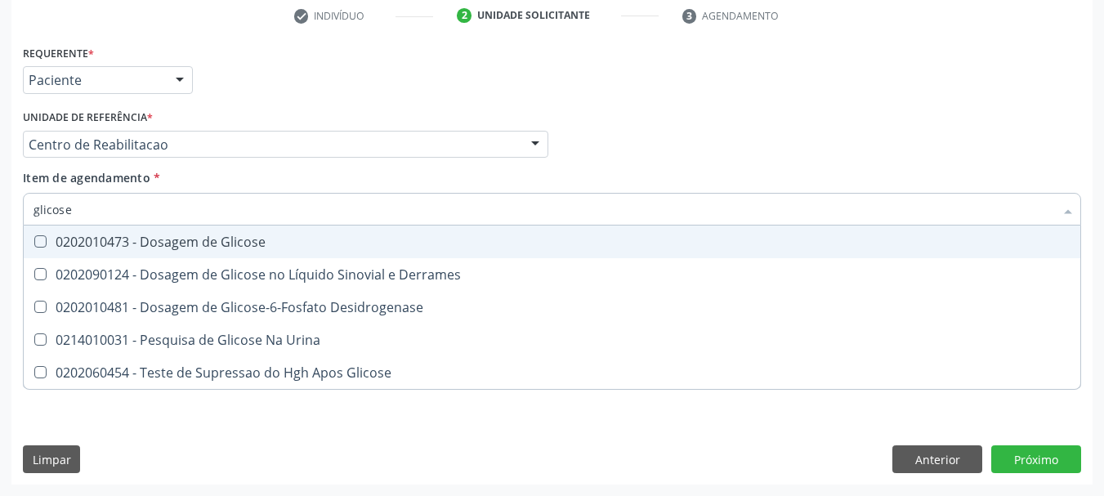
click at [126, 256] on span "0202010473 - Dosagem de Glicose" at bounding box center [552, 241] width 1056 height 33
checkbox Glicose "true"
click at [93, 217] on input "glicose" at bounding box center [543, 209] width 1020 height 33
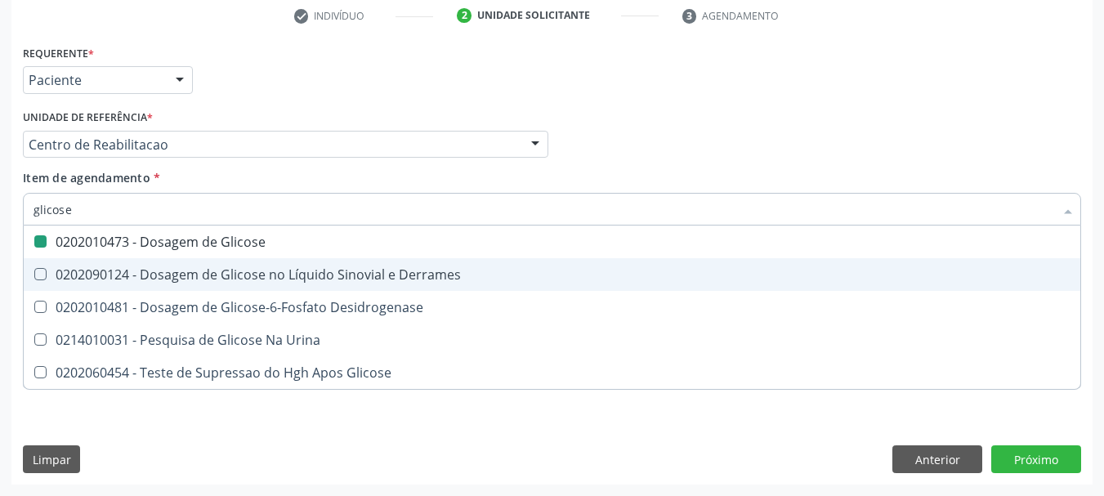
type input "c"
checkbox Glicose "false"
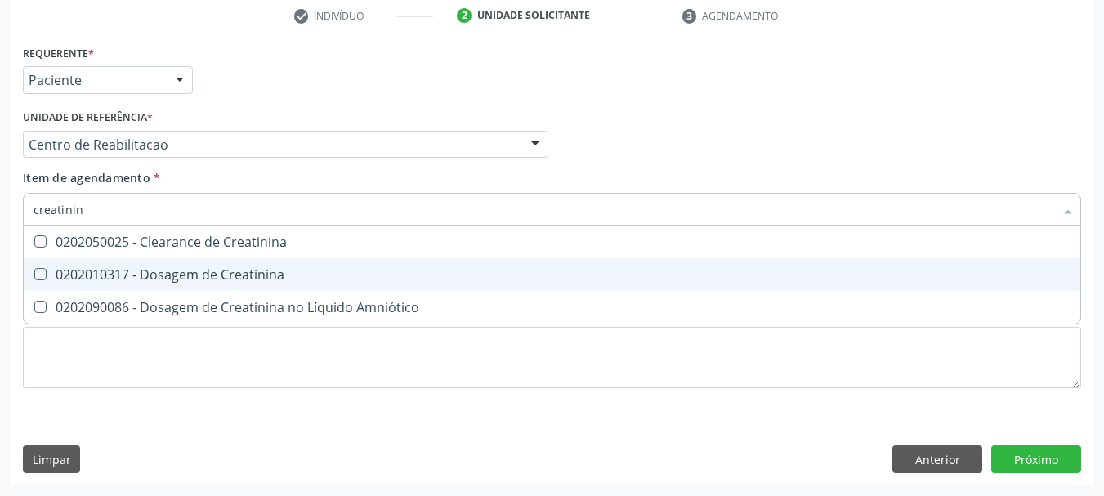
type input "creatinina"
click at [127, 270] on div "0202010317 - Dosagem de Creatinina" at bounding box center [551, 274] width 1037 height 13
checkbox Creatinina "true"
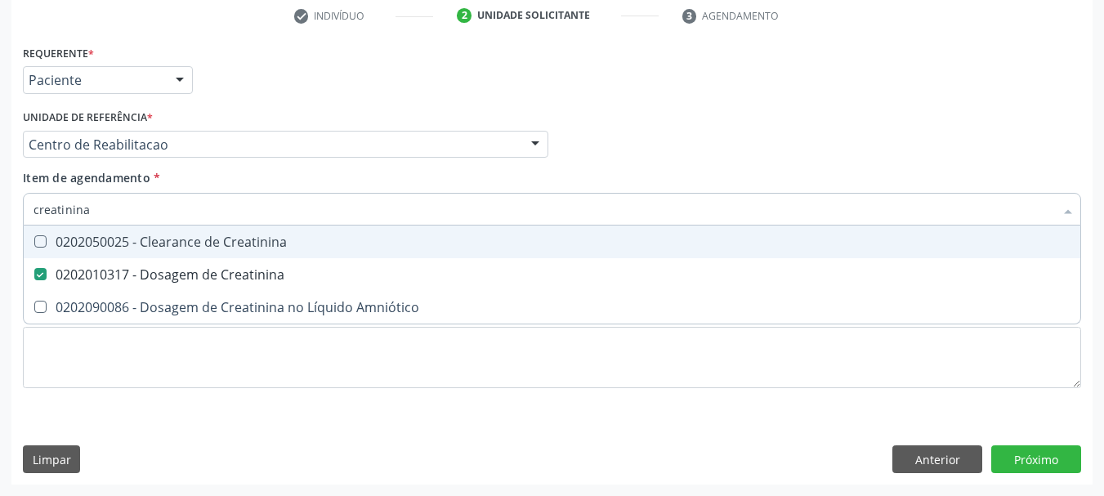
click at [109, 220] on input "creatinina" at bounding box center [543, 209] width 1020 height 33
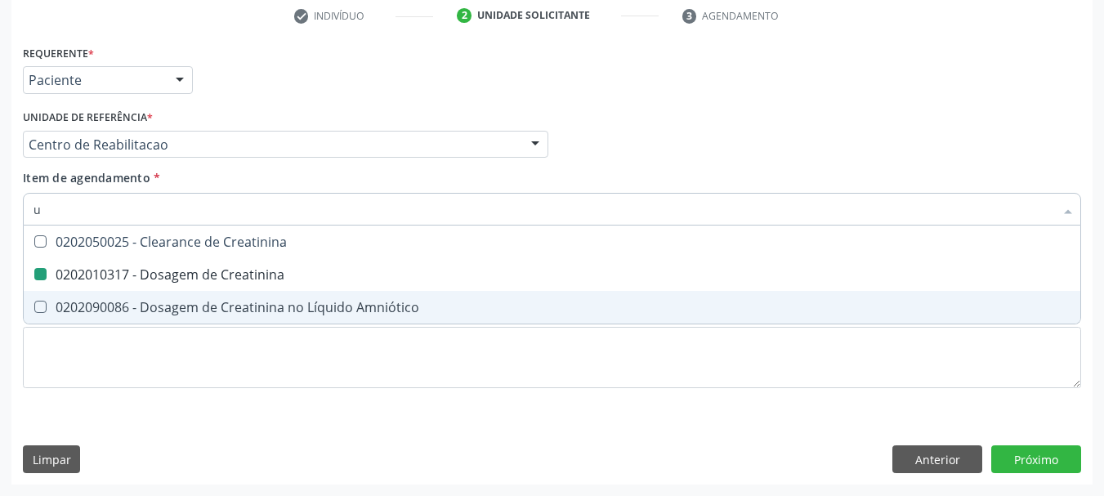
type input "ur"
checkbox Creatinina "false"
type input "ureia"
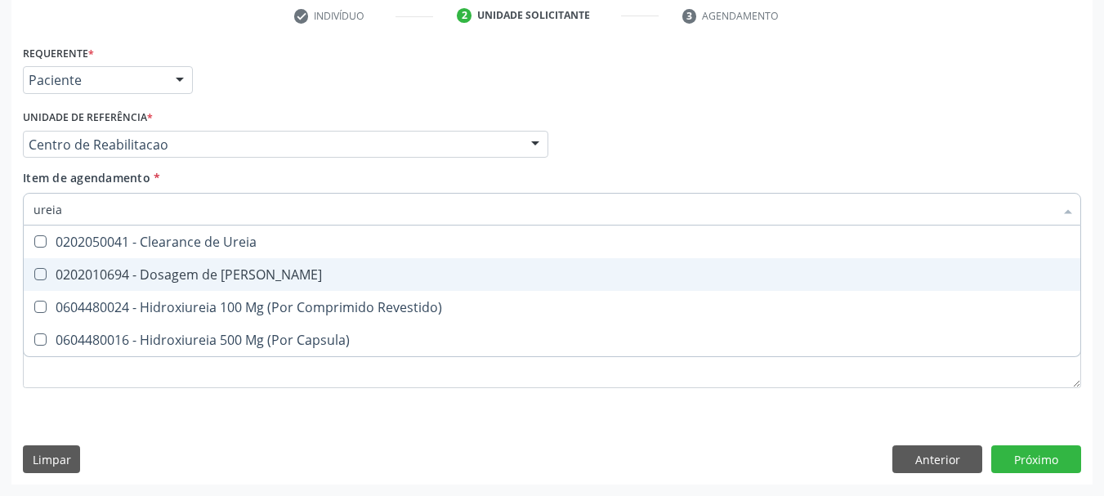
click at [176, 284] on span "0202010694 - Dosagem de [PERSON_NAME]" at bounding box center [552, 274] width 1056 height 33
checkbox Ureia "true"
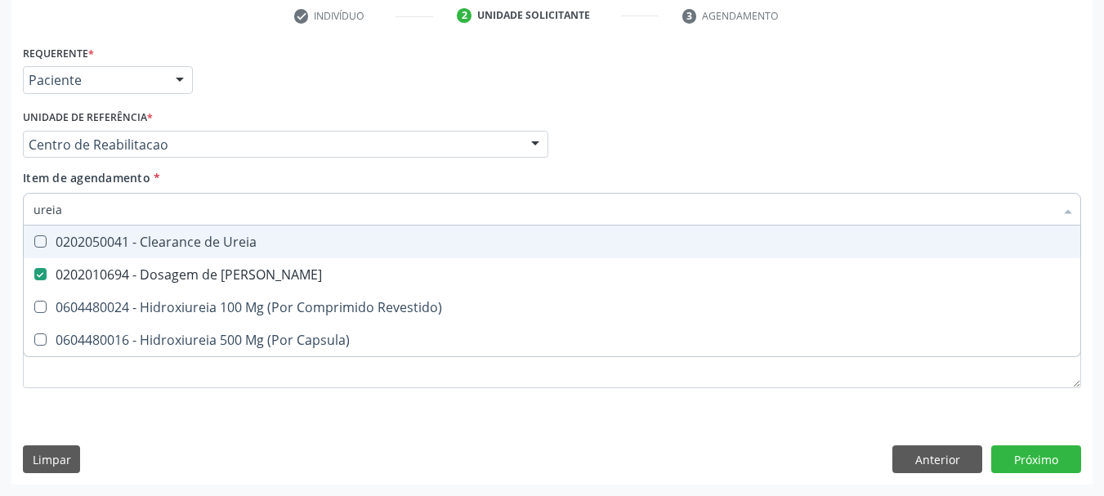
click at [162, 216] on input "ureia" at bounding box center [543, 209] width 1020 height 33
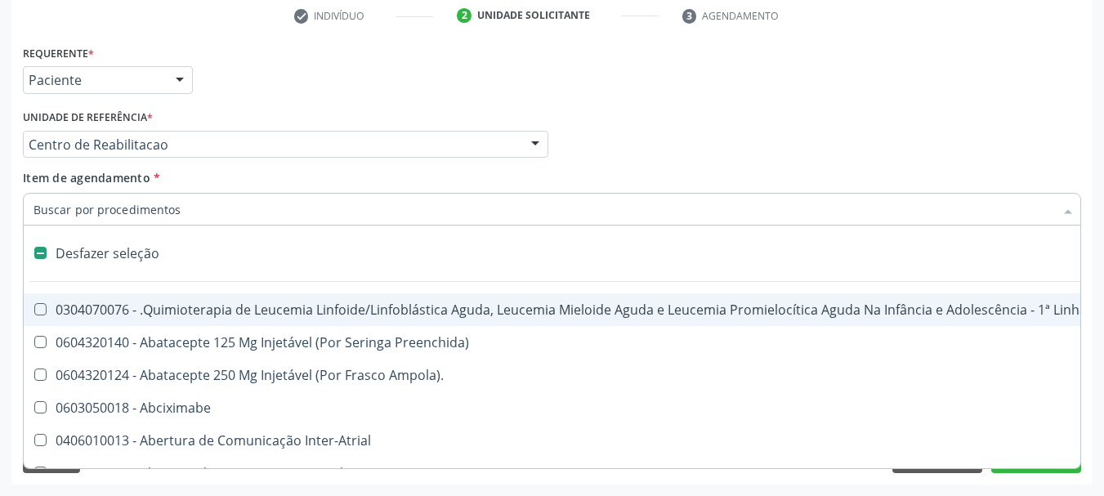
checkbox Preenchida\) "false"
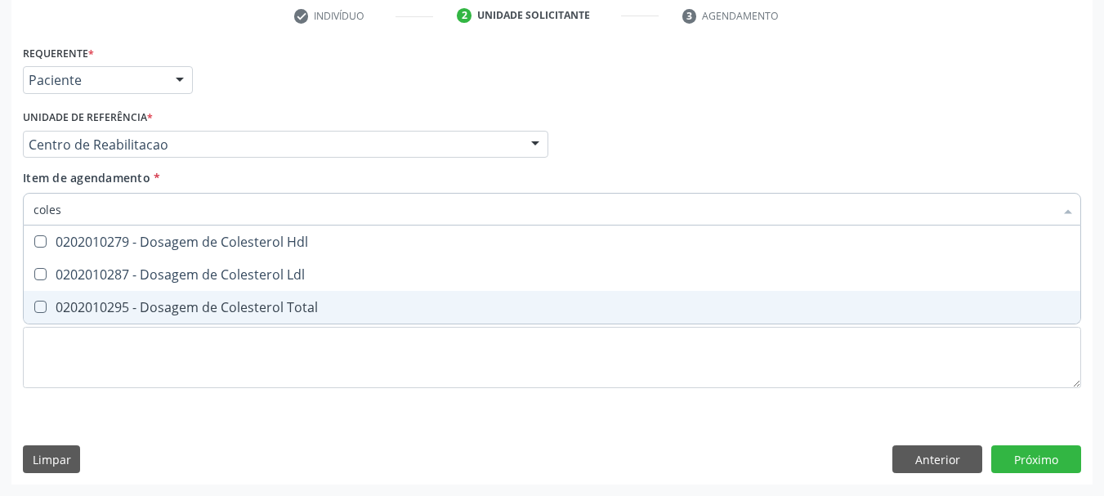
type input "colest"
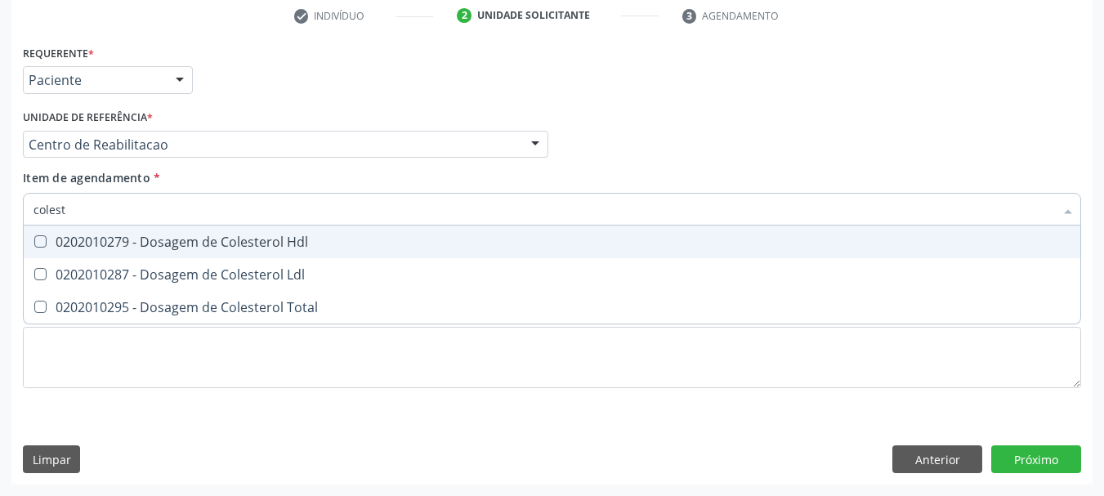
click at [164, 247] on div "0202010279 - Dosagem de Colesterol Hdl" at bounding box center [551, 241] width 1037 height 13
checkbox Hdl "true"
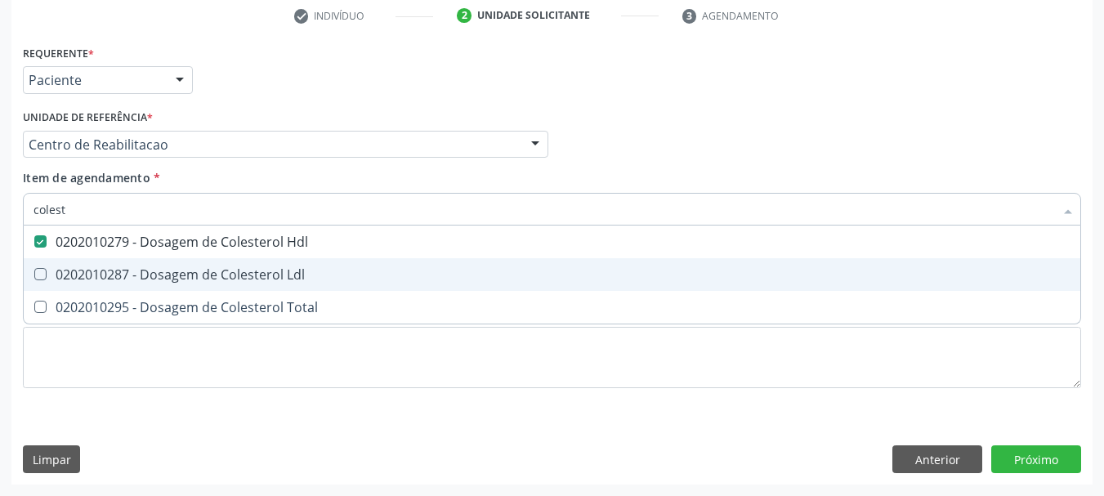
click at [157, 272] on div "0202010287 - Dosagem de Colesterol Ldl" at bounding box center [551, 274] width 1037 height 13
checkbox Ldl "true"
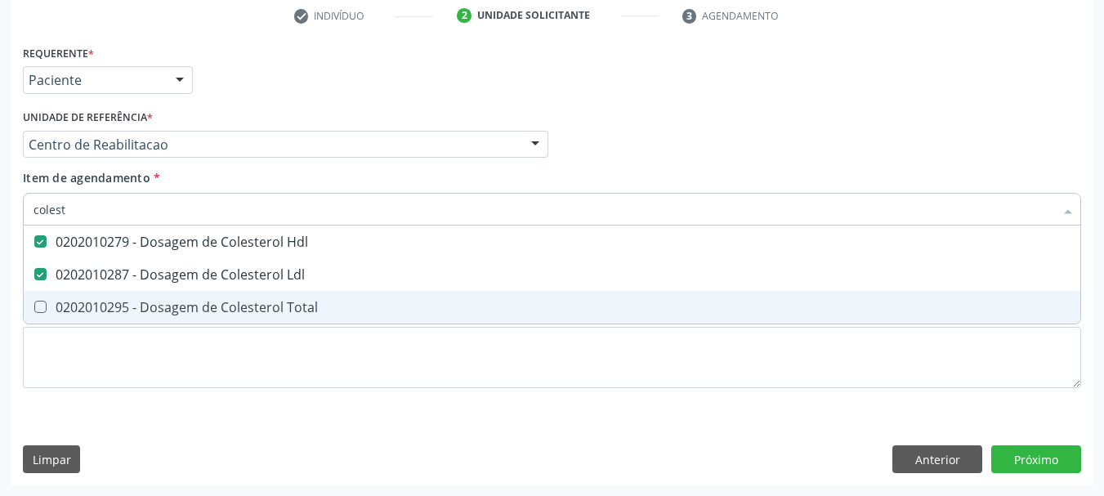
click at [154, 305] on div "0202010295 - Dosagem de Colesterol Total" at bounding box center [551, 307] width 1037 height 13
checkbox Total "true"
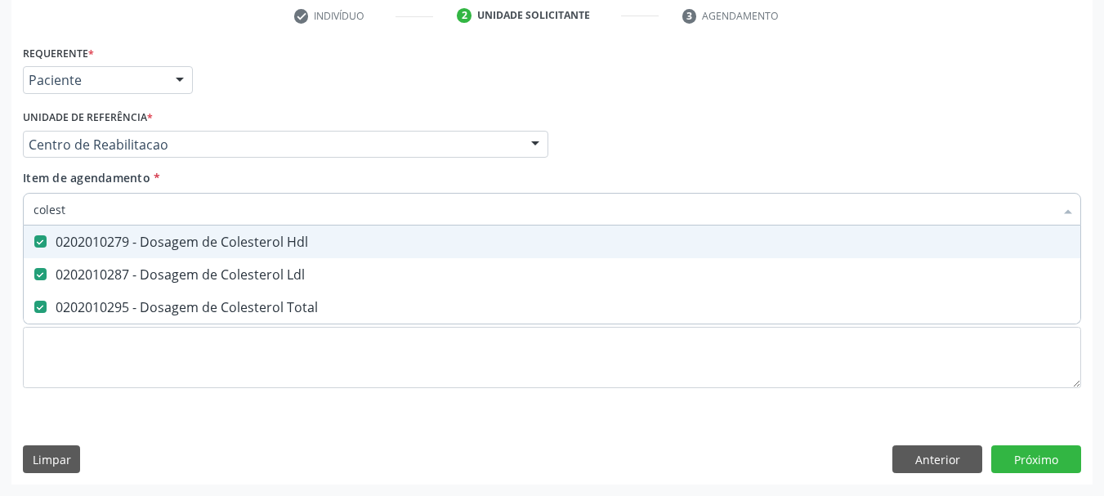
click at [132, 221] on input "colest" at bounding box center [543, 209] width 1020 height 33
checkbox Hdl "false"
checkbox Ldl "false"
checkbox Total "false"
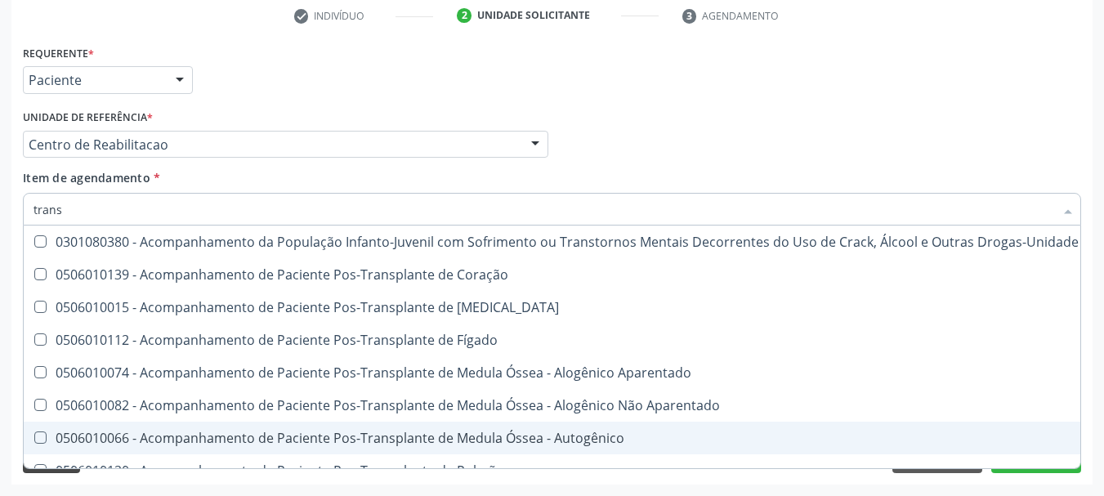
type input "transa"
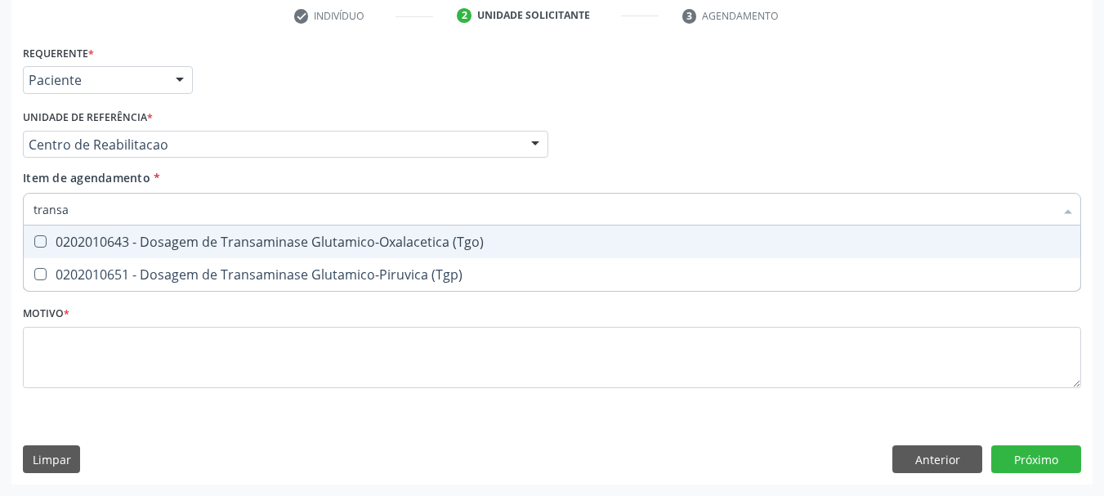
click at [260, 245] on div "0202010643 - Dosagem de Transaminase Glutamico-Oxalacetica (Tgo)" at bounding box center [551, 241] width 1037 height 13
checkbox \(Tgo\) "true"
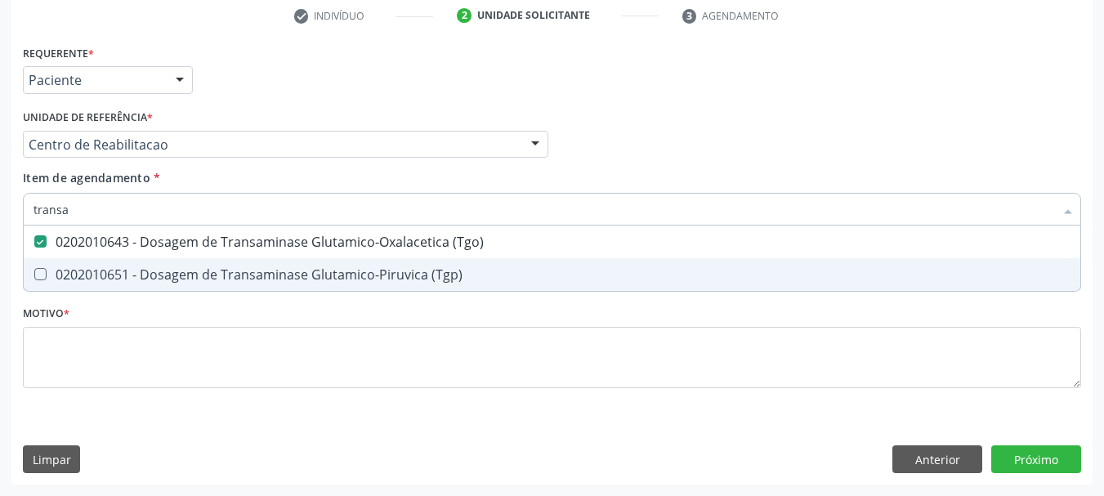
click at [268, 278] on div "0202010651 - Dosagem de Transaminase Glutamico-Piruvica (Tgp)" at bounding box center [551, 274] width 1037 height 13
checkbox \(Tgp\) "true"
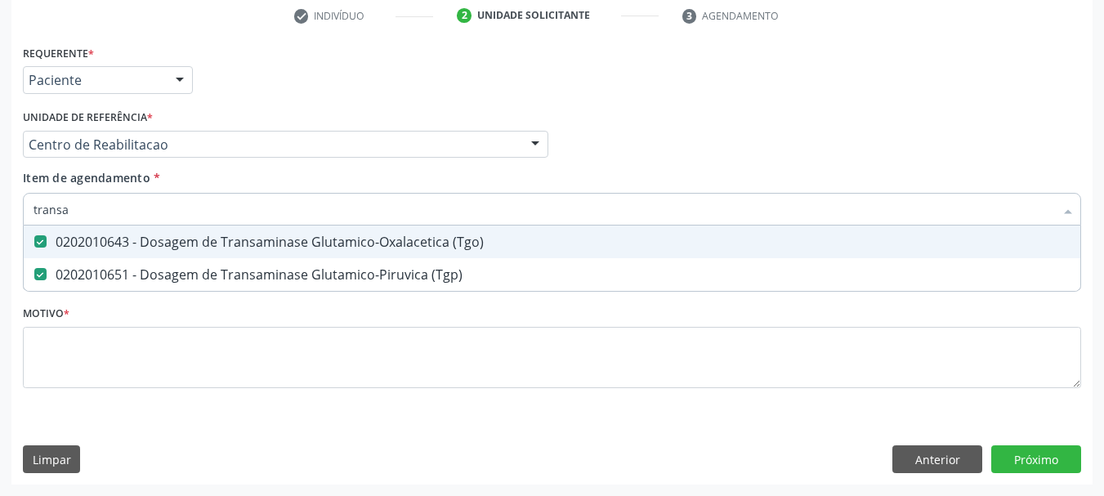
click at [194, 209] on input "transa" at bounding box center [543, 209] width 1020 height 33
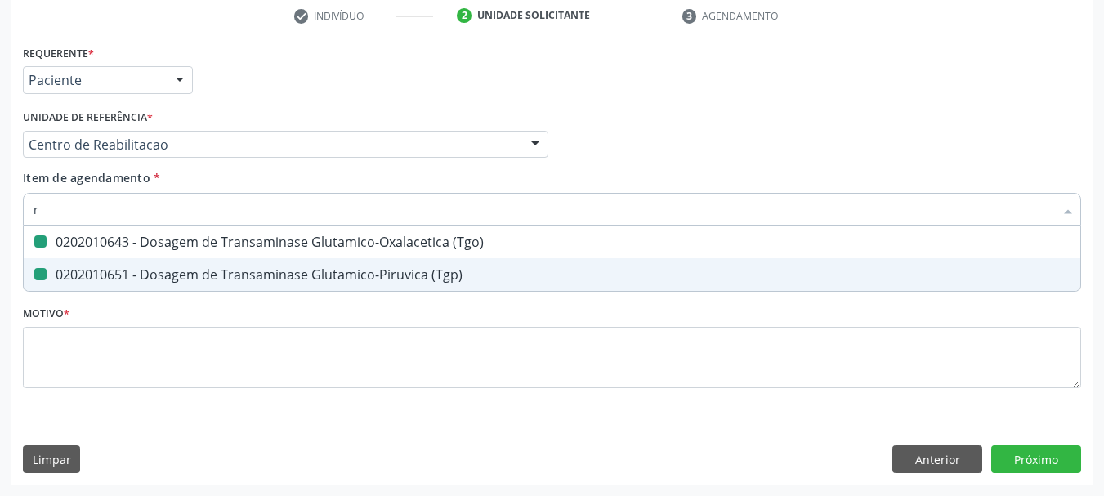
type input "ri"
checkbox \(Tgo\) "false"
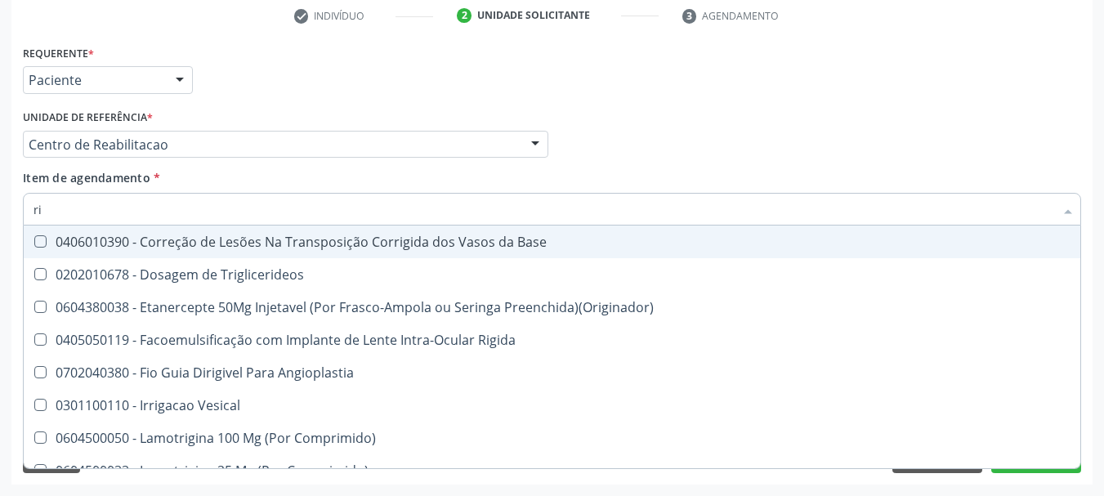
type input "r"
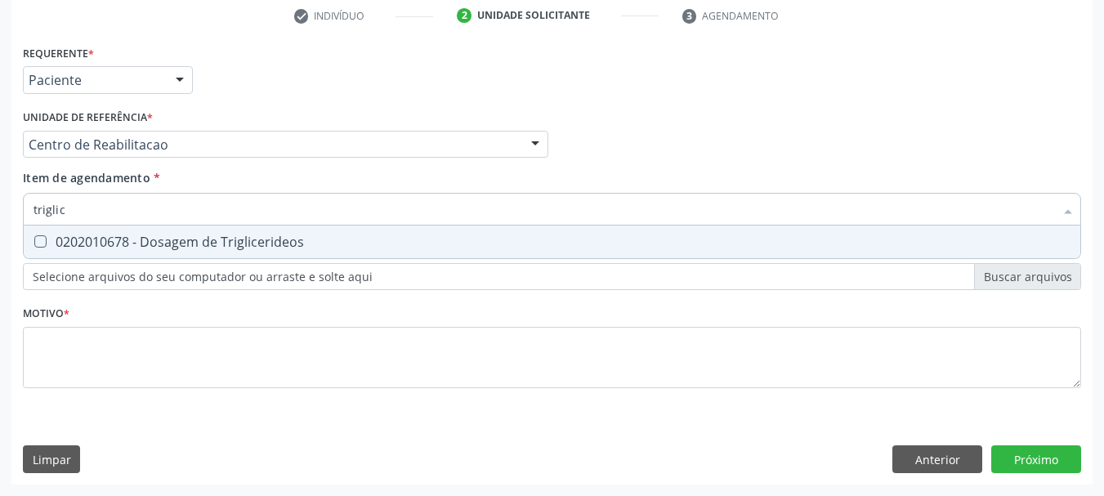
type input "triglice"
click at [234, 232] on span "0202010678 - Dosagem de Triglicerideos" at bounding box center [552, 241] width 1056 height 33
checkbox Triglicerideos "true"
type input "triglice"
click at [87, 184] on span "Item de agendamento" at bounding box center [86, 178] width 127 height 16
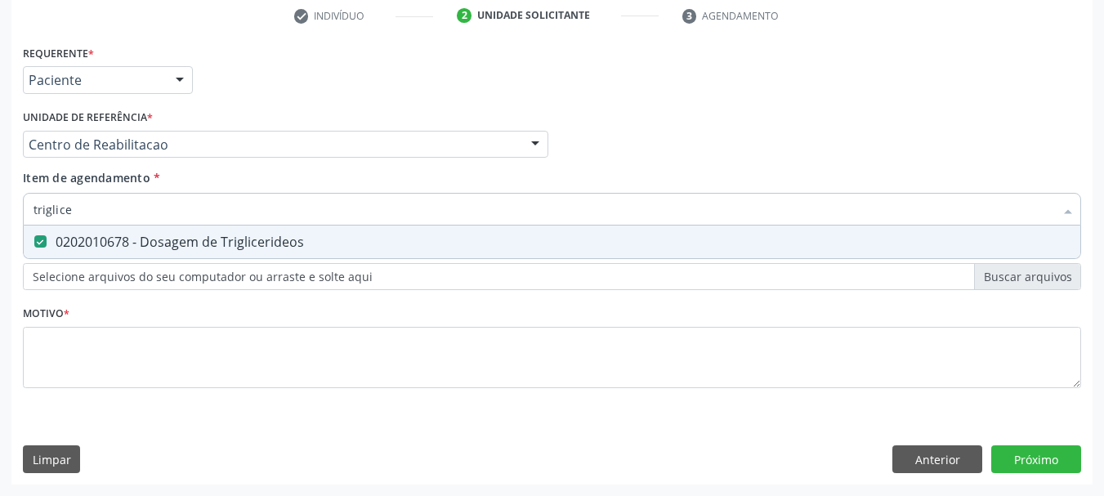
click at [87, 193] on input "triglice" at bounding box center [543, 209] width 1020 height 33
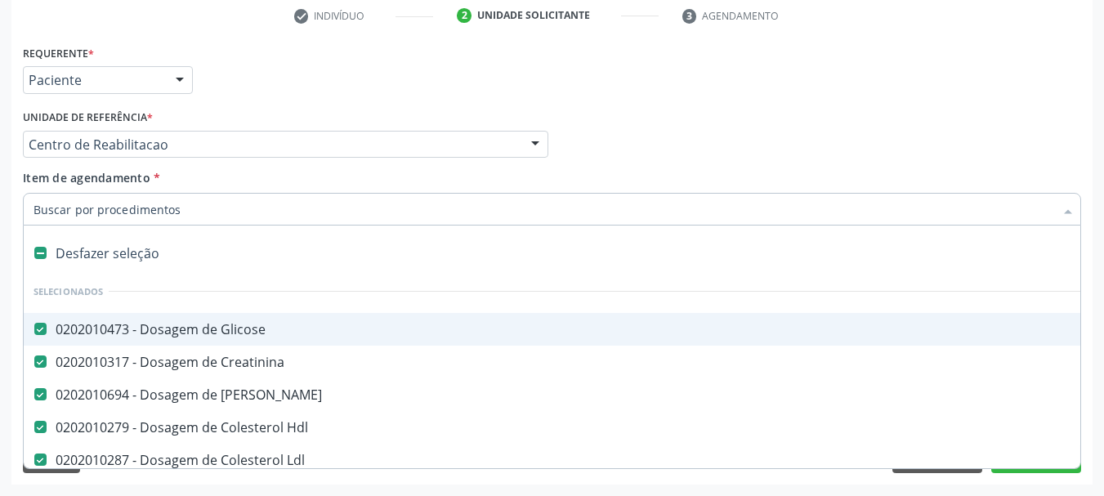
click at [89, 207] on input "Item de agendamento *" at bounding box center [543, 209] width 1020 height 33
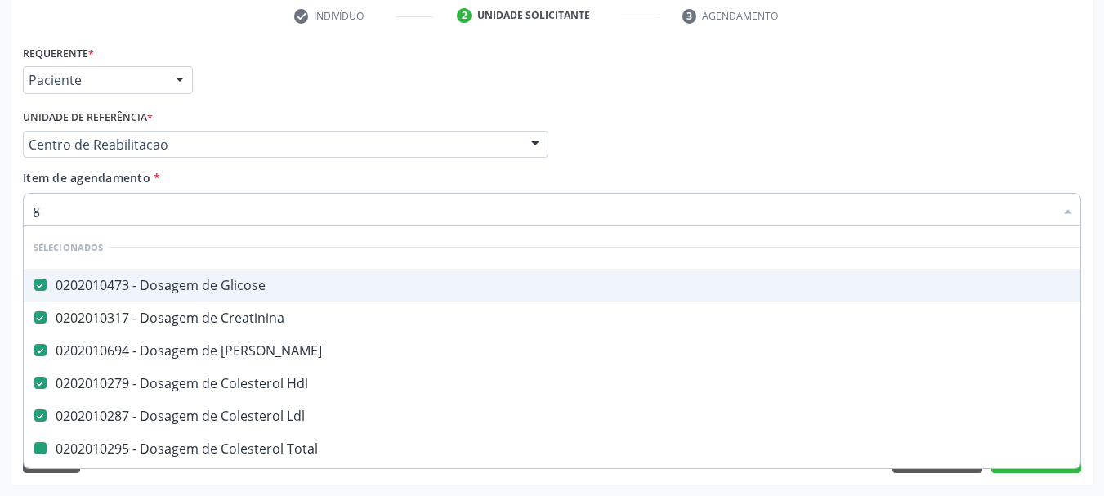
type input "gl"
checkbox Total "false"
checkbox \(Tgo\) "false"
checkbox \(Tgp\) "false"
checkbox Triglicerideos "false"
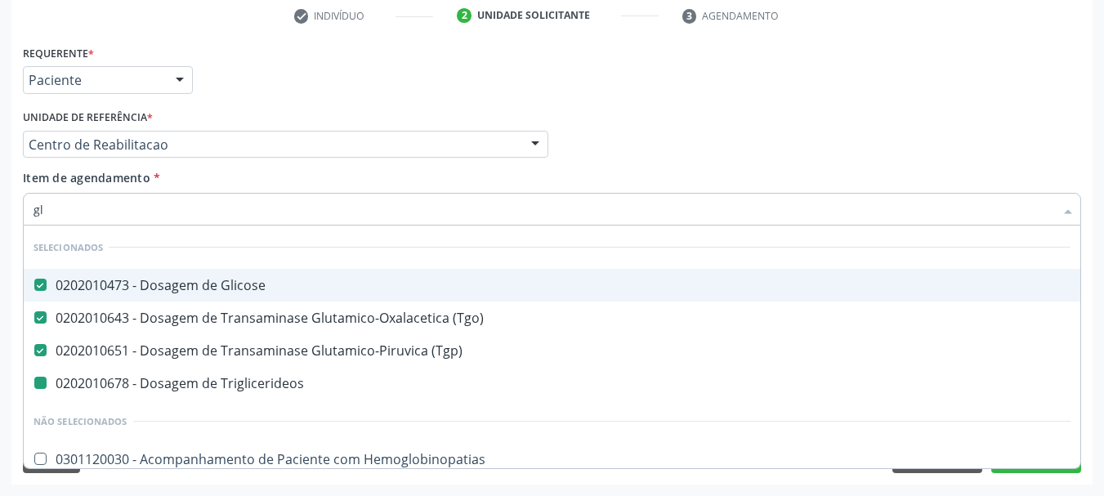
type input "gli"
checkbox Triglicerideos "false"
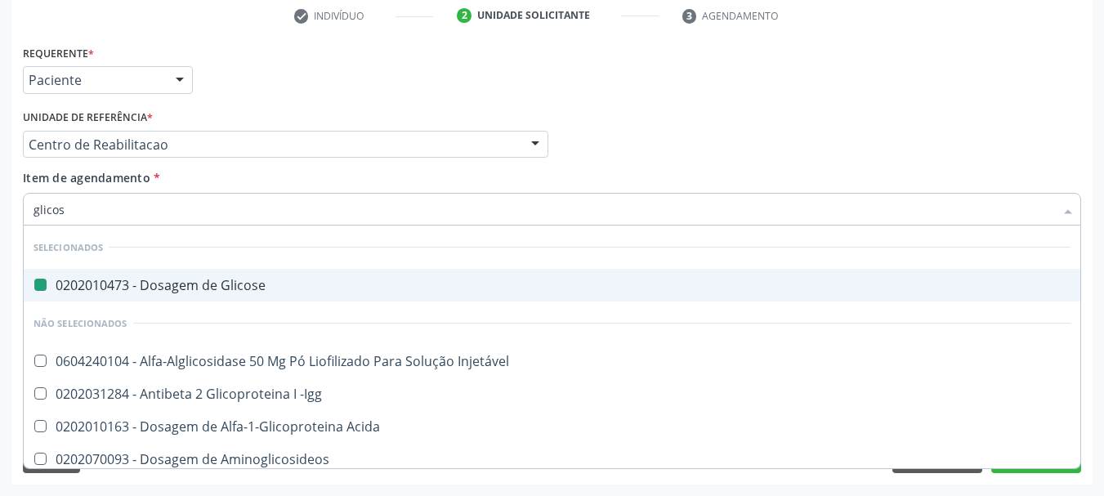
type input "glicosi"
checkbox Glicose "false"
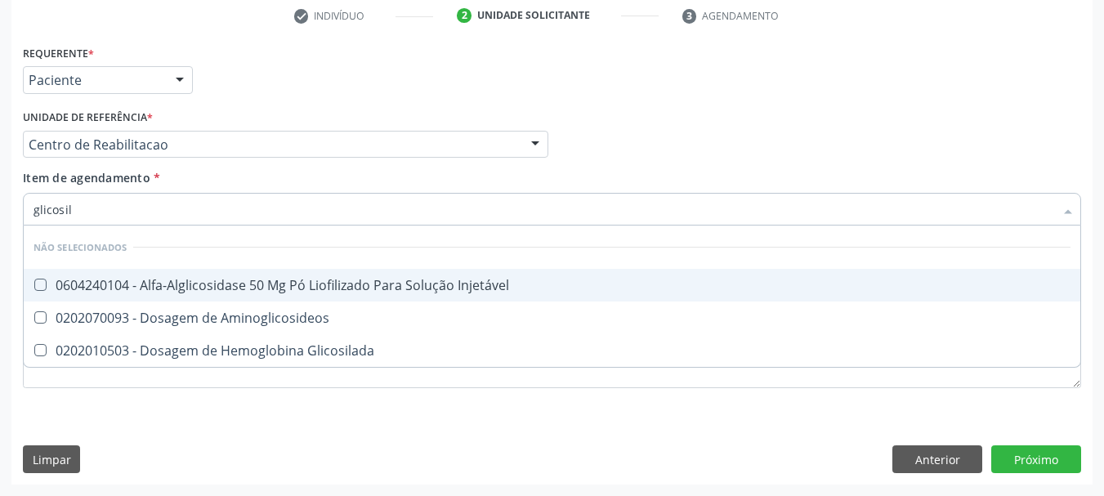
type input "glicosila"
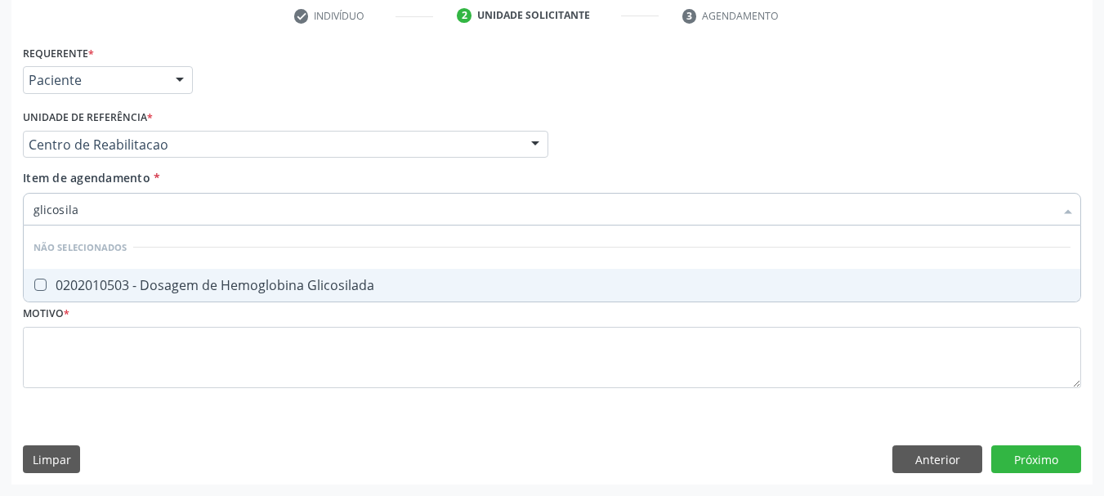
click at [109, 279] on div "0202010503 - Dosagem de Hemoglobina Glicosilada" at bounding box center [551, 285] width 1037 height 13
checkbox Glicosilada "true"
click at [95, 200] on input "glicosila" at bounding box center [543, 209] width 1020 height 33
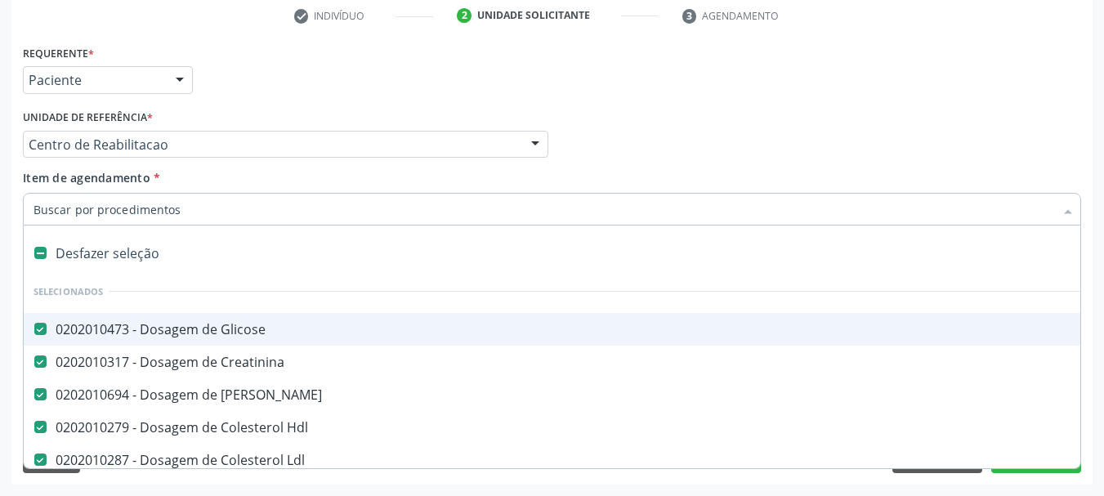
type input "h"
checkbox Ureia "false"
checkbox Hdl "false"
checkbox Ldl "false"
checkbox Total "false"
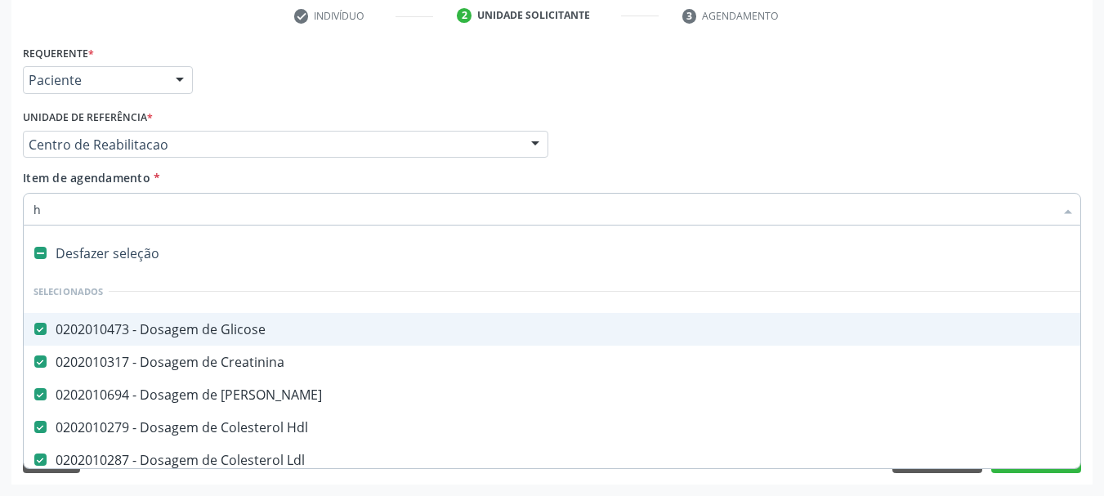
checkbox \(Tgo\) "false"
checkbox \(Tgp\) "false"
checkbox Triglicerideos "false"
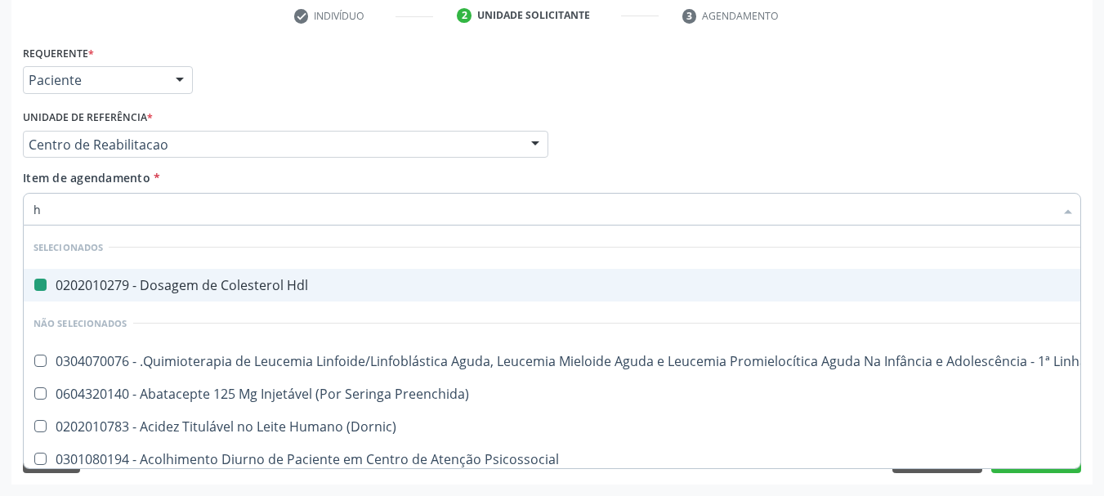
type input "he"
checkbox Hdl "false"
checkbox Coração "true"
type input "hem"
checkbox Multiprofissional "true"
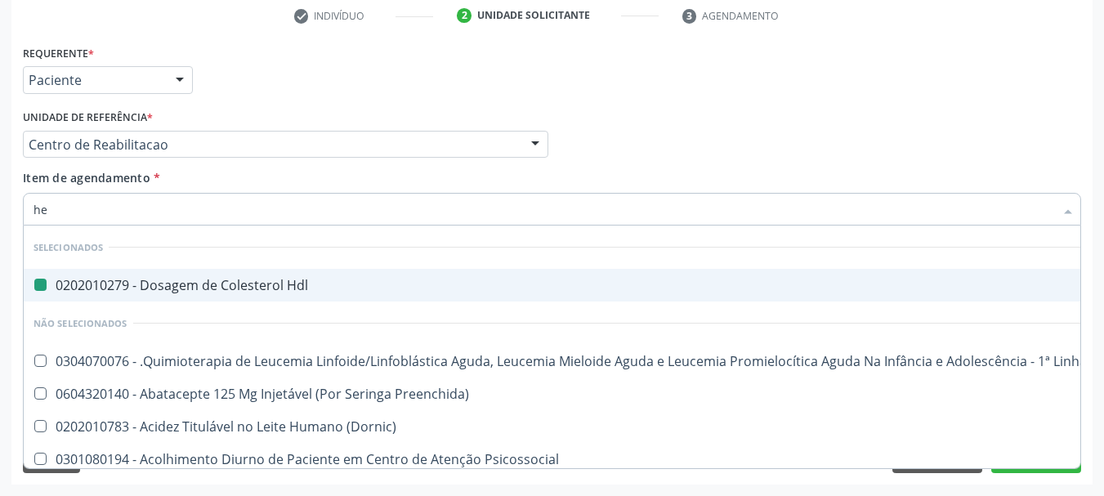
checkbox Coração "false"
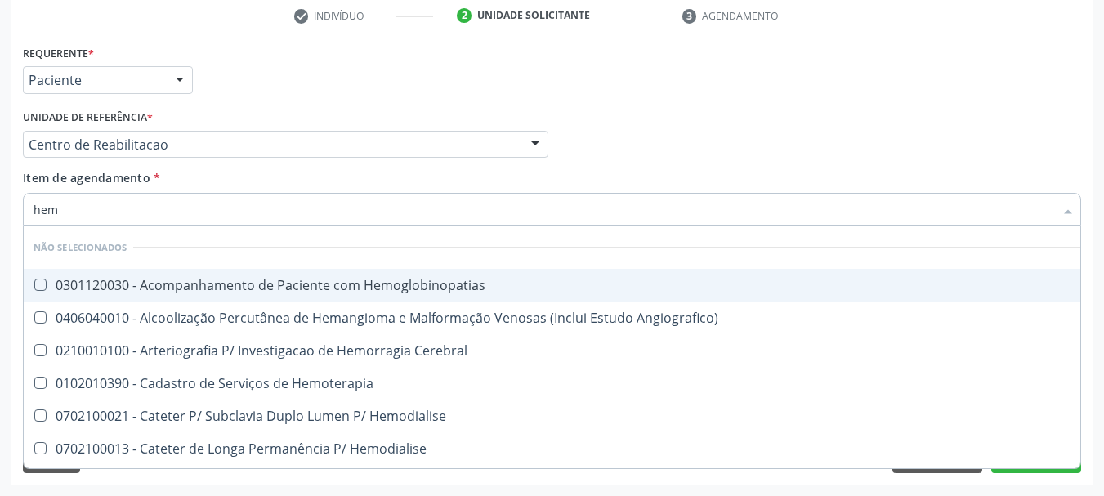
type input "hemo"
checkbox Hemacias "true"
checkbox Glicosilada "false"
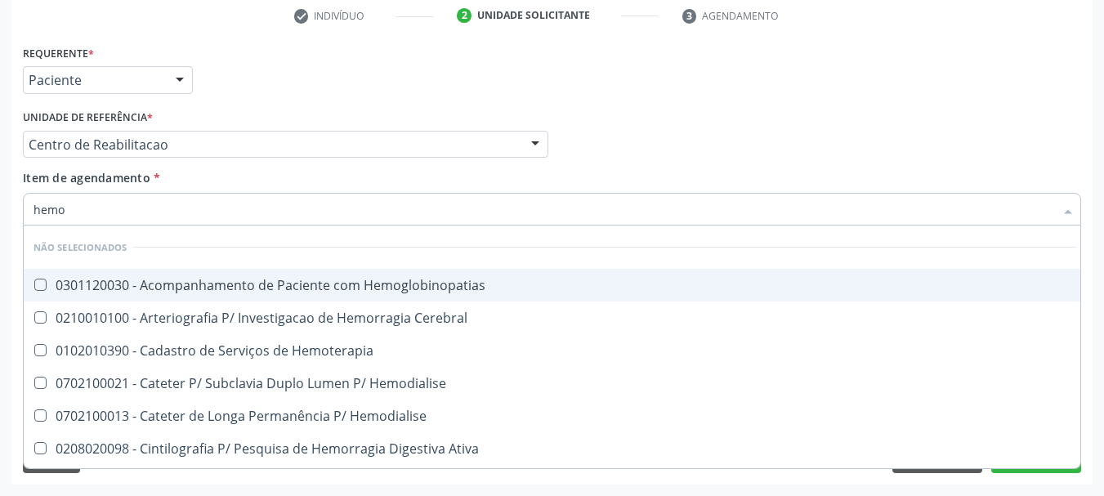
type input "hemog"
checkbox Tardio\) "true"
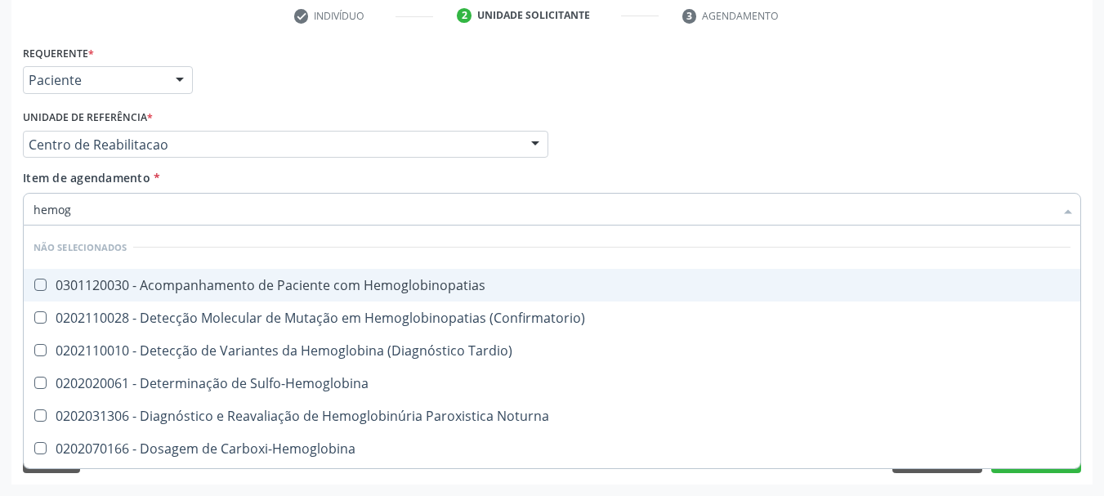
type input "hemogr"
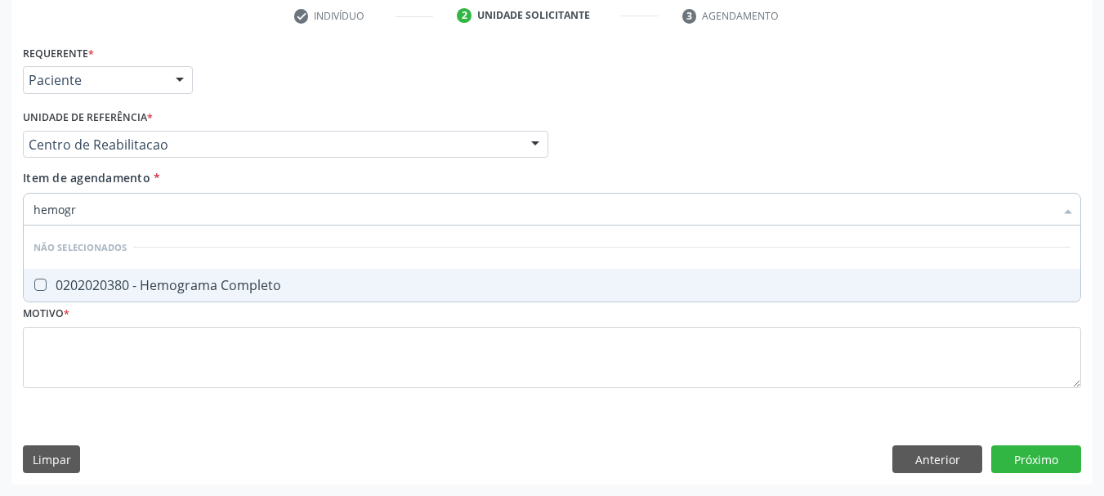
click at [119, 269] on span "0202020380 - Hemograma Completo" at bounding box center [552, 285] width 1056 height 33
checkbox Completo "true"
click at [124, 225] on li "Não selecionados" at bounding box center [552, 246] width 1056 height 43
click at [124, 215] on input "hemogr" at bounding box center [543, 209] width 1020 height 33
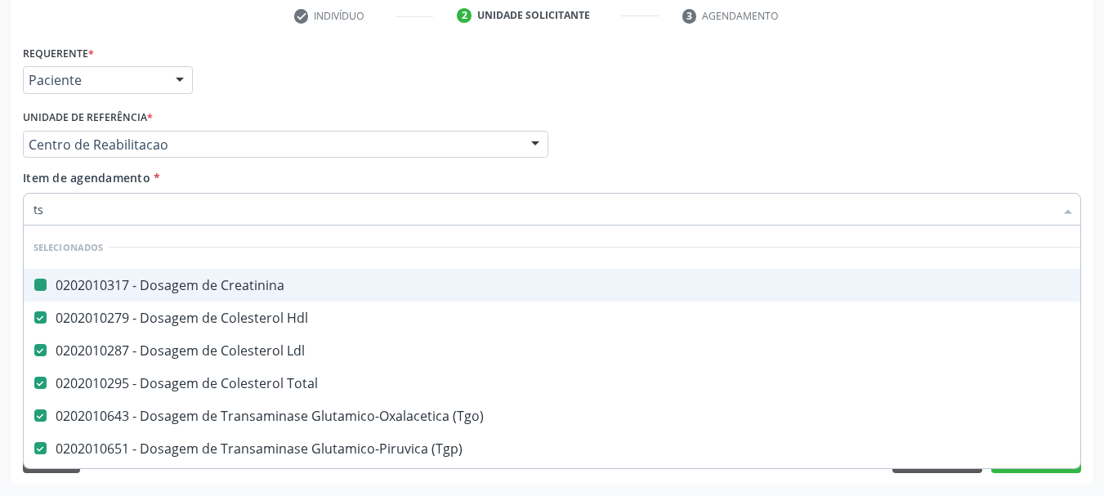
type input "tsh"
checkbox Creatinina "false"
checkbox Hdl "false"
checkbox Ldl "false"
checkbox Total "false"
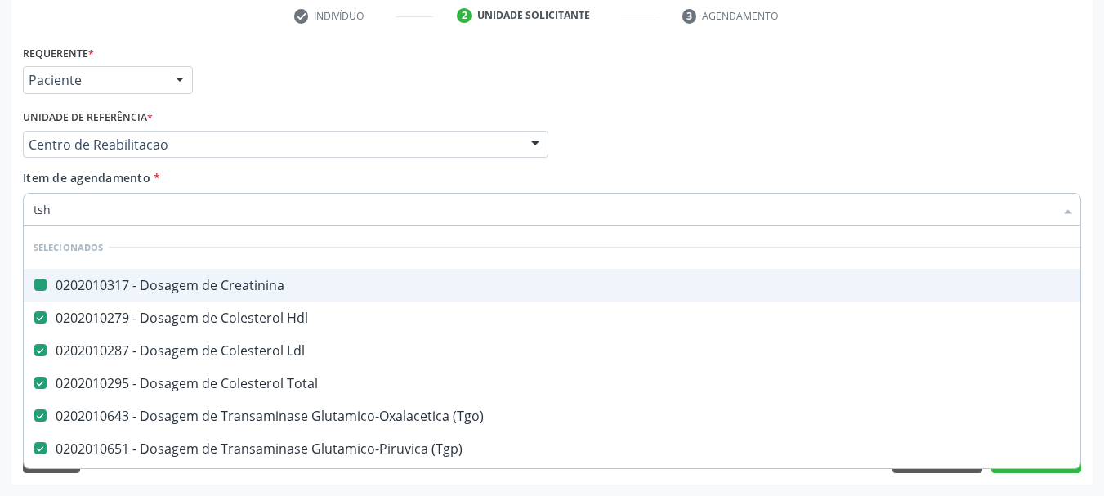
checkbox \(Tgo\) "false"
checkbox \(Tgp\) "false"
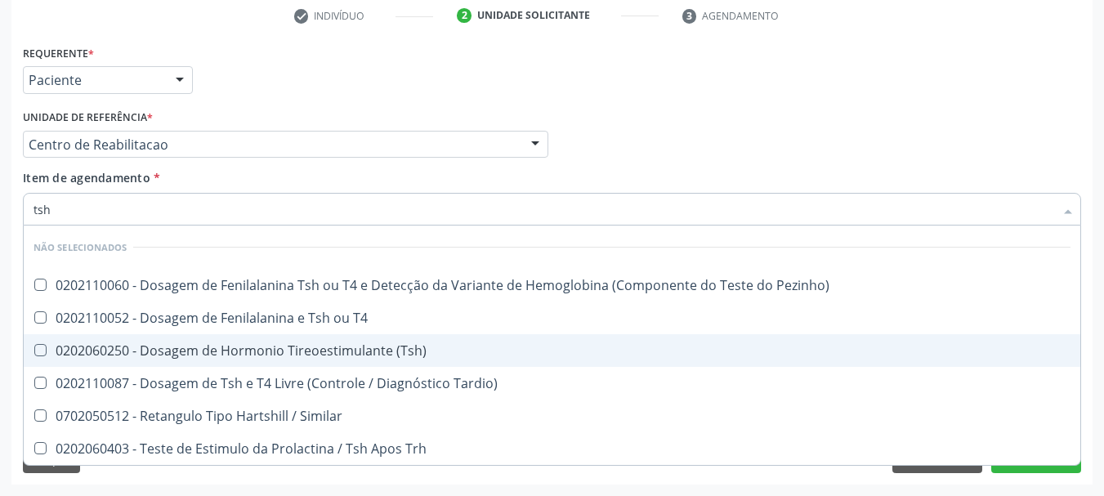
click at [358, 350] on div "0202060250 - Dosagem de Hormonio Tireoestimulante (Tsh)" at bounding box center [551, 350] width 1037 height 13
checkbox \(Tsh\) "true"
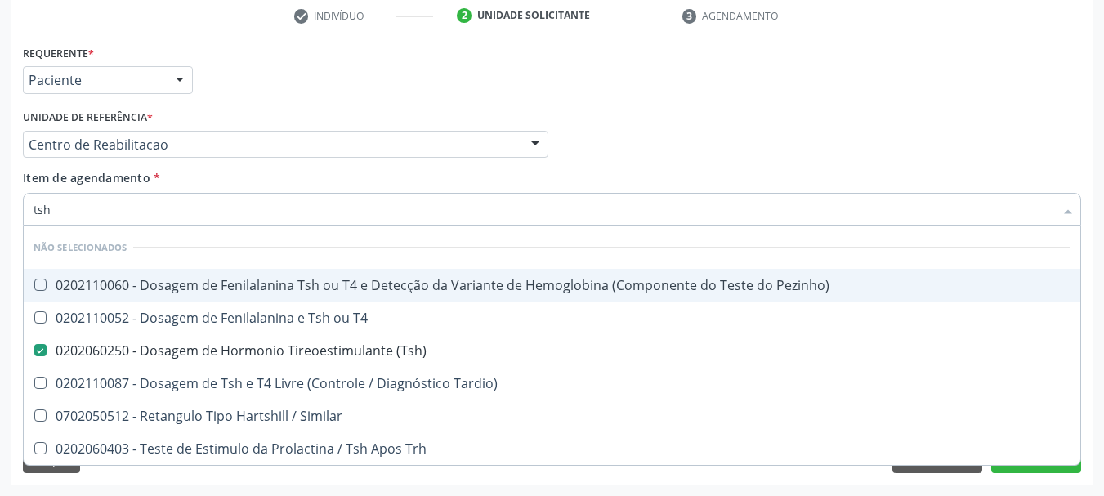
click at [123, 210] on input "tsh" at bounding box center [543, 209] width 1020 height 33
type input "t"
checkbox Pezinho\) "true"
checkbox T4 "true"
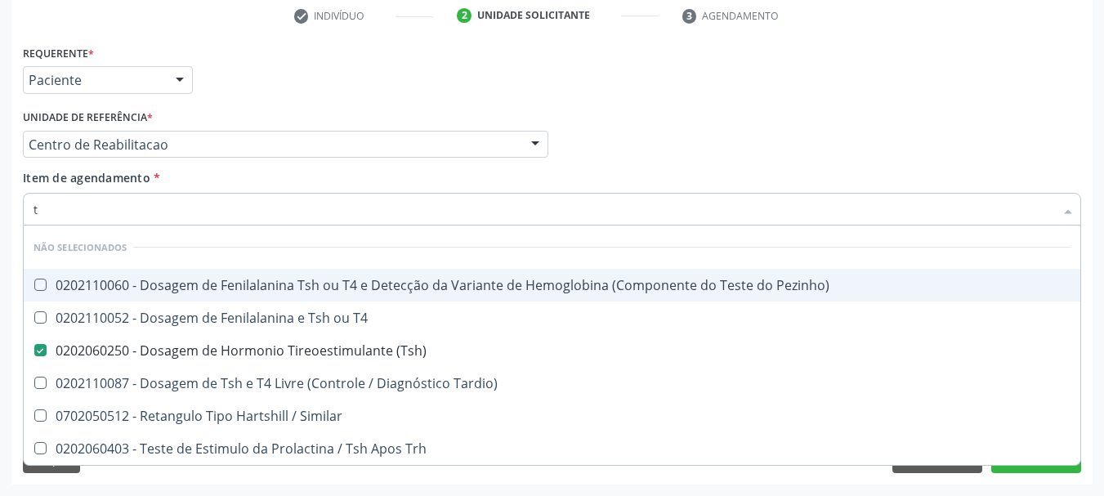
checkbox Tardio\) "true"
checkbox Similar "true"
checkbox Trh "true"
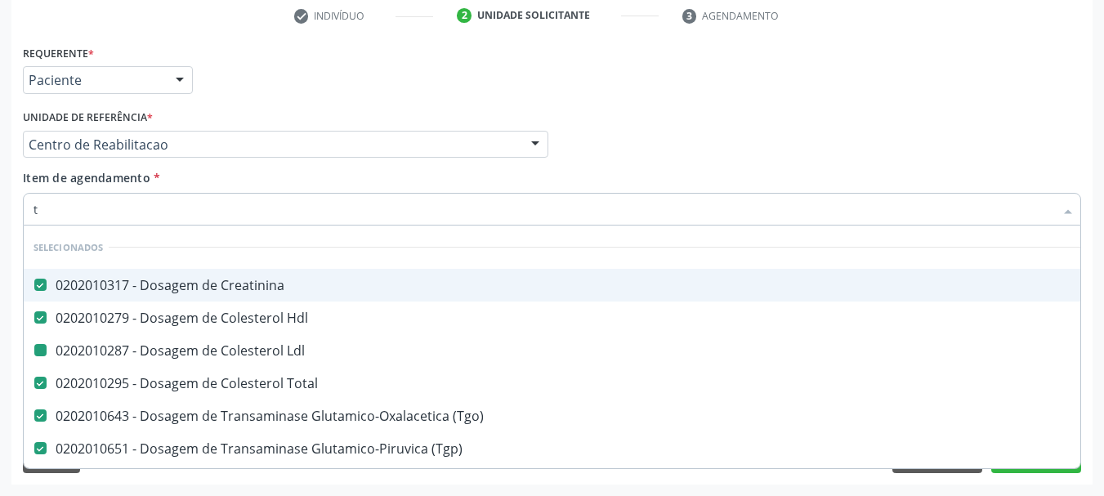
type input "t4"
checkbox Creatinina "false"
checkbox Hdl "false"
checkbox Ldl "false"
checkbox Total "false"
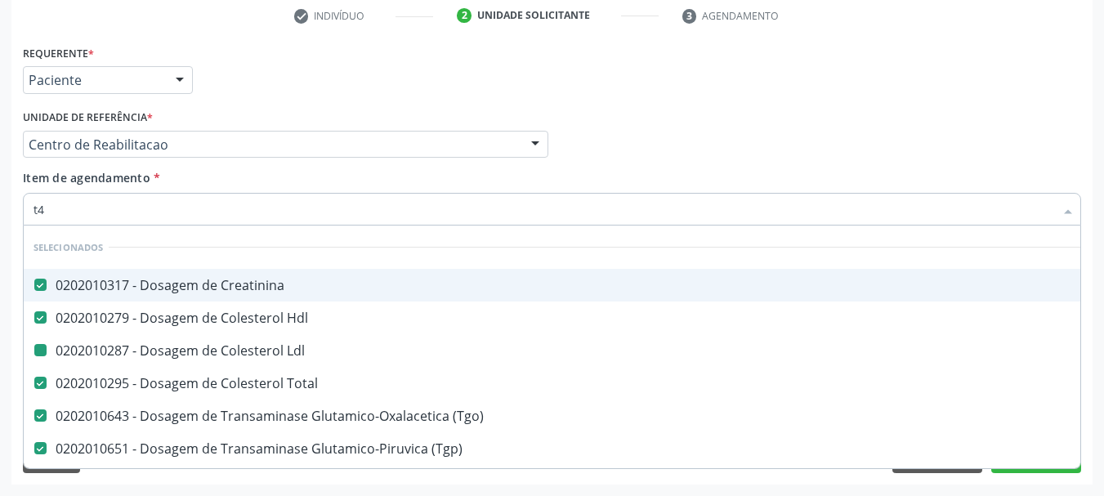
checkbox \(Tgo\) "false"
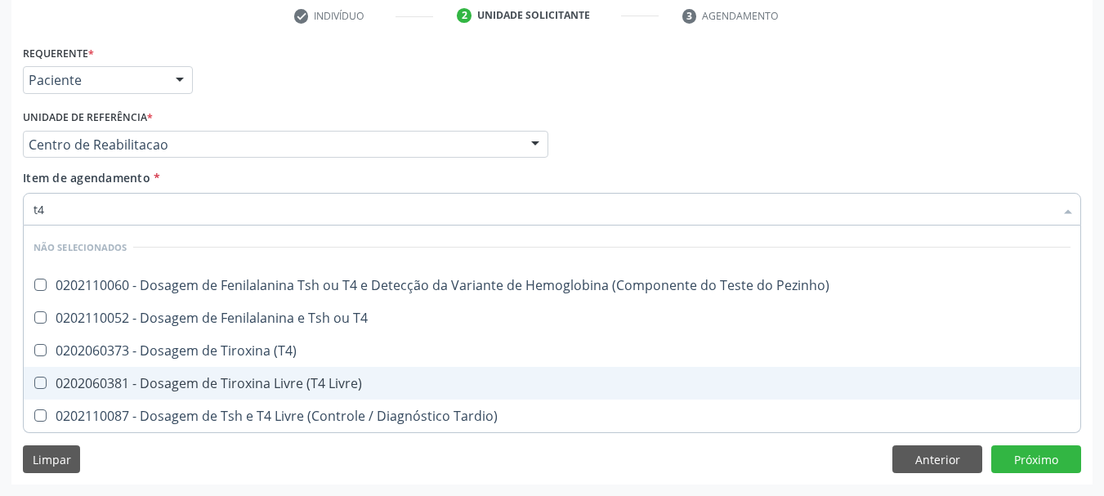
click at [204, 385] on div "0202060381 - Dosagem de Tiroxina Livre (T4 Livre)" at bounding box center [551, 383] width 1037 height 13
checkbox Livre\) "true"
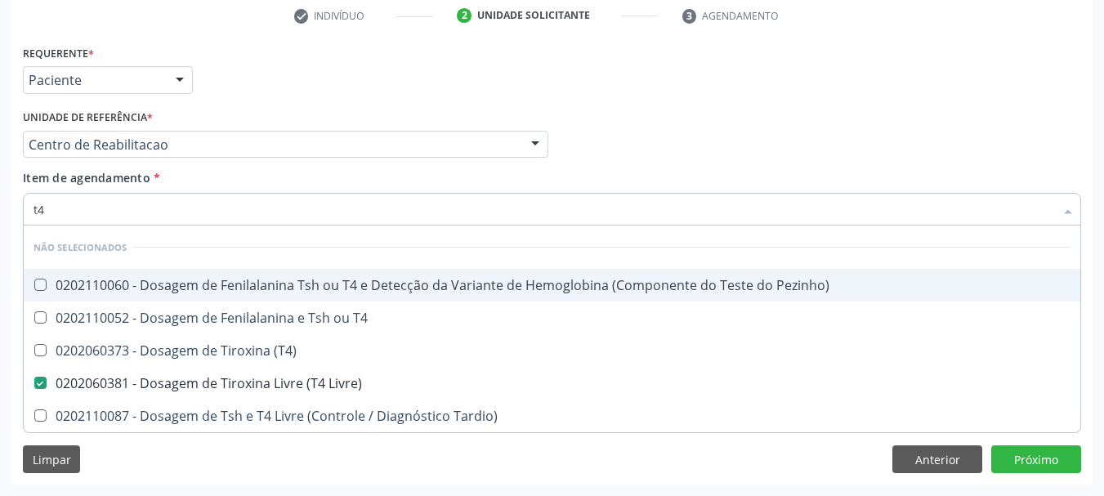
click at [107, 203] on input "t4" at bounding box center [543, 209] width 1020 height 33
click at [927, 64] on div "Requerente * Paciente Profissional de Saúde Paciente Nenhum resultado encontrad…" at bounding box center [552, 73] width 1066 height 64
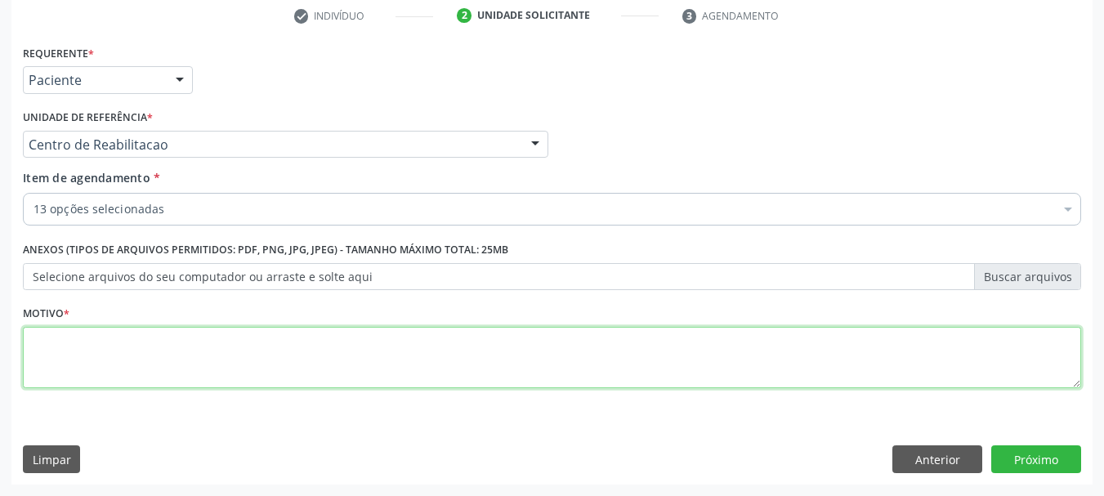
click at [364, 374] on textarea at bounding box center [552, 358] width 1058 height 62
type textarea "de"
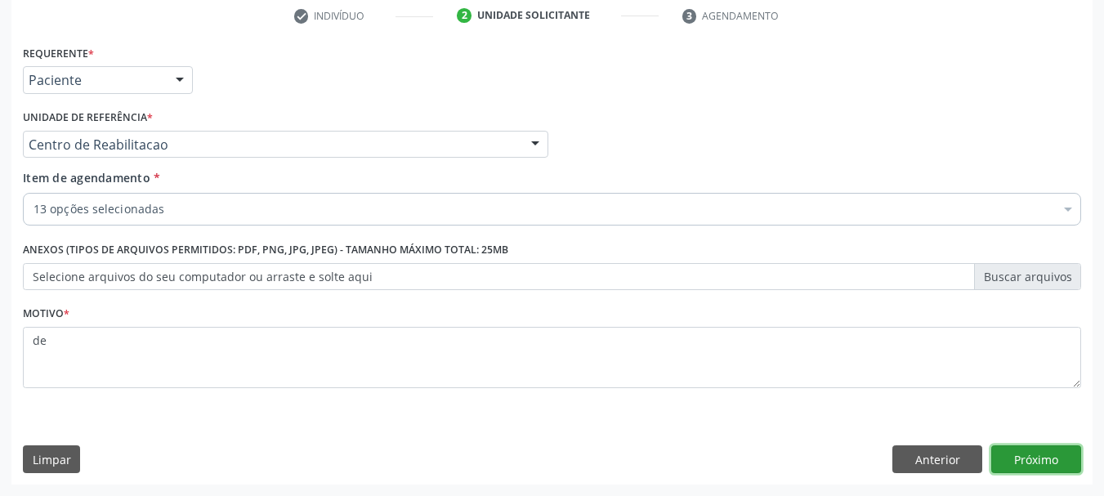
click at [1018, 453] on button "Próximo" at bounding box center [1036, 459] width 90 height 28
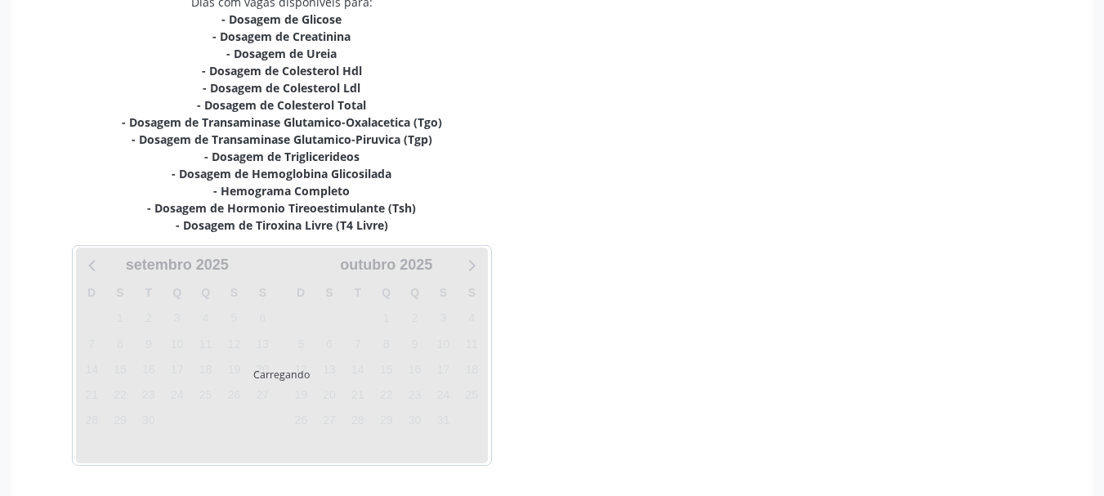
scroll to position [395, 0]
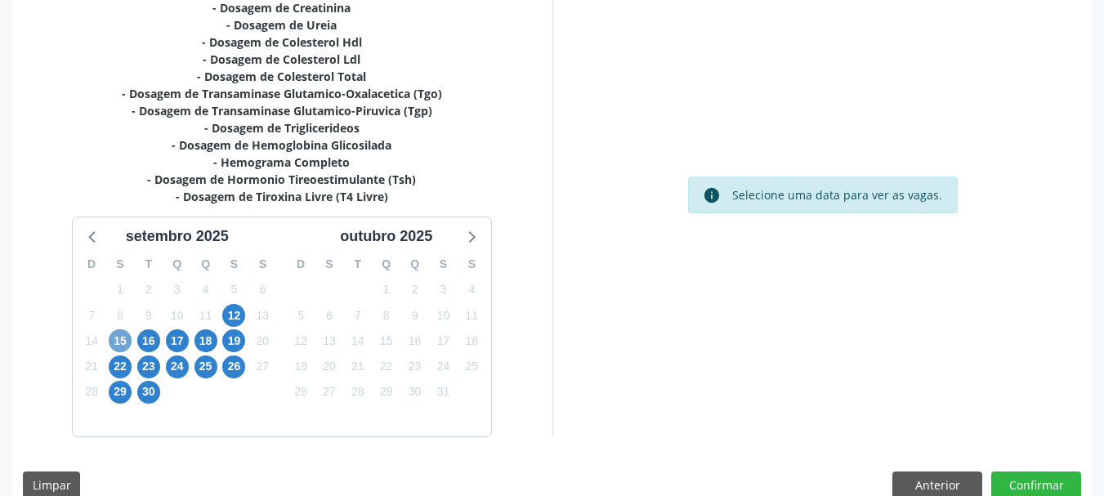
click at [118, 341] on span "15" at bounding box center [120, 340] width 23 height 23
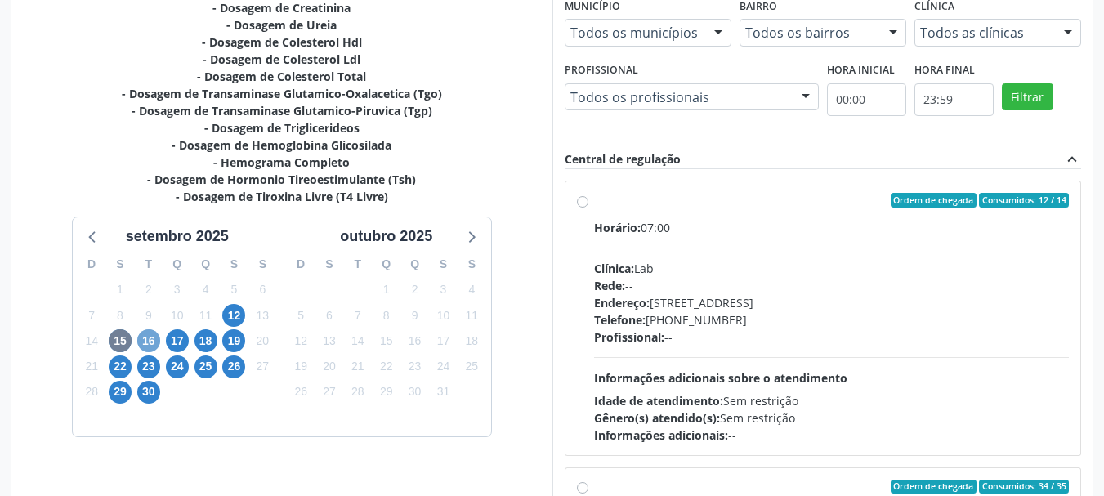
click at [143, 335] on span "16" at bounding box center [148, 340] width 23 height 23
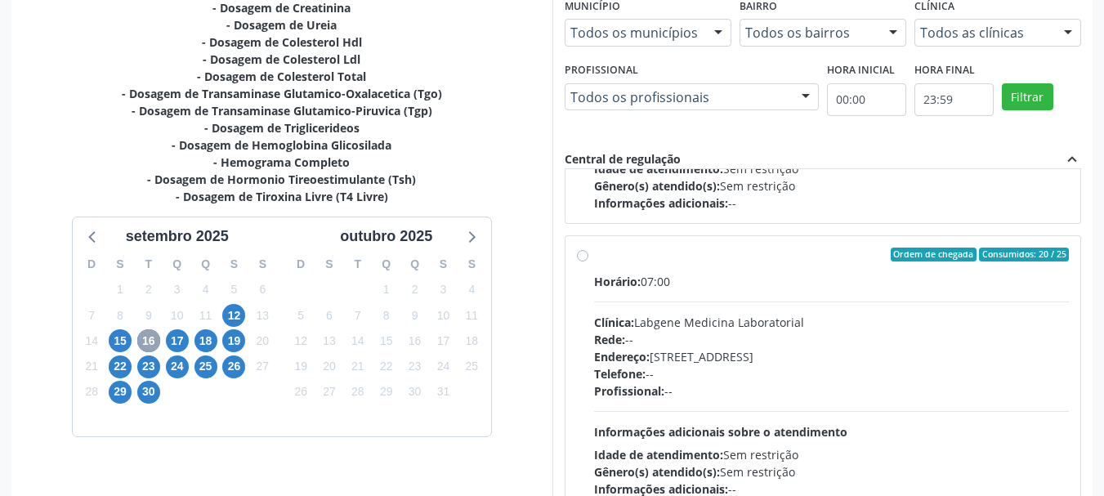
scroll to position [257, 0]
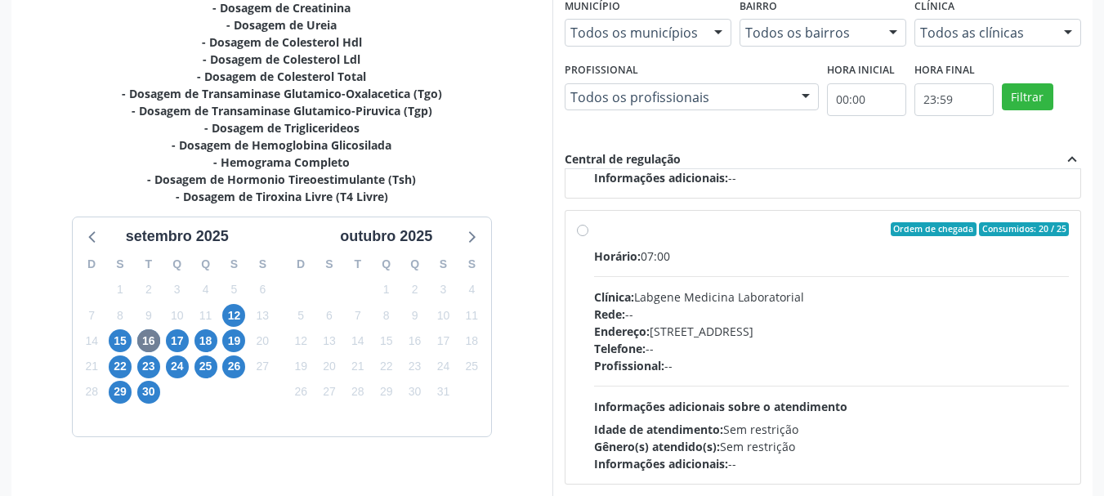
click at [805, 281] on div "Horário: 07:00 Clínica: Labgene Medicina Laboratorial Rede: -- Endereço: [STREE…" at bounding box center [831, 360] width 475 height 225
click at [588, 237] on input "Ordem de chegada Consumidos: 20 / 25 Horário: 07:00 Clínica: Labgene Medicina L…" at bounding box center [582, 229] width 11 height 15
radio input "true"
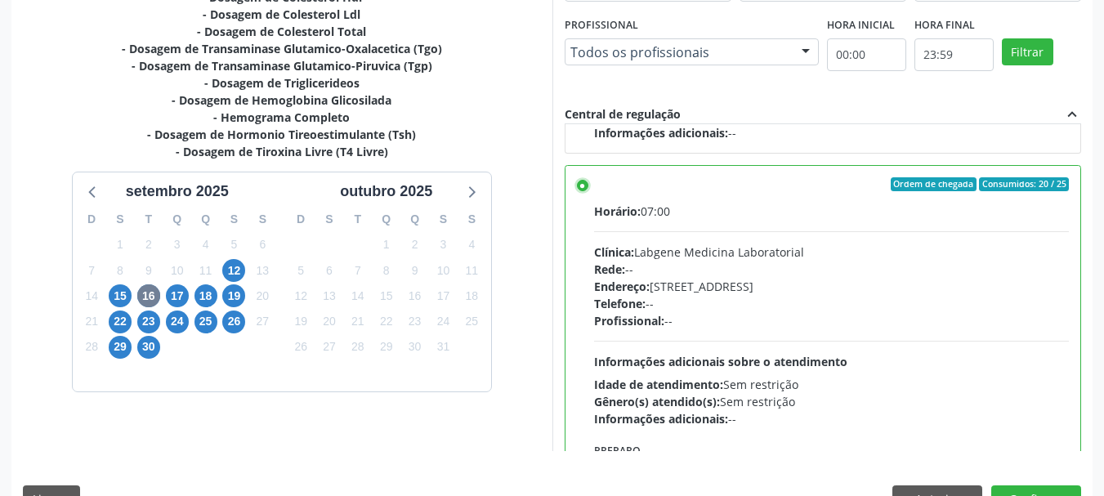
scroll to position [480, 0]
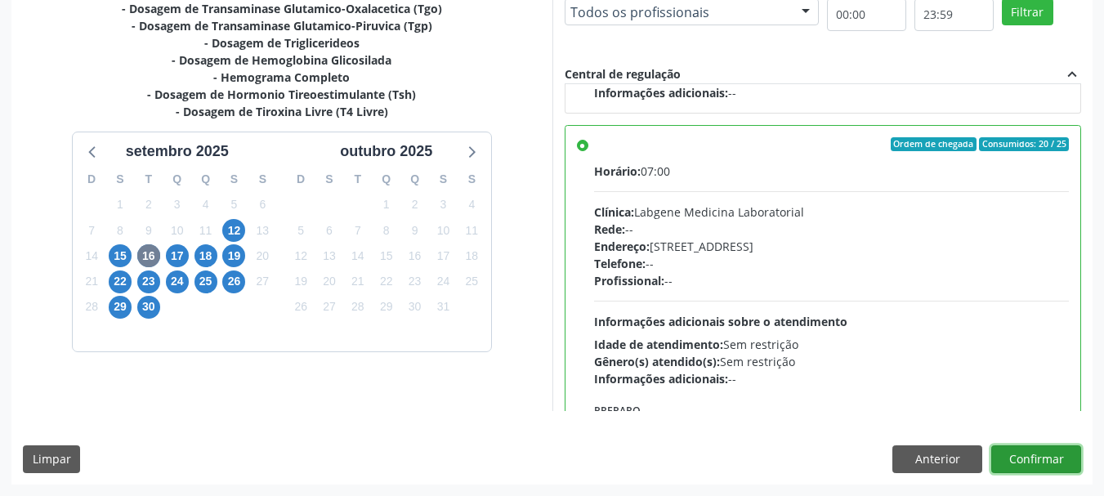
click at [998, 448] on button "Confirmar" at bounding box center [1036, 459] width 90 height 28
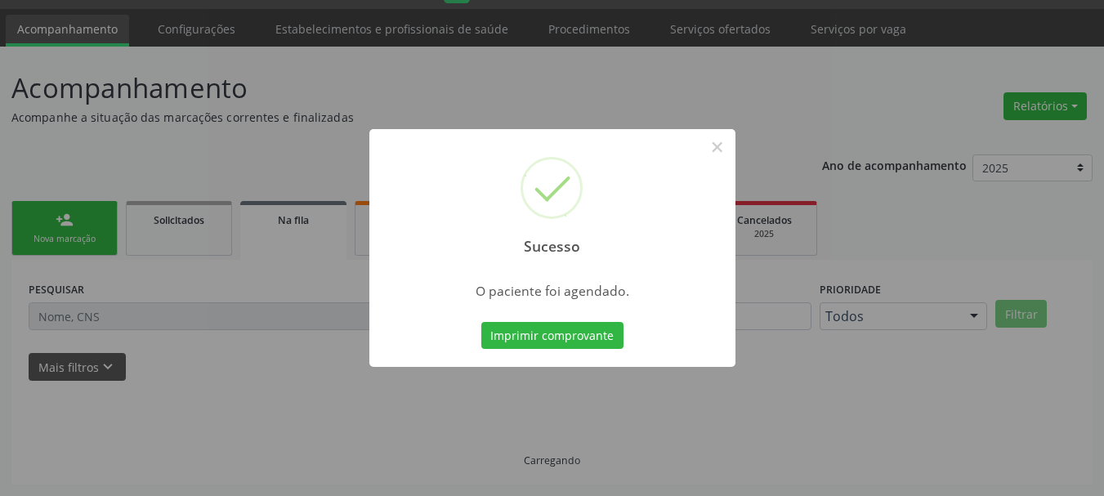
scroll to position [43, 0]
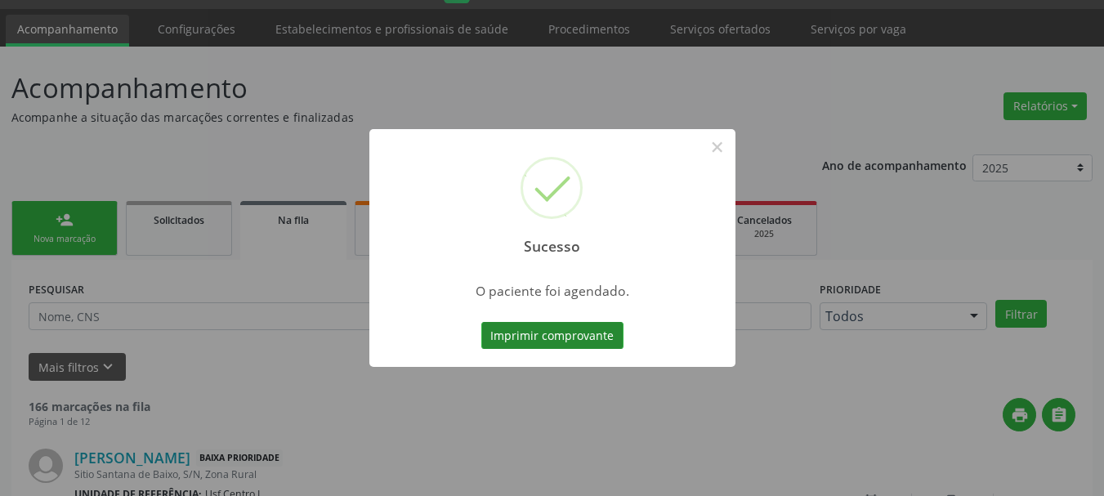
click at [547, 337] on button "Imprimir comprovante" at bounding box center [552, 336] width 142 height 28
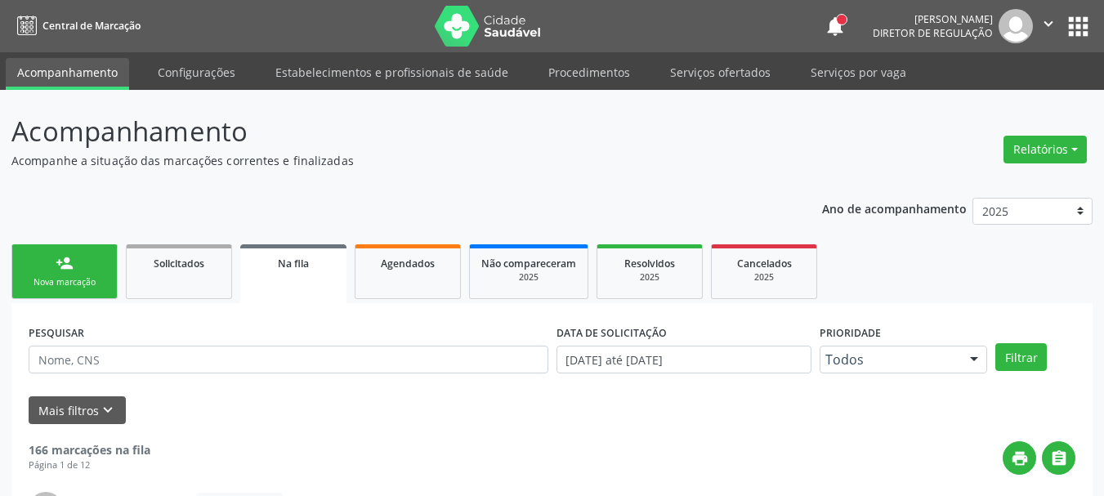
scroll to position [43, 0]
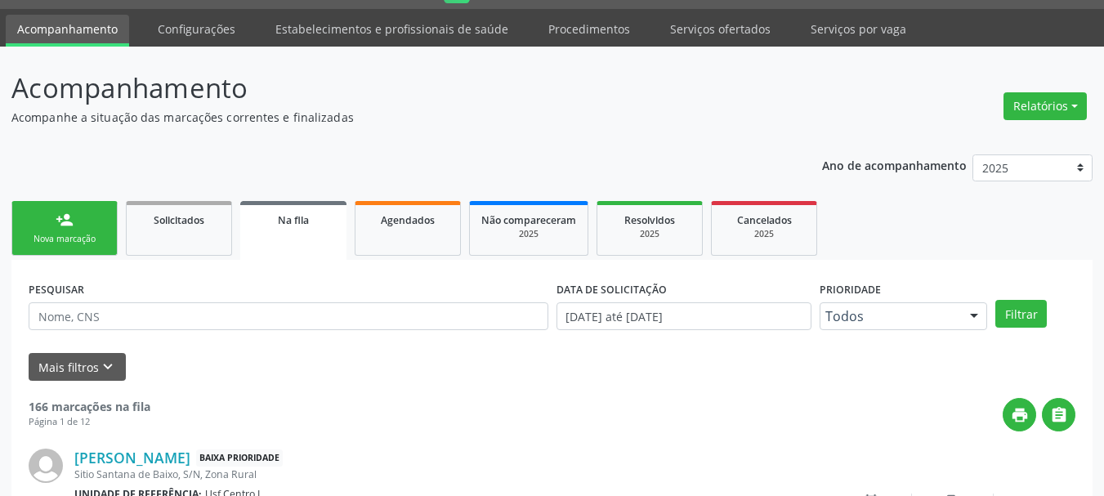
click at [29, 243] on div "Nova marcação" at bounding box center [65, 239] width 82 height 12
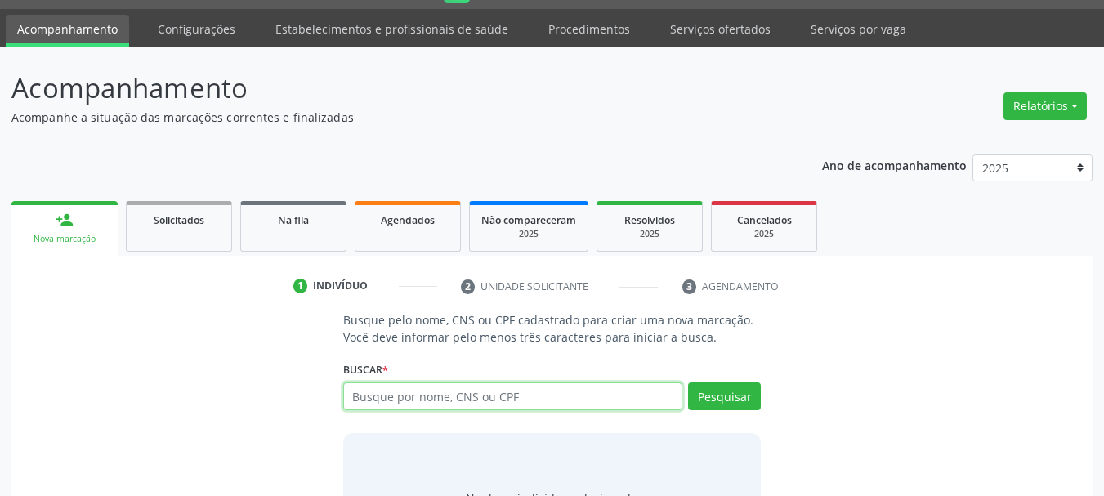
click at [437, 404] on input "text" at bounding box center [513, 396] width 340 height 28
type input "700007658967704"
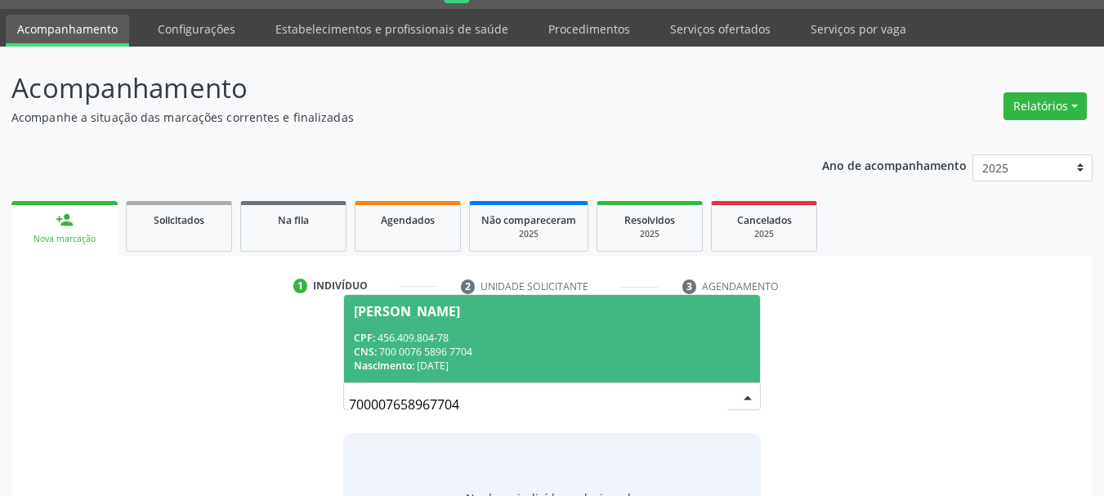
click at [520, 303] on span "Severina Salvador de Sa CPF: 456.409.804-78 CNS: 700 0076 5896 7704 Nascimento:…" at bounding box center [552, 338] width 417 height 87
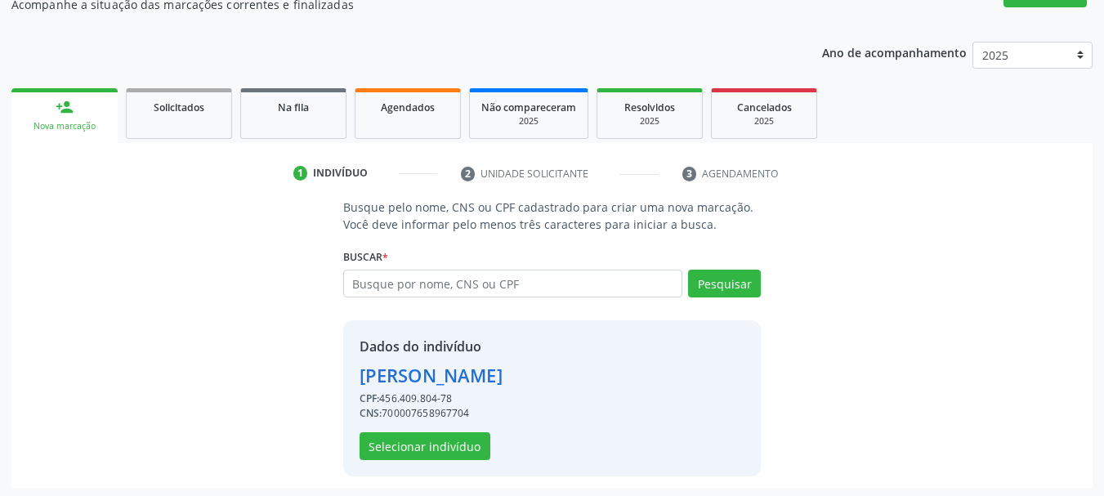
scroll to position [159, 0]
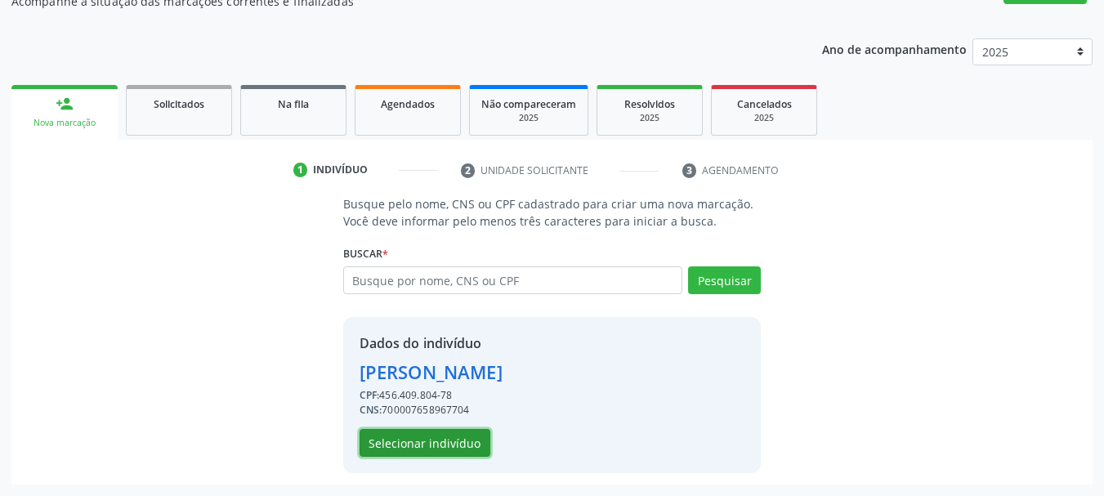
click at [463, 452] on button "Selecionar indivíduo" at bounding box center [424, 443] width 131 height 28
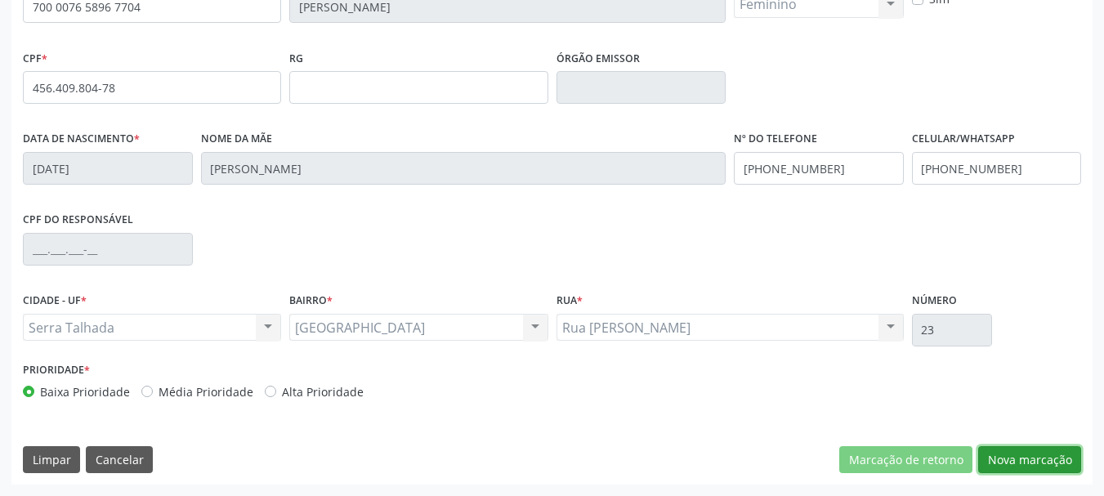
click at [1019, 453] on button "Nova marcação" at bounding box center [1029, 460] width 103 height 28
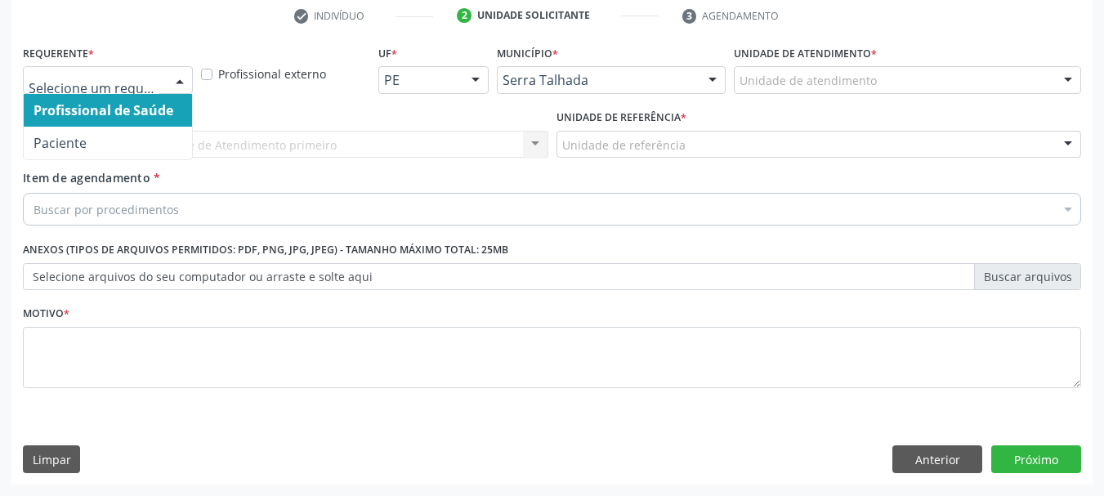
click at [150, 90] on div at bounding box center [108, 80] width 170 height 28
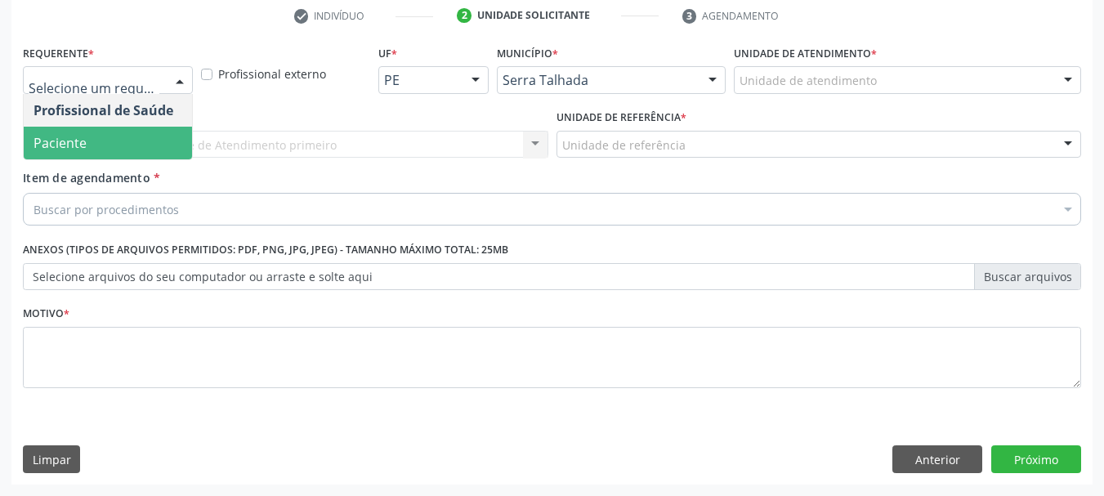
click at [100, 142] on span "Paciente" at bounding box center [108, 143] width 168 height 33
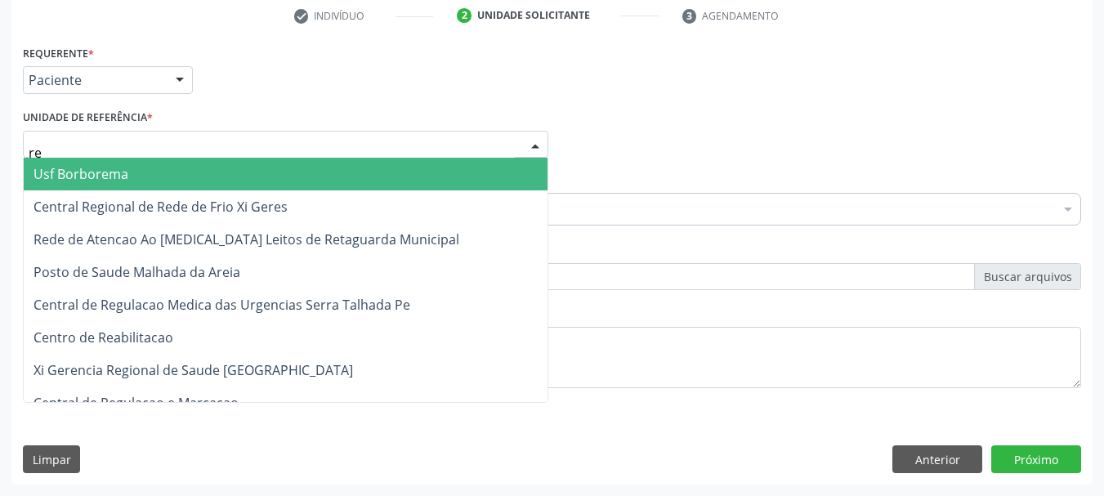
type input "rea"
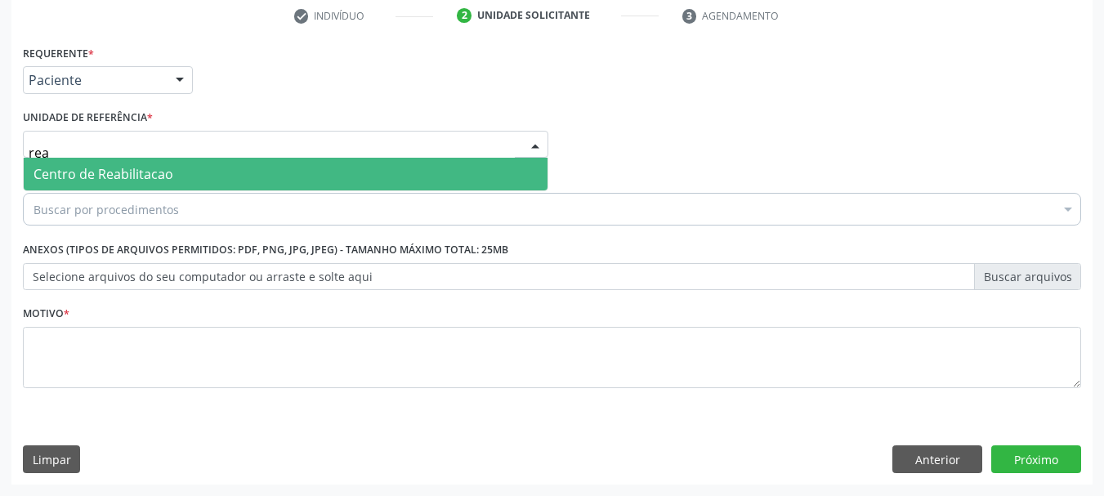
click at [113, 182] on span "Centro de Reabilitacao" at bounding box center [103, 174] width 140 height 18
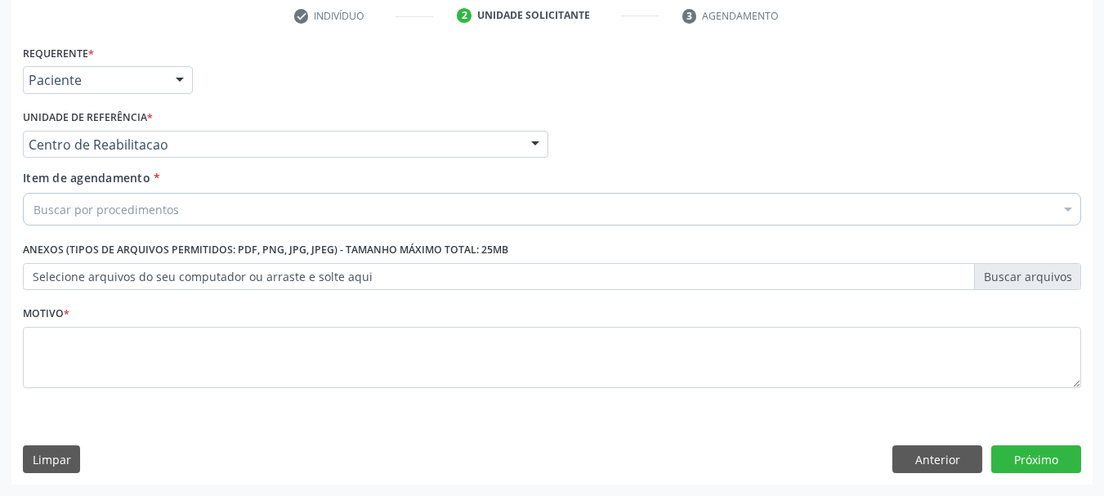
click at [114, 198] on div "Buscar por procedimentos" at bounding box center [552, 209] width 1058 height 33
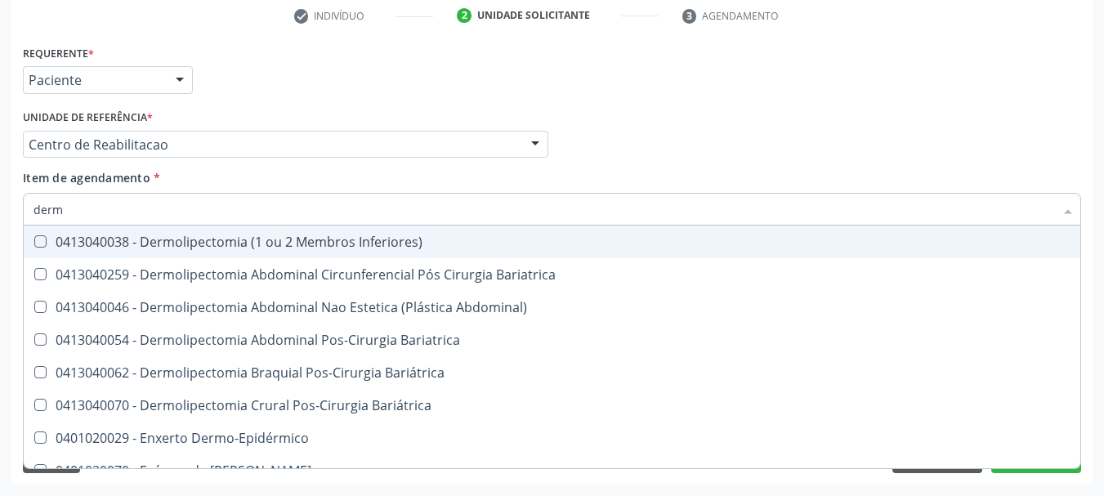
type input "derma"
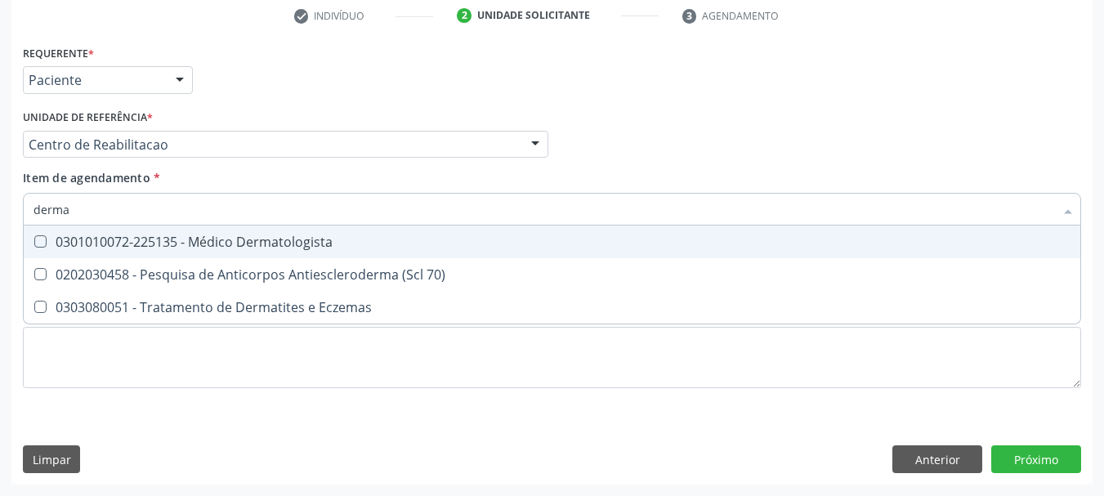
click at [207, 245] on div "0301010072-225135 - Médico Dermatologista" at bounding box center [551, 241] width 1037 height 13
checkbox Dermatologista "true"
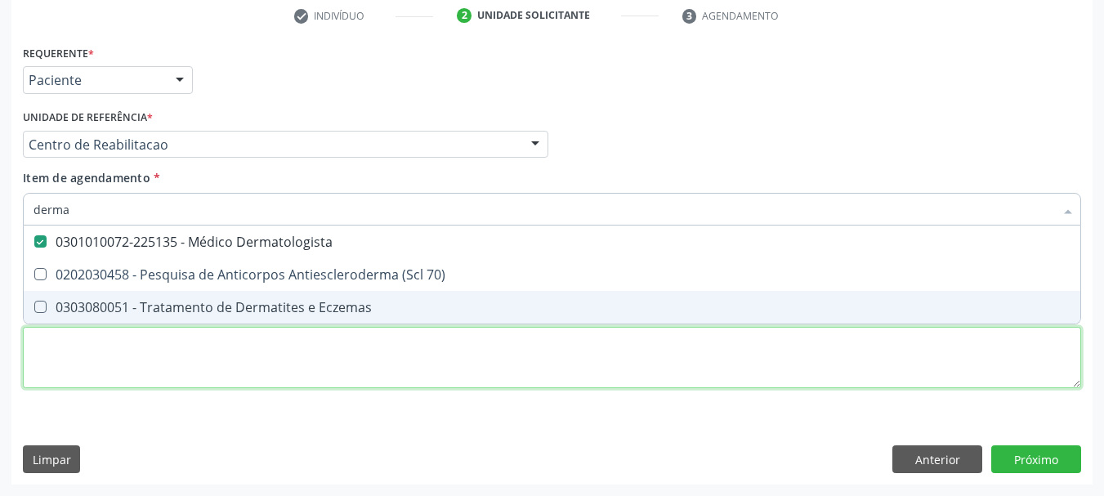
click at [172, 354] on div "Requerente * Paciente Profissional de Saúde Paciente Nenhum resultado encontrad…" at bounding box center [552, 226] width 1058 height 370
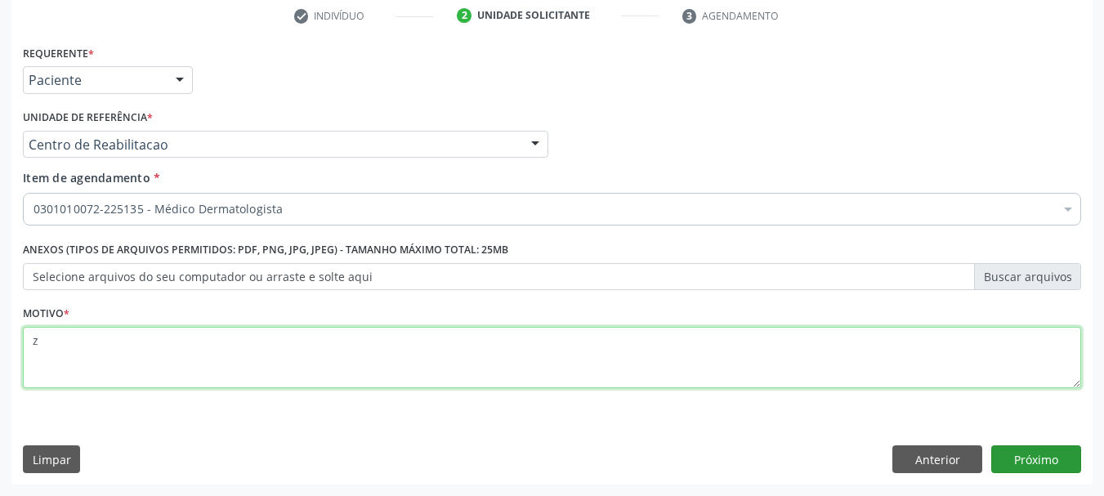
type textarea "z"
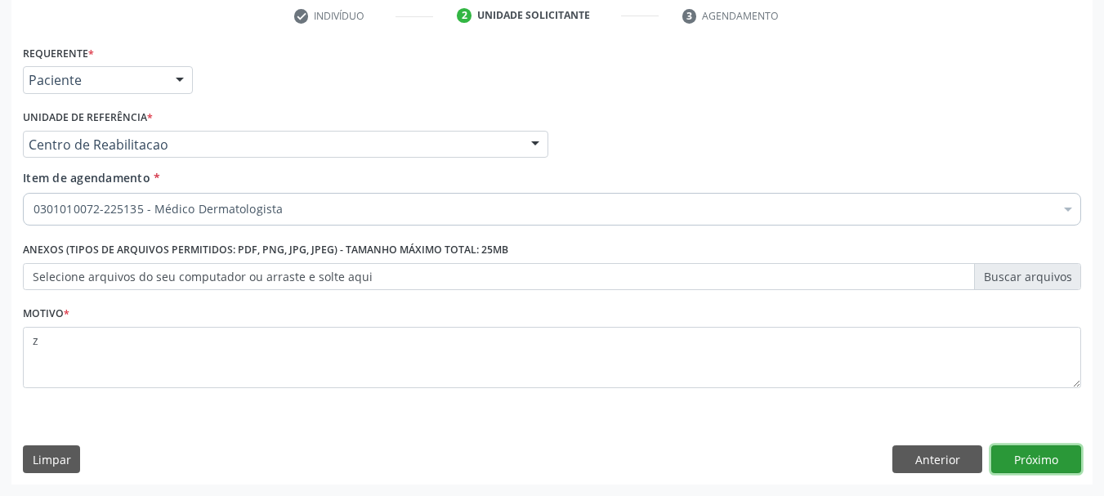
click at [1043, 464] on button "Próximo" at bounding box center [1036, 459] width 90 height 28
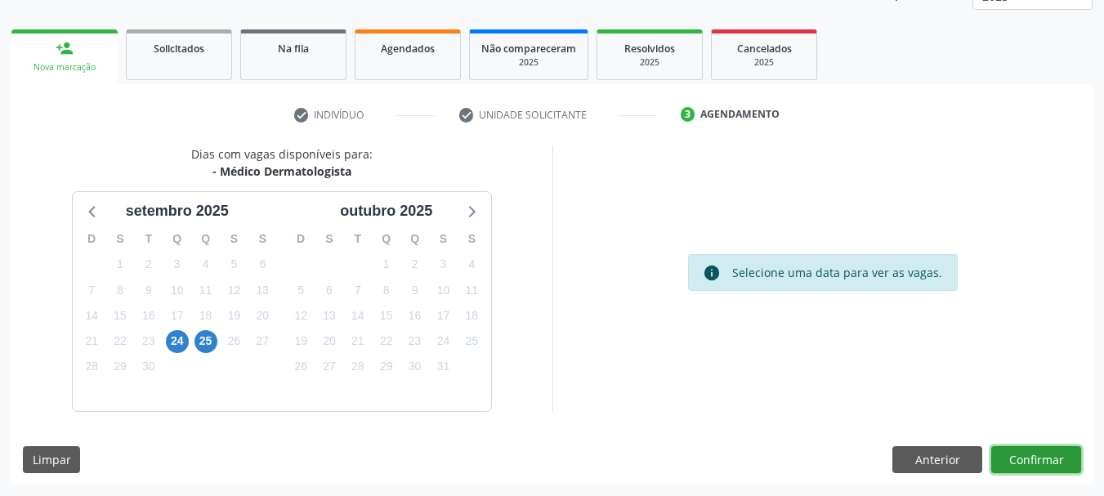
click at [1038, 463] on button "Confirmar" at bounding box center [1036, 460] width 90 height 28
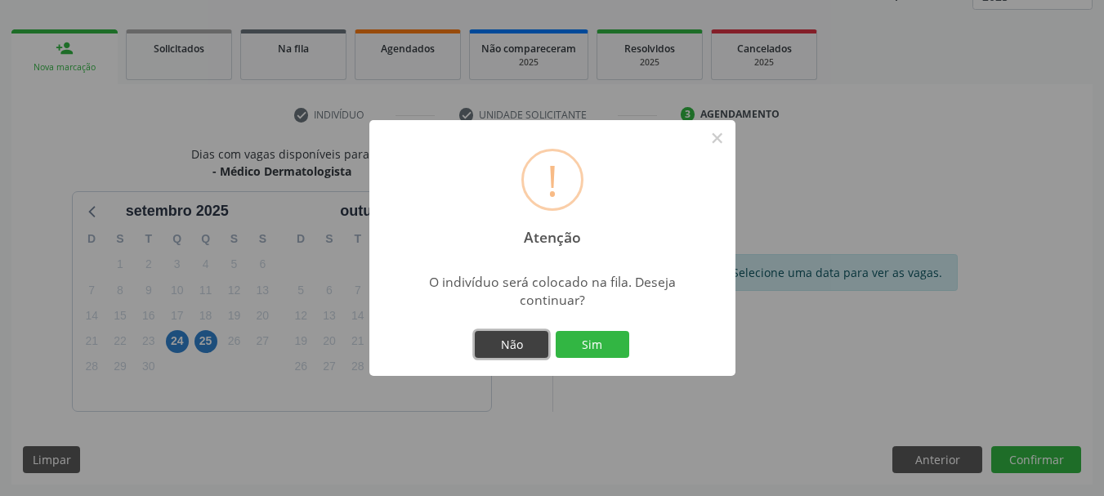
click at [511, 334] on button "Não" at bounding box center [512, 345] width 74 height 28
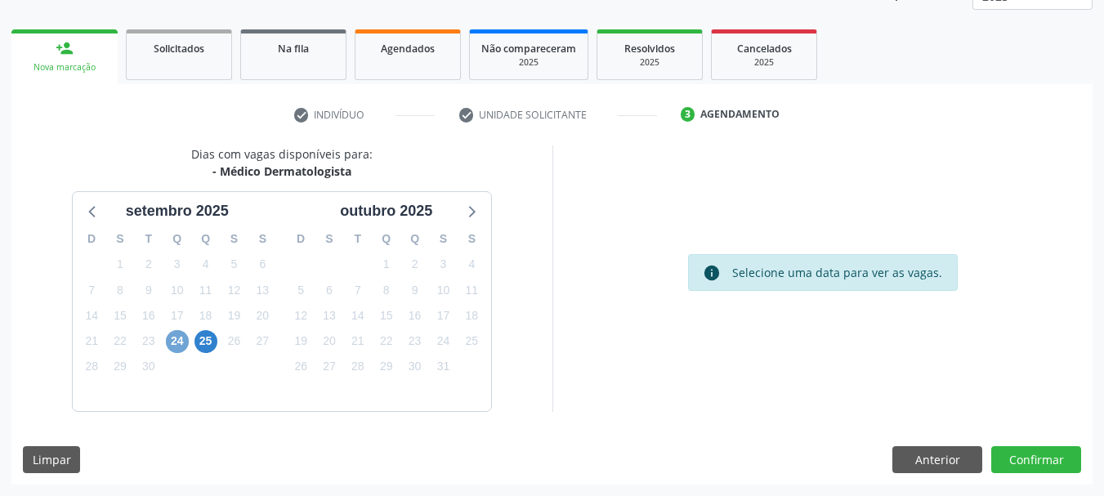
click at [178, 348] on span "24" at bounding box center [177, 341] width 23 height 23
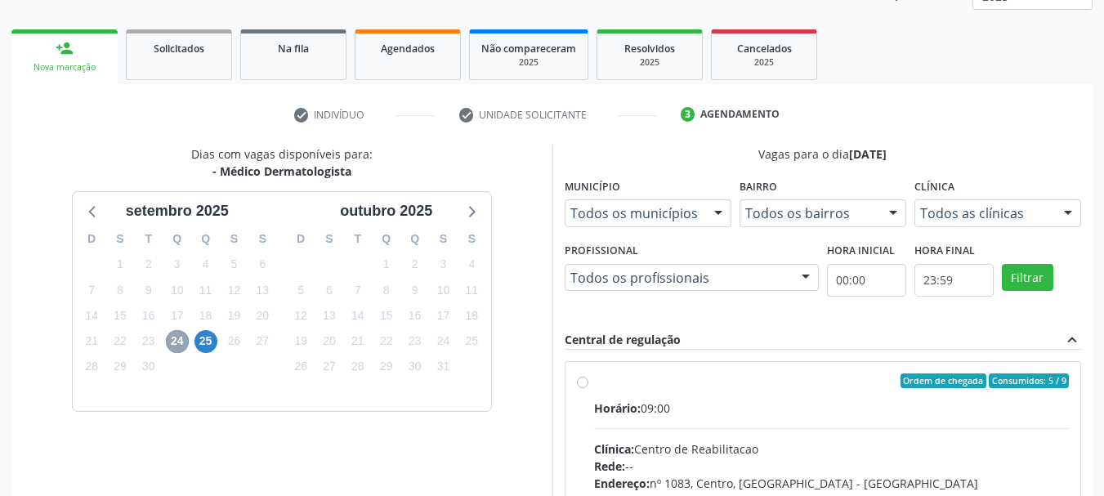
scroll to position [297, 0]
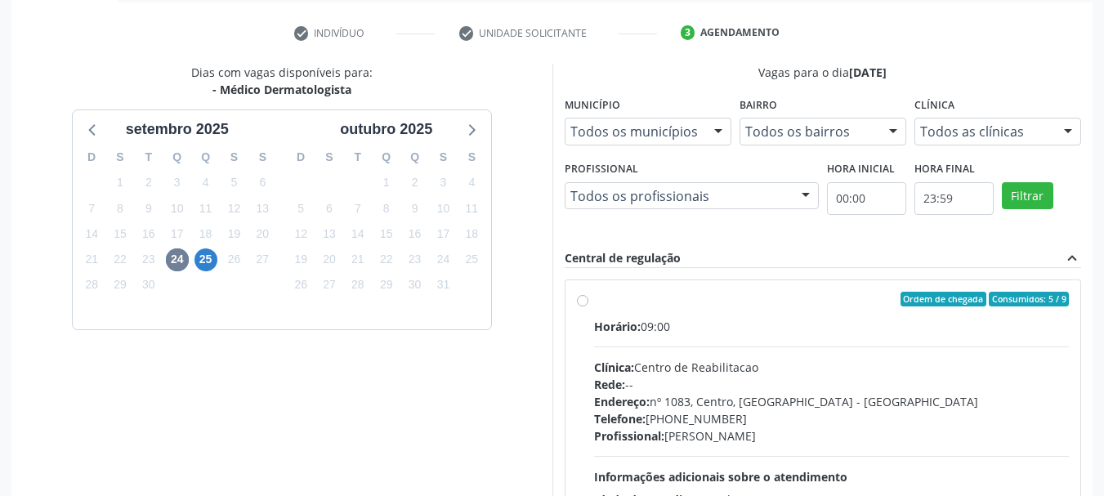
click at [619, 298] on div "Ordem de chegada Consumidos: 5 / 9" at bounding box center [831, 299] width 475 height 15
click at [588, 298] on input "Ordem de chegada Consumidos: 5 / 9 Horário: 09:00 Clínica: Centro de Reabilitac…" at bounding box center [582, 299] width 11 height 15
radio input "true"
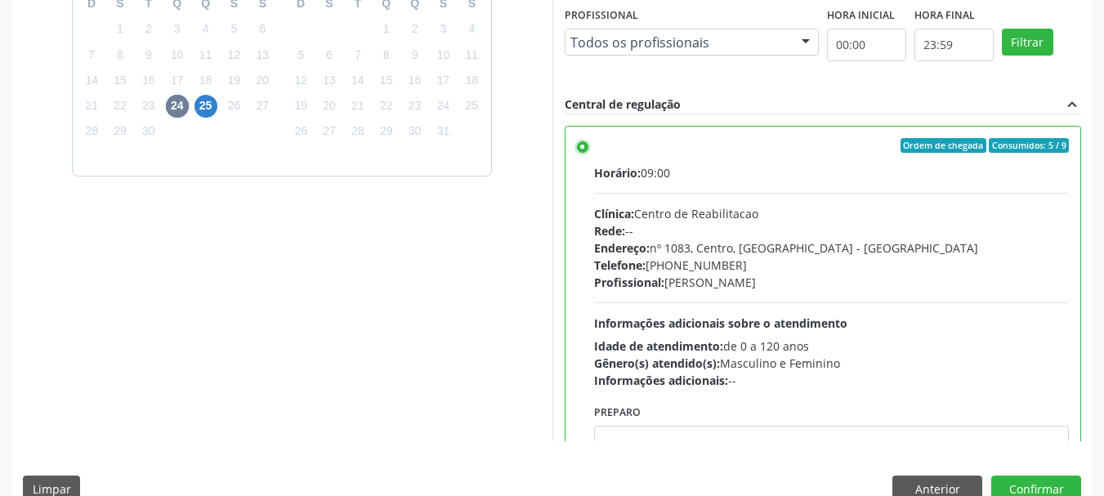
scroll to position [480, 0]
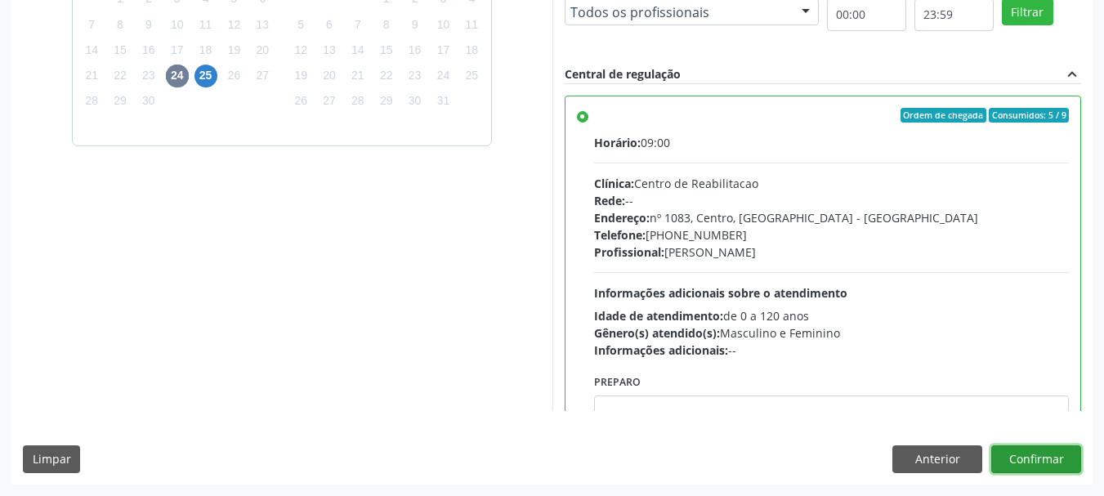
click at [1025, 448] on button "Confirmar" at bounding box center [1036, 459] width 90 height 28
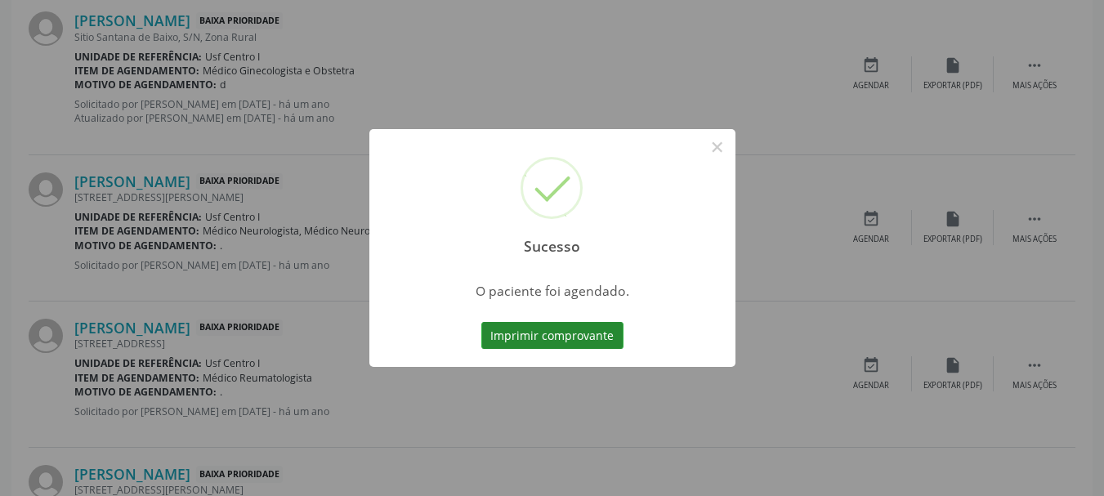
scroll to position [43, 0]
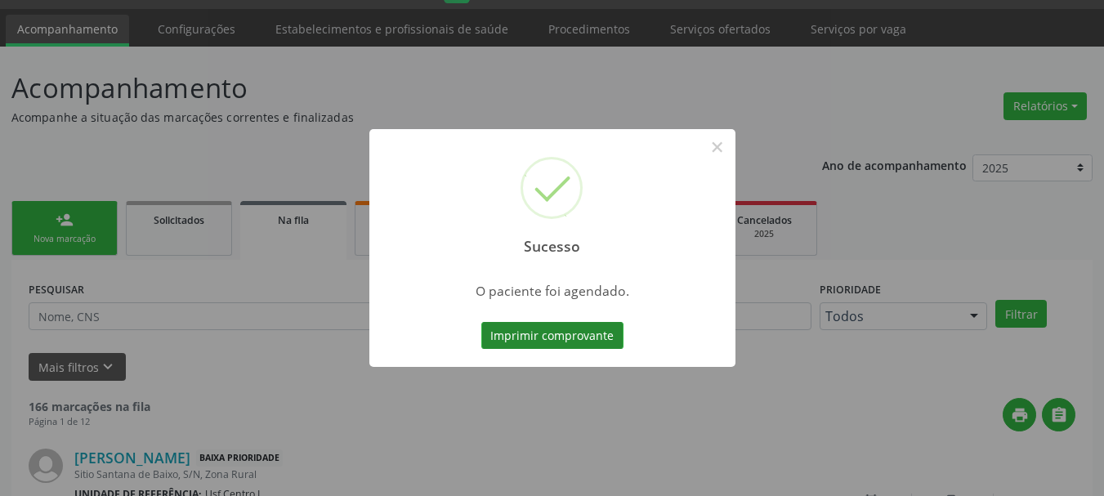
click at [602, 343] on button "Imprimir comprovante" at bounding box center [552, 336] width 142 height 28
